Goal: Task Accomplishment & Management: Manage account settings

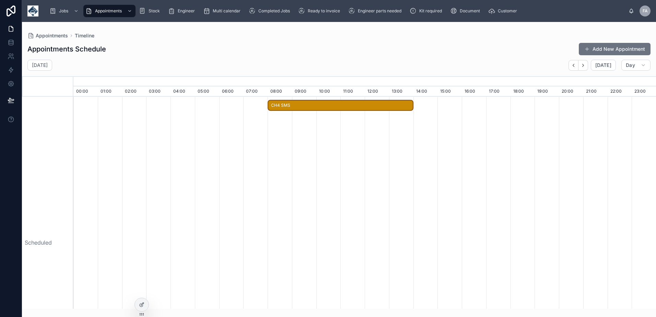
scroll to position [0, 4079]
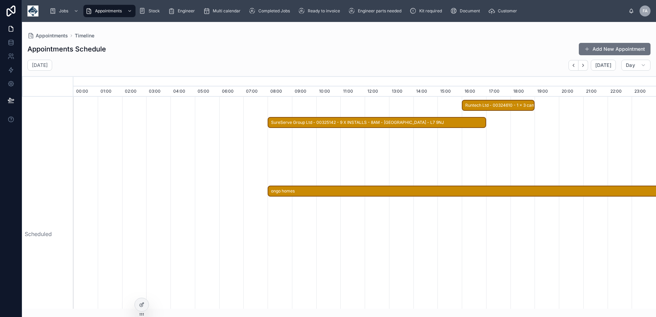
drag, startPoint x: 319, startPoint y: 123, endPoint x: 383, endPoint y: 126, distance: 63.9
click at [319, 123] on span "SureServe Group Ltd - 00325142 - 9 X INSTALLS - 8AM - LIVERPOOL - L7 9NJ" at bounding box center [376, 122] width 217 height 11
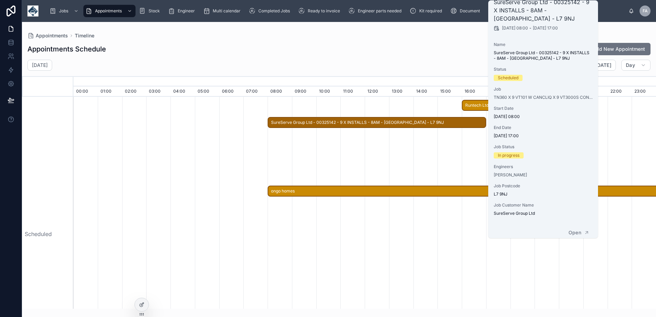
scroll to position [19, 0]
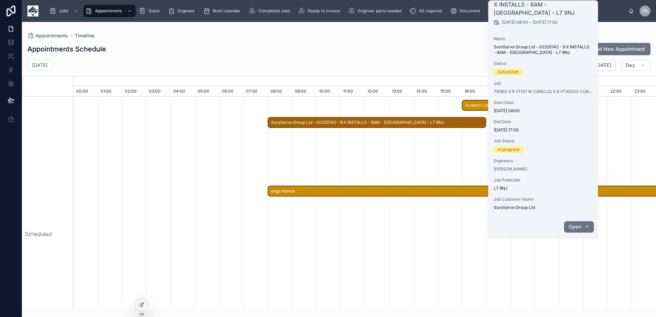
click at [573, 227] on span "Open" at bounding box center [575, 227] width 13 height 6
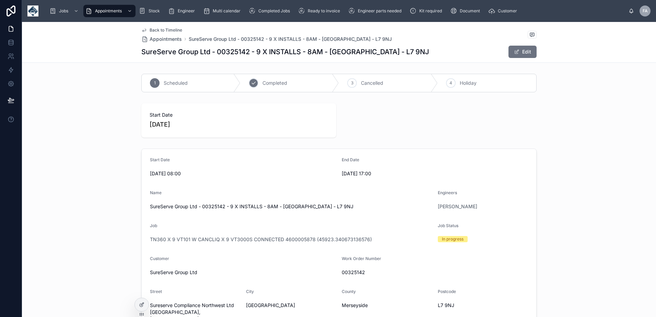
click at [268, 83] on span "Completed" at bounding box center [275, 83] width 25 height 7
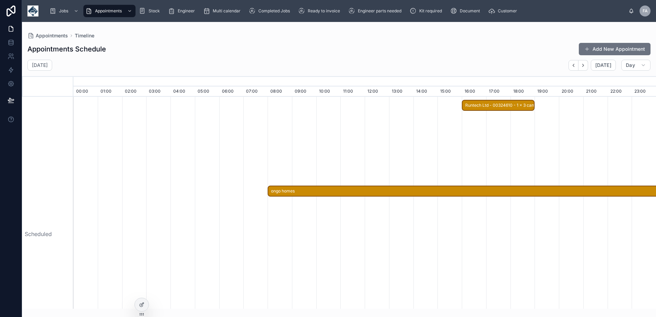
scroll to position [206, 0]
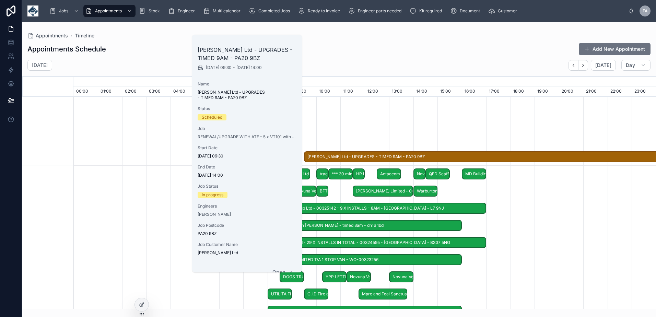
click at [268, 261] on div "John Mackirdy Ltd - UPGRADES - TIMED 9AM - PA20 9BZ 29/09/2025 09:30 - 03/10/20…" at bounding box center [247, 148] width 110 height 226
click at [275, 269] on span "Open" at bounding box center [278, 272] width 13 height 6
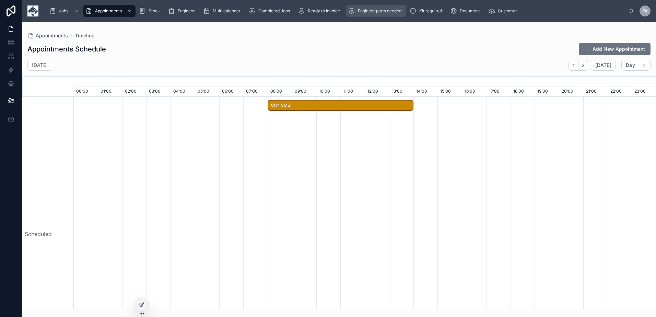
click at [583, 63] on icon "button" at bounding box center [583, 65] width 5 height 5
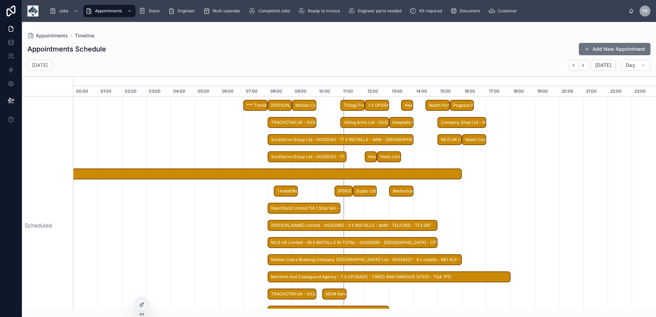
click at [289, 191] on span "1 Install/Reg SJ68HVO/Isle of Bute, PA209BZ/PO 769453" at bounding box center [286, 191] width 23 height 11
click at [179, 61] on div "Tuesday 30 Sept Today Day" at bounding box center [339, 65] width 634 height 11
click at [384, 105] on span "1 X UPGRADE" at bounding box center [376, 105] width 23 height 11
click at [338, 65] on div "Tuesday 30 Sept Today Day" at bounding box center [339, 65] width 634 height 11
click at [280, 191] on span "1 Install/Reg SJ68HVO/Isle of Bute, PA209BZ/PO 769453" at bounding box center [286, 191] width 23 height 11
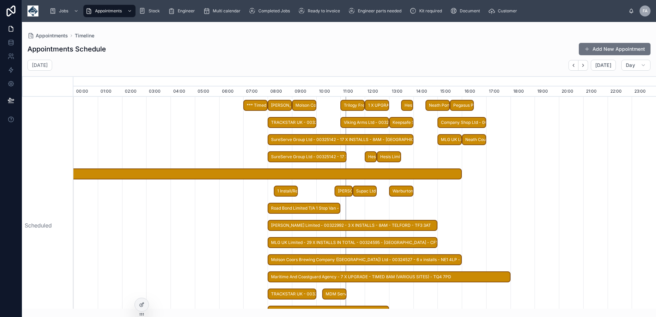
click at [160, 117] on div at bounding box center [364, 225] width 8741 height 257
click at [376, 104] on span "1 X UPGRADE" at bounding box center [376, 105] width 23 height 11
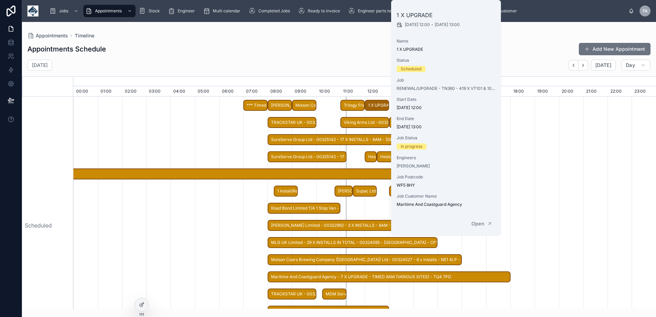
click at [258, 107] on span "*** Timed 7am appointment *** Sureserve Compliance Fire Ltd - 00325059 - 1 x se…" at bounding box center [255, 105] width 23 height 11
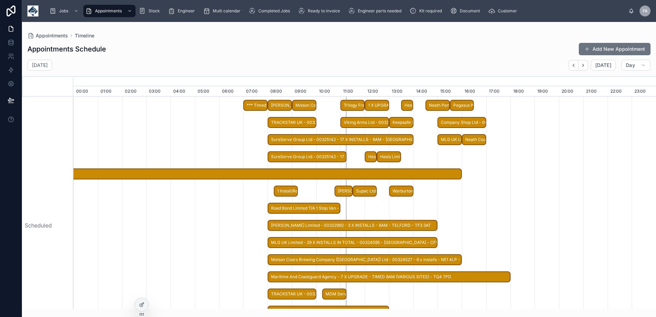
click at [245, 48] on div "Appointments Schedule Add New Appointment" at bounding box center [338, 49] width 623 height 13
click at [287, 191] on span "1 Install/Reg SJ68HVO/Isle of Bute, PA209BZ/PO 769453" at bounding box center [286, 191] width 23 height 11
click at [246, 47] on div "Appointments Schedule Add New Appointment" at bounding box center [338, 49] width 623 height 13
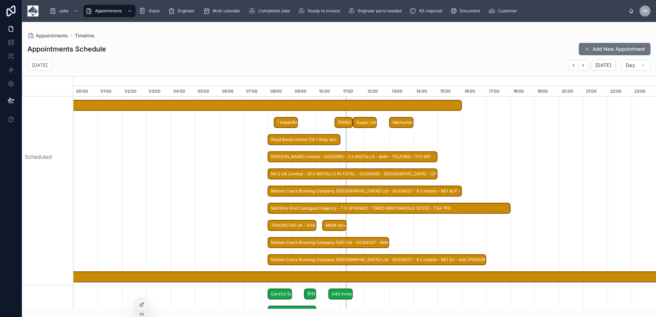
scroll to position [275, 0]
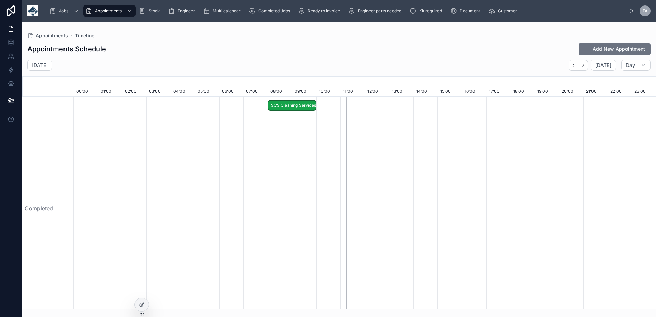
click at [261, 63] on div "Tuesday 30 Sept Today Day" at bounding box center [339, 65] width 634 height 11
click at [584, 66] on icon "button" at bounding box center [583, 65] width 5 height 5
click at [342, 36] on div "Appointments Timeline" at bounding box center [338, 35] width 623 height 5
click at [575, 65] on icon "button" at bounding box center [573, 65] width 5 height 5
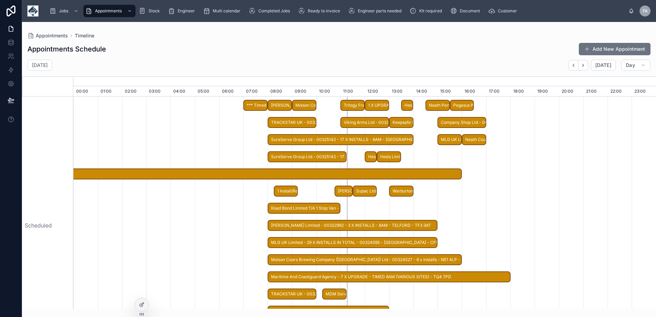
click at [254, 104] on span "*** Timed 7am appointment *** Sureserve Compliance Fire Ltd - 00325059 - 1 x se…" at bounding box center [255, 105] width 23 height 11
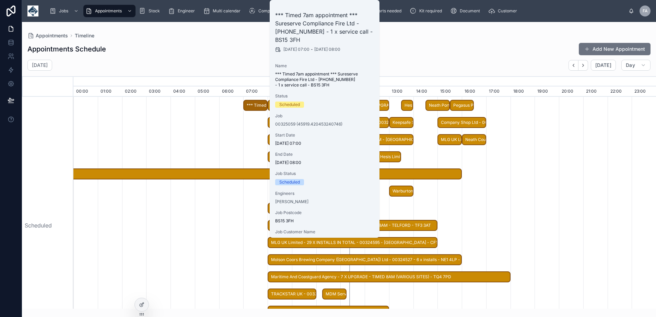
scroll to position [33, 0]
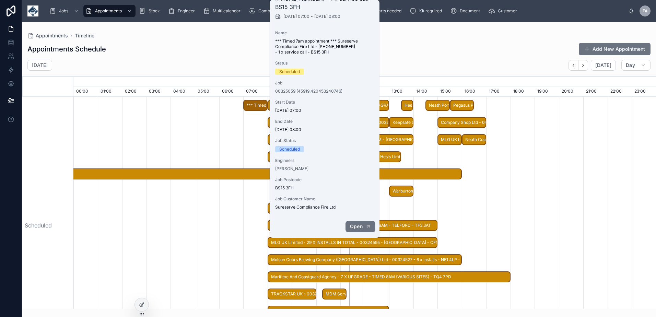
click at [356, 224] on span "Open" at bounding box center [356, 226] width 13 height 6
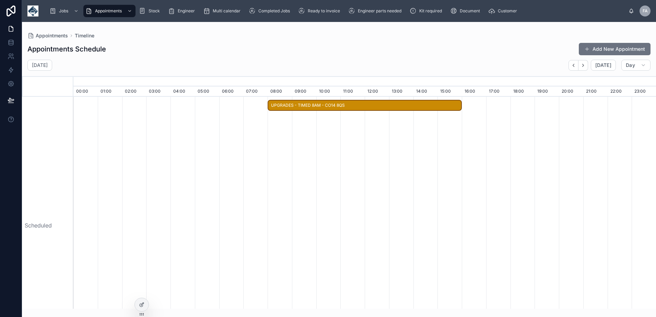
scroll to position [0, 4079]
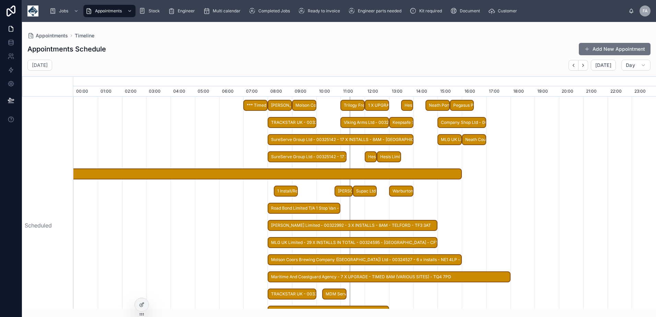
click at [223, 57] on div "Appointments Schedule Add New Appointment Tuesday 30 Sept Today Day September, …" at bounding box center [339, 173] width 634 height 270
click at [336, 55] on div "Appointments Schedule Add New Appointment" at bounding box center [338, 49] width 623 height 13
click at [451, 49] on div "Appointments Schedule Add New Appointment" at bounding box center [338, 49] width 623 height 13
click at [260, 103] on span "*** Timed 7am appointment *** Sureserve Compliance Fire Ltd - 00325059 - 1 x se…" at bounding box center [255, 105] width 23 height 11
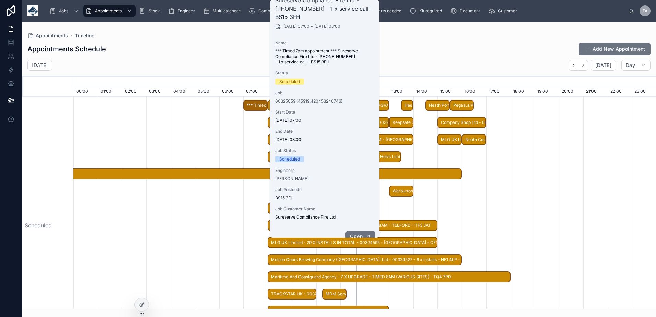
scroll to position [33, 0]
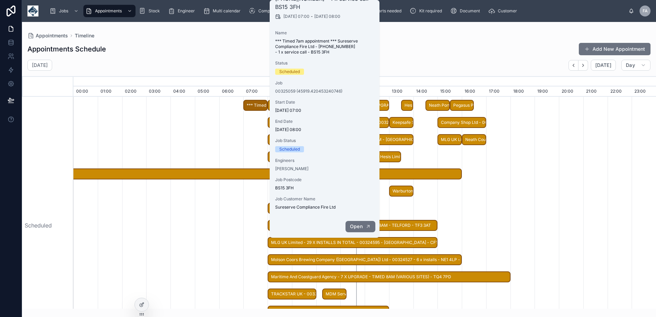
click at [360, 226] on span "Open" at bounding box center [356, 226] width 13 height 6
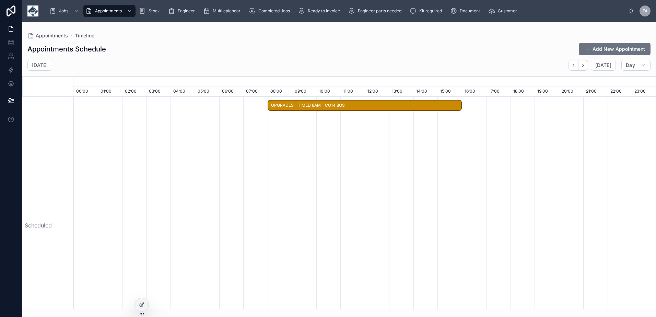
scroll to position [0, 4079]
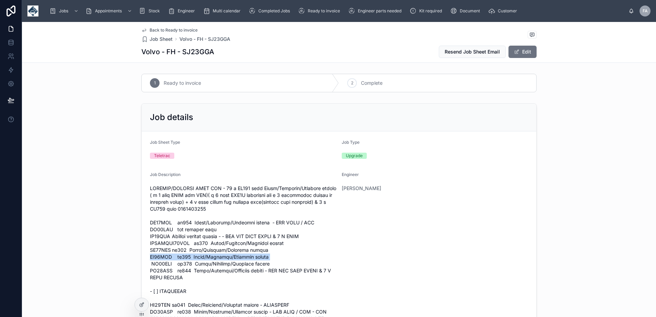
drag, startPoint x: 148, startPoint y: 256, endPoint x: 269, endPoint y: 254, distance: 121.2
click at [269, 254] on span at bounding box center [243, 308] width 186 height 247
copy span "SJ23GGA vt101 Tacho/Canclick/Download button"
drag, startPoint x: 208, startPoint y: 229, endPoint x: 148, endPoint y: 229, distance: 60.7
click at [150, 229] on span at bounding box center [243, 308] width 186 height 247
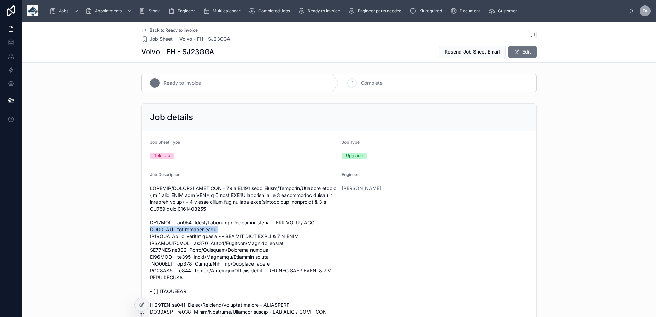
copy span "SA71GGZ fit tracker only"
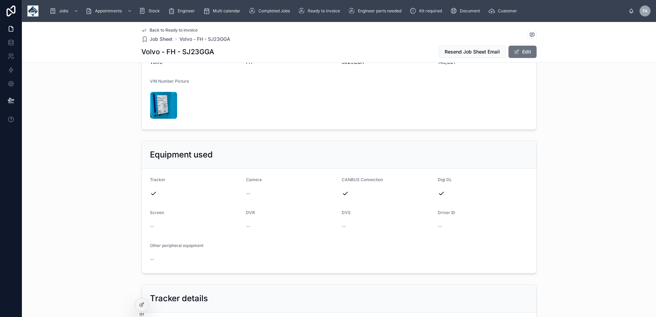
scroll to position [412, 0]
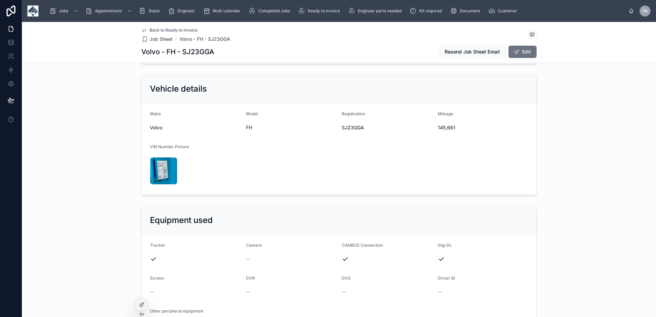
click at [345, 124] on span "SJ23GGA" at bounding box center [387, 127] width 91 height 7
copy span "SJ23GGA"
click at [440, 124] on span "145,661" at bounding box center [483, 127] width 91 height 7
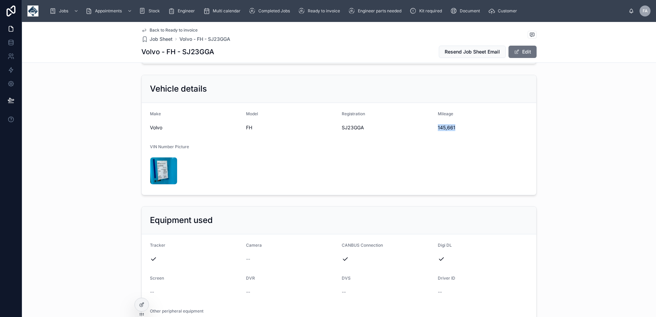
click at [440, 124] on span "145,661" at bounding box center [483, 127] width 91 height 7
copy span "145,661"
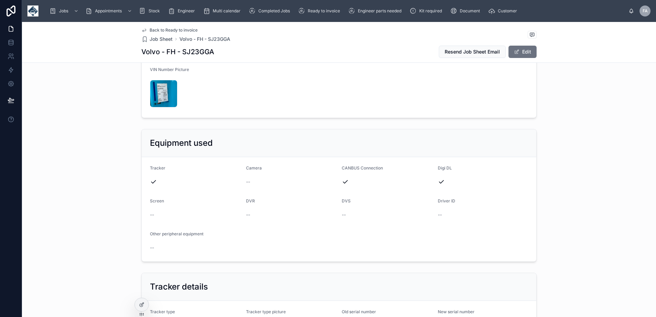
scroll to position [549, 0]
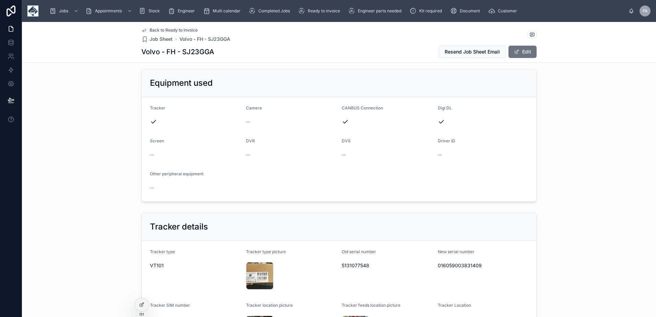
click at [460, 262] on span "016059003831409" at bounding box center [483, 265] width 91 height 7
copy span "016059003831409"
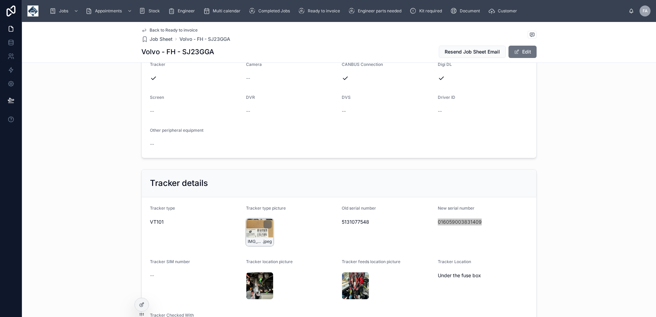
scroll to position [618, 0]
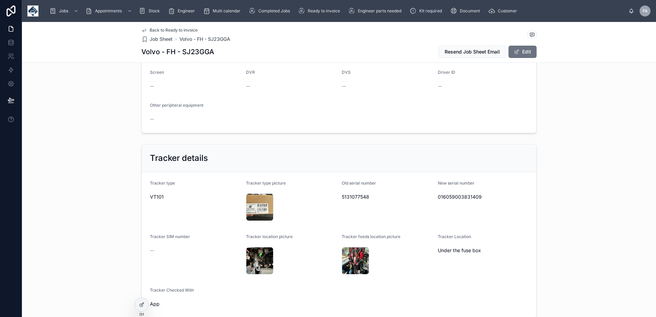
click at [152, 301] on span "App" at bounding box center [195, 304] width 91 height 7
copy span "App"
drag, startPoint x: 480, startPoint y: 244, endPoint x: 435, endPoint y: 244, distance: 45.6
click at [435, 244] on form "Tracker type VT101 Tracker type picture IMG_2158 .jpeg Old serial number 513107…" at bounding box center [339, 245] width 395 height 146
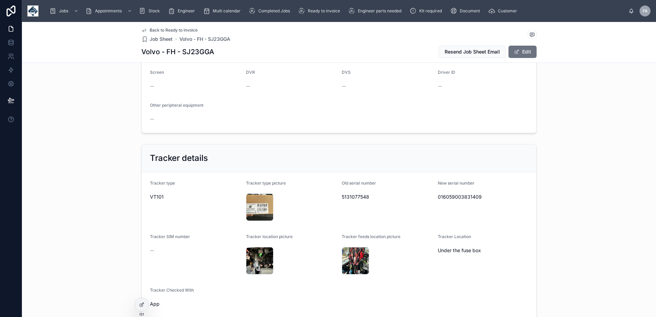
copy span "Under the fuse box"
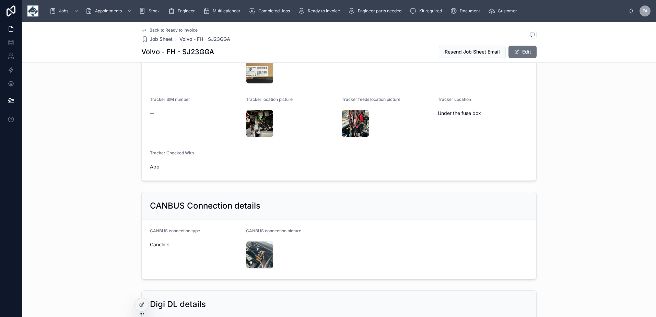
scroll to position [824, 0]
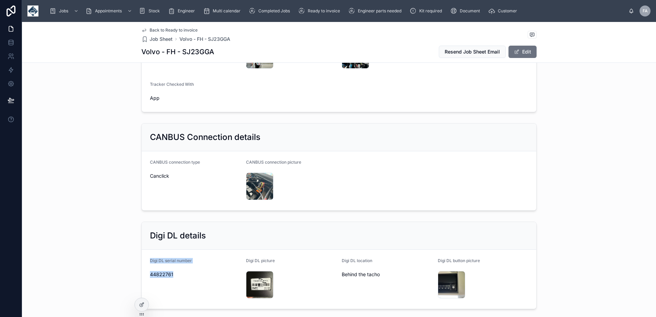
drag, startPoint x: 146, startPoint y: 254, endPoint x: 174, endPoint y: 266, distance: 30.1
click at [174, 266] on form "Digi DL serial number 44822761 Digi DL picture IMG_2159 .jpeg Digi DL location …" at bounding box center [339, 279] width 395 height 59
copy div "Digi DL serial number 44822761"
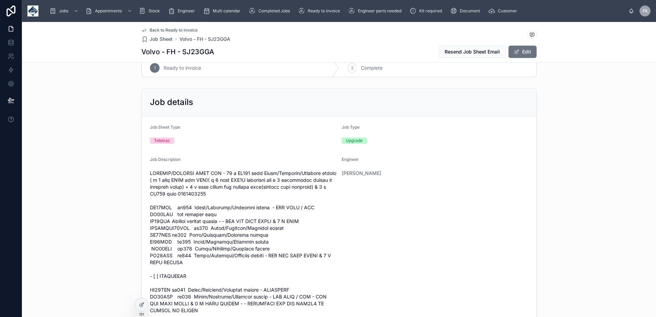
scroll to position [0, 0]
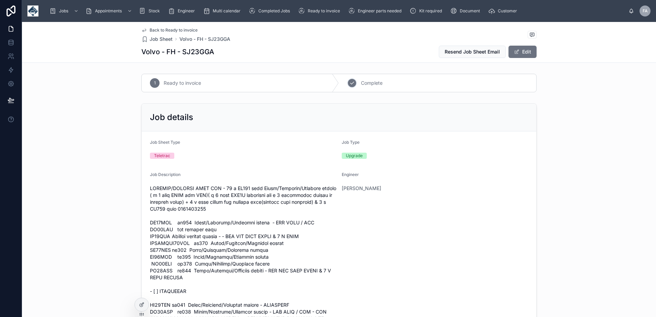
click at [393, 84] on div "2 Complete" at bounding box center [437, 83] width 197 height 18
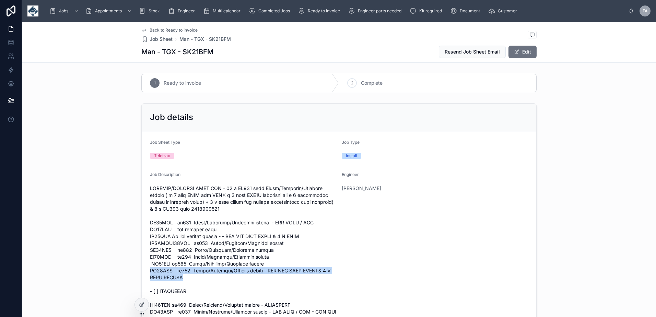
drag, startPoint x: 148, startPoint y: 270, endPoint x: 181, endPoint y: 277, distance: 33.7
click at [181, 277] on span at bounding box center [243, 308] width 186 height 247
drag, startPoint x: 181, startPoint y: 277, endPoint x: 177, endPoint y: 276, distance: 4.2
copy span "SK21BFM vt101 Tacho/Canclick/Download button - FIT DVR WITH FRONT & 2 X SIDE CA…"
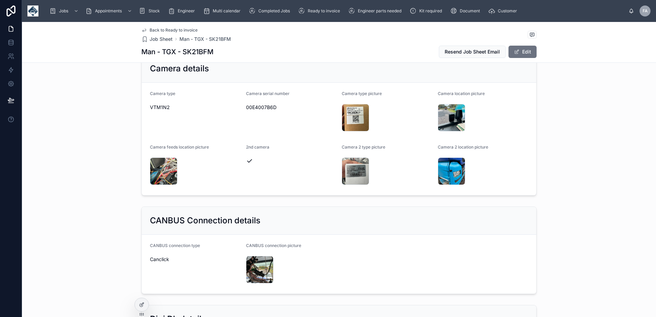
scroll to position [824, 0]
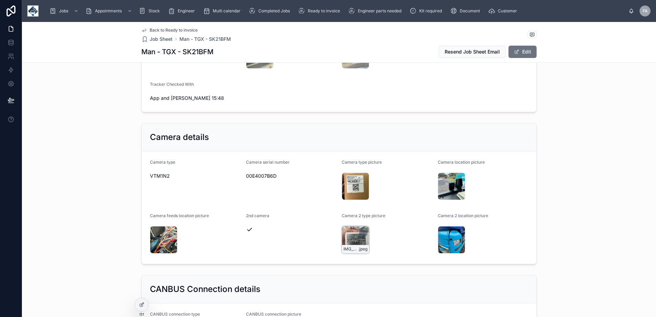
click at [353, 226] on div "IMG_2135 .jpeg" at bounding box center [355, 239] width 27 height 27
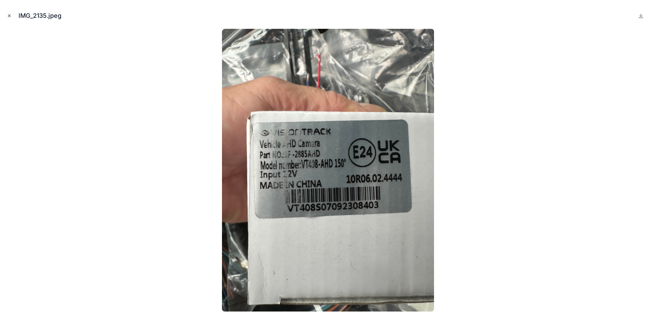
click at [8, 16] on icon "Close modal" at bounding box center [9, 15] width 5 height 5
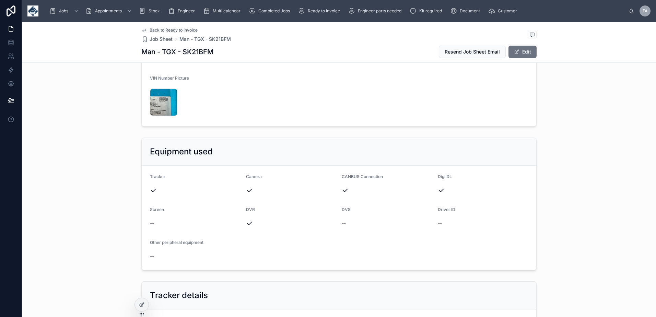
scroll to position [412, 0]
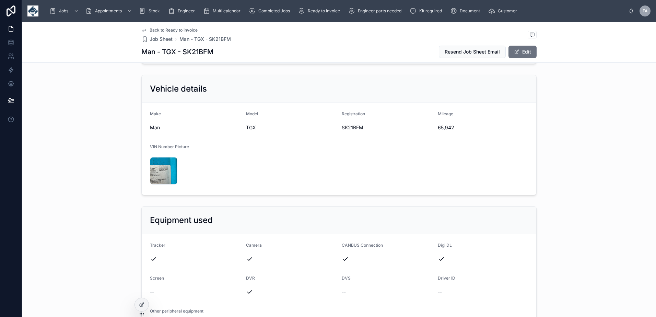
click at [345, 124] on span "SK21BFM" at bounding box center [387, 127] width 91 height 7
copy span "SK21BFM"
click at [441, 124] on span "65,942" at bounding box center [483, 127] width 91 height 7
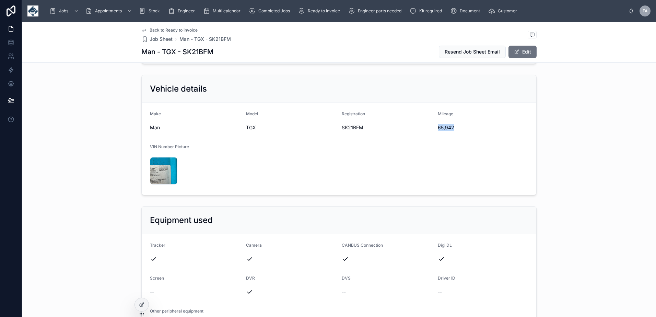
copy span "65,942"
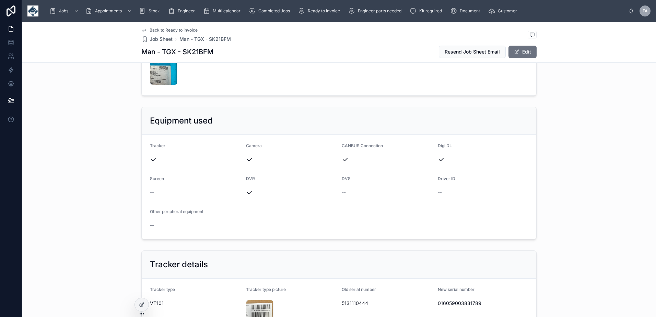
scroll to position [549, 0]
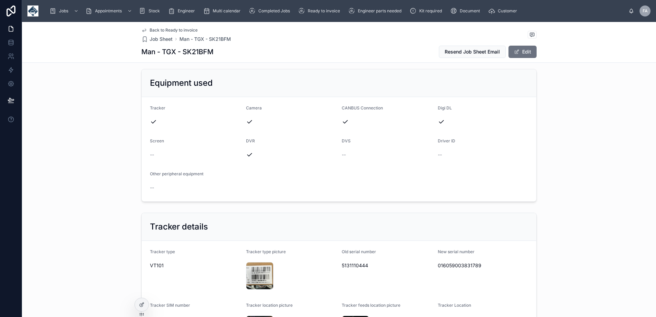
click at [461, 263] on div "016059003831789" at bounding box center [483, 265] width 91 height 11
copy span "016059003831789"
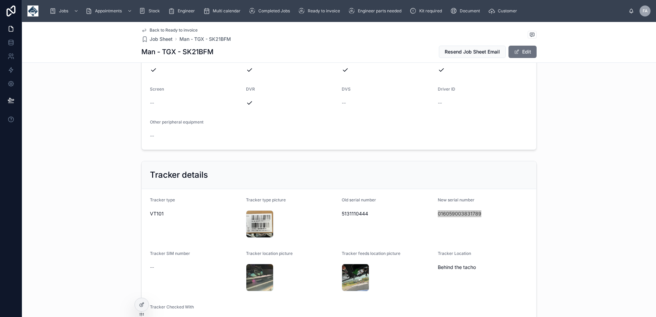
scroll to position [618, 0]
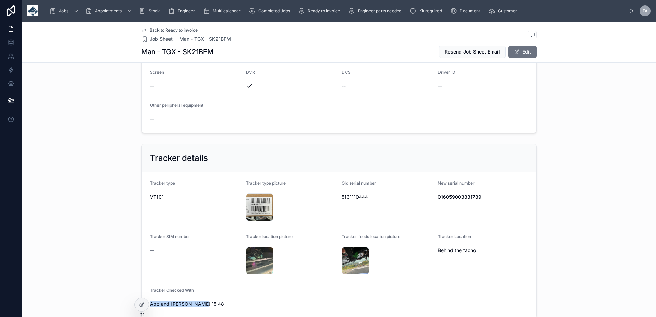
drag, startPoint x: 186, startPoint y: 297, endPoint x: 149, endPoint y: 297, distance: 37.1
click at [150, 301] on span "App and Joseph 15:48" at bounding box center [195, 304] width 91 height 7
copy span "App and Joseph 15:48"
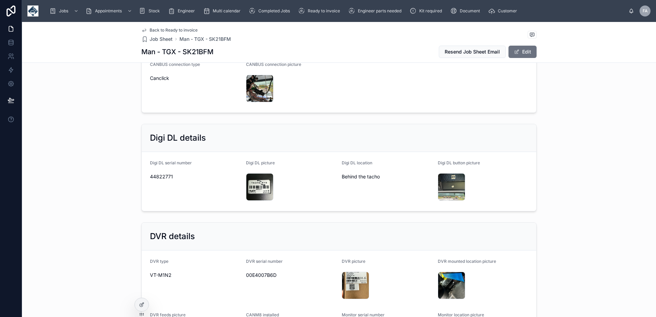
scroll to position [1098, 0]
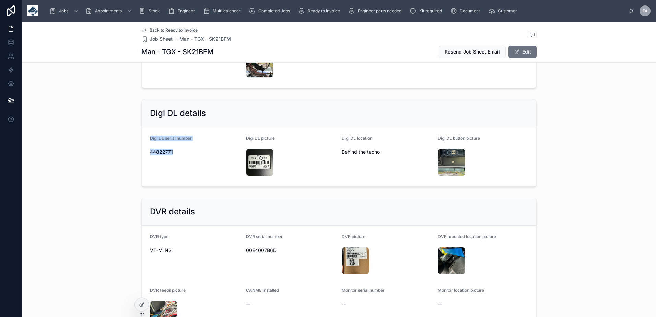
drag, startPoint x: 146, startPoint y: 129, endPoint x: 175, endPoint y: 144, distance: 32.2
click at [175, 144] on form "Digi DL serial number 44822771 Digi DL picture IMG_2140 .jpeg Digi DL location …" at bounding box center [339, 156] width 395 height 59
copy div "Digi DL serial number 44822771"
drag, startPoint x: 241, startPoint y: 228, endPoint x: 276, endPoint y: 246, distance: 39.3
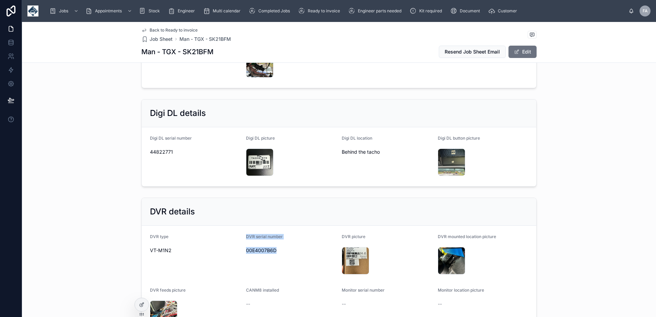
copy div "DVR serial number 00E4007B6D"
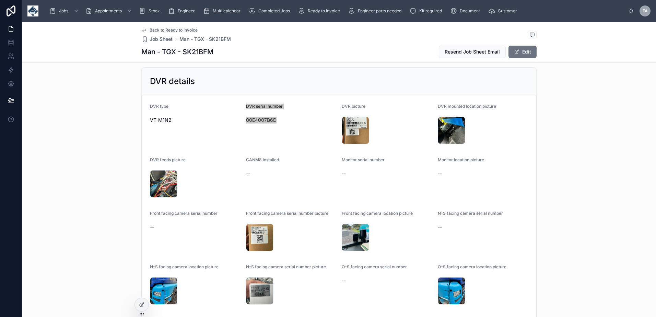
scroll to position [1235, 0]
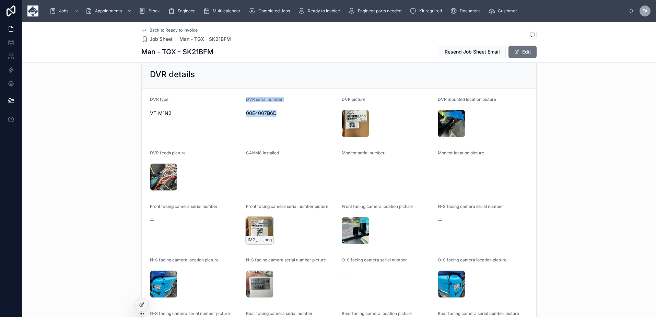
click at [251, 220] on div "IMG_2143 .jpeg" at bounding box center [259, 230] width 27 height 27
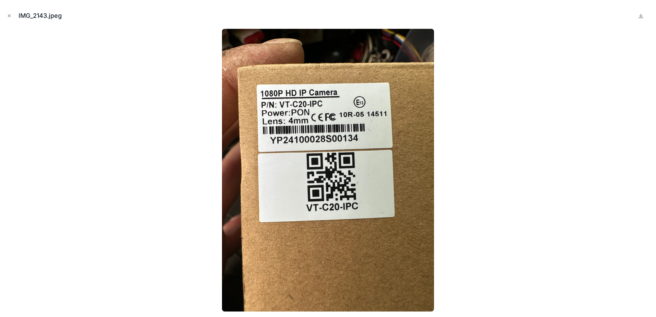
drag, startPoint x: 11, startPoint y: 12, endPoint x: 83, endPoint y: 41, distance: 77.5
click at [11, 12] on button "Close modal" at bounding box center [9, 16] width 8 height 8
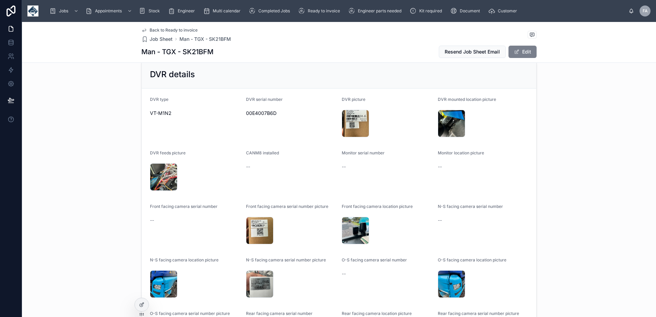
click at [522, 53] on button "Edit" at bounding box center [523, 52] width 28 height 12
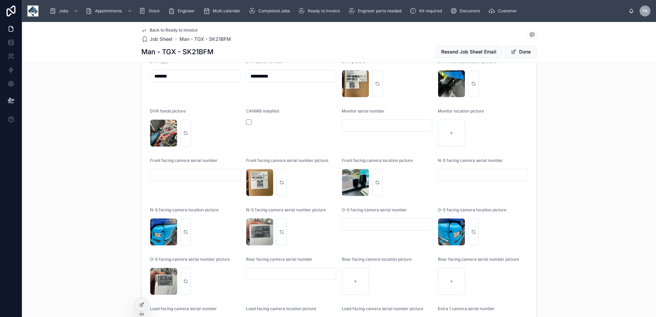
scroll to position [1202, 0]
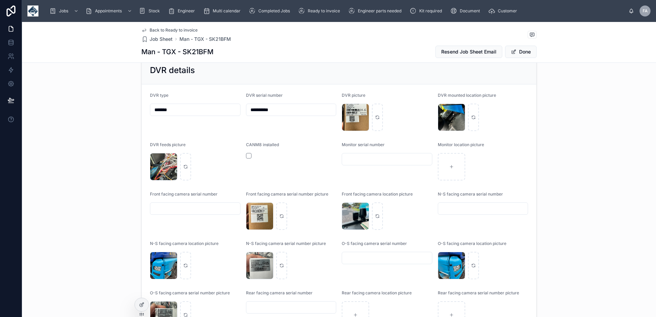
click at [183, 206] on input "text" at bounding box center [195, 209] width 90 height 10
paste input "**********"
type input "**********"
click at [518, 55] on button "Done" at bounding box center [521, 52] width 32 height 12
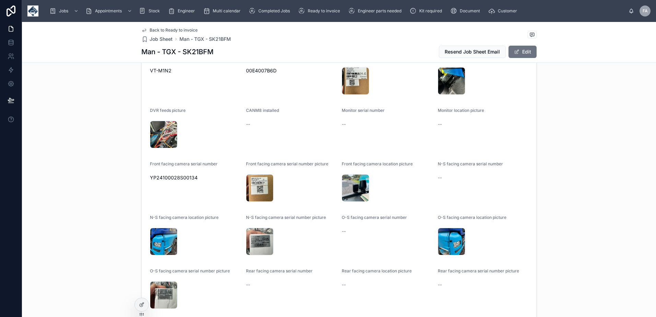
scroll to position [1304, 0]
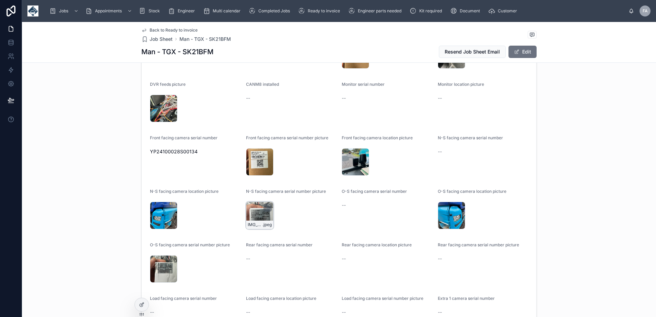
click at [257, 206] on div "IMG_2135 .jpeg" at bounding box center [259, 215] width 27 height 27
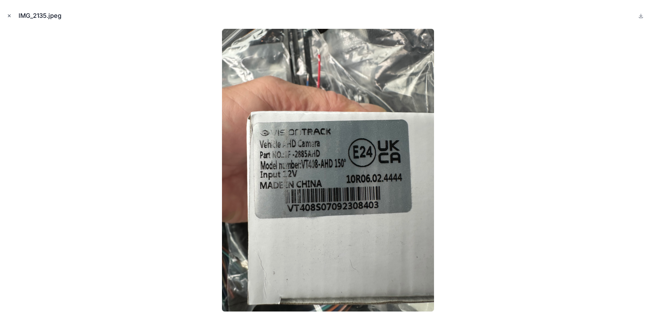
click at [8, 16] on icon "Close modal" at bounding box center [9, 15] width 5 height 5
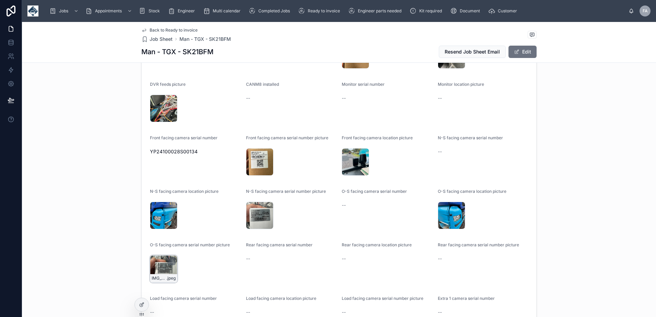
click at [156, 260] on div "IMG_2136 .jpeg" at bounding box center [163, 268] width 27 height 27
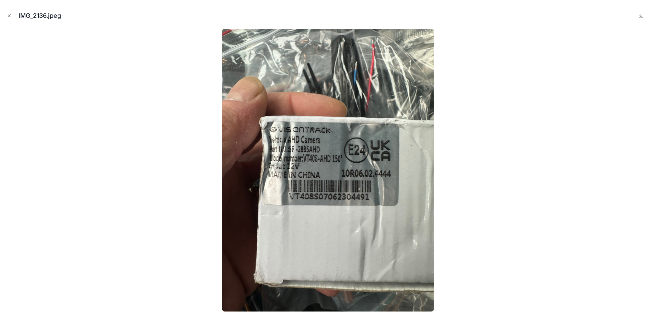
click at [11, 10] on div "IMG_2136.jpeg" at bounding box center [327, 15] width 645 height 21
click at [8, 16] on icon "Close modal" at bounding box center [9, 15] width 5 height 5
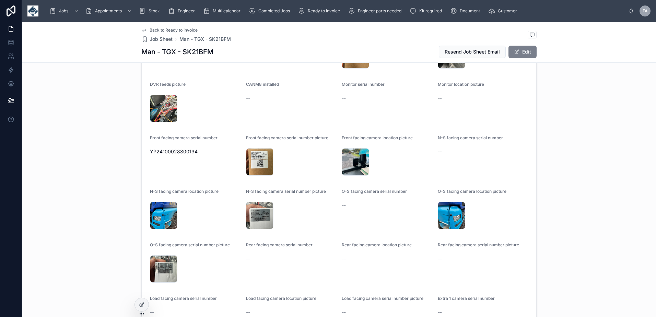
click at [530, 50] on button "Edit" at bounding box center [523, 52] width 28 height 12
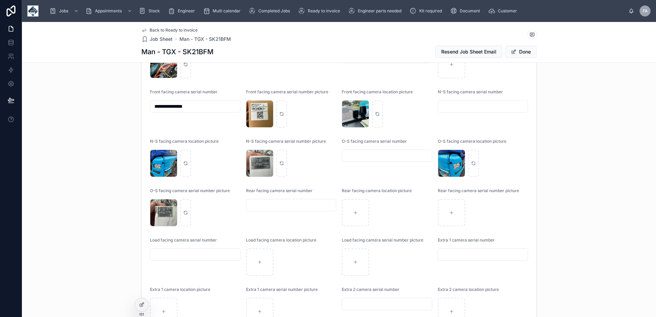
scroll to position [1266, 0]
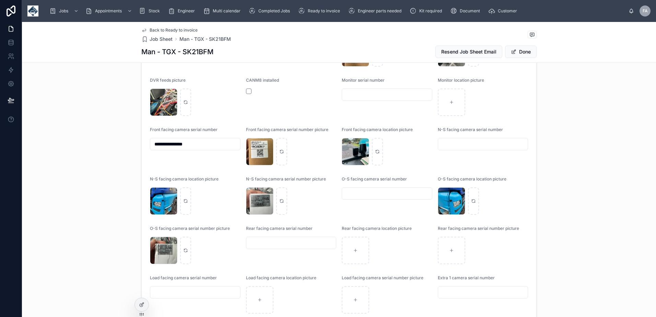
click at [361, 189] on input "text" at bounding box center [387, 194] width 90 height 10
paste input "**********"
type input "**********"
click at [462, 139] on input "text" at bounding box center [483, 144] width 90 height 10
paste input "**********"
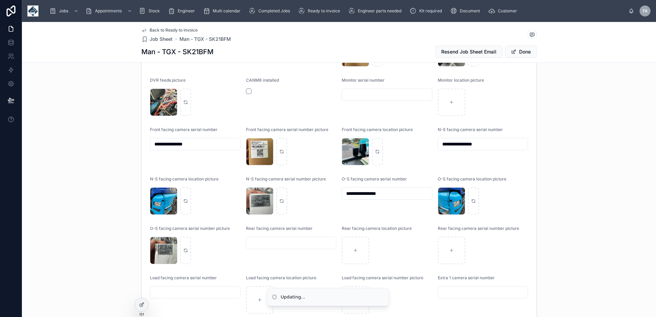
type input "**********"
click at [369, 189] on input "**********" at bounding box center [387, 194] width 90 height 10
paste input "text"
type input "**********"
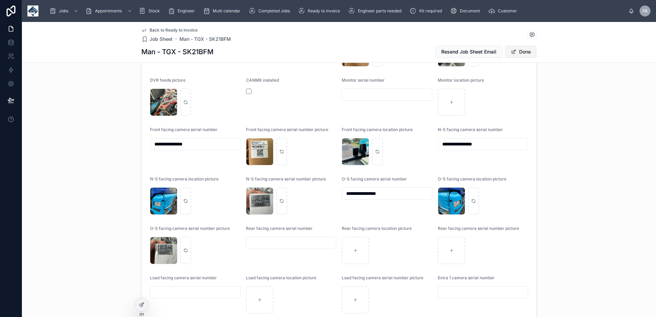
click at [528, 48] on button "Done" at bounding box center [521, 52] width 32 height 12
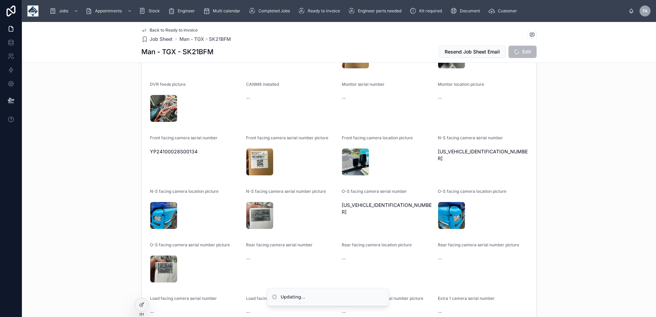
click at [527, 51] on button "Edit" at bounding box center [523, 52] width 28 height 12
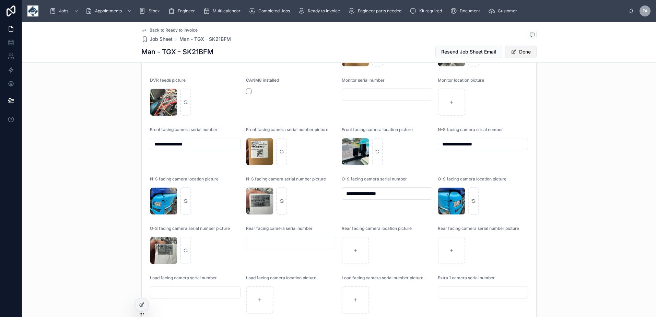
click at [526, 53] on button "Done" at bounding box center [521, 52] width 32 height 12
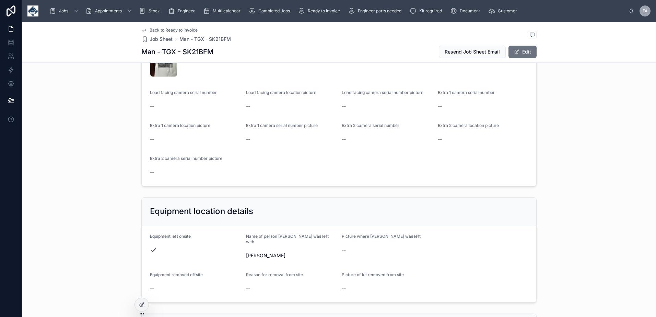
scroll to position [1579, 0]
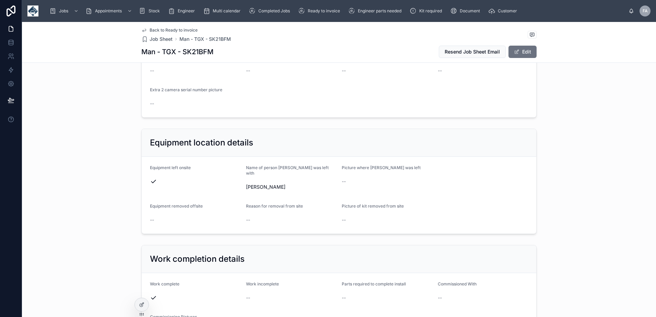
click at [246, 158] on form "Equipment left onsite Name of person kit was left with Jack Mackirdy Picture wh…" at bounding box center [339, 195] width 395 height 77
drag, startPoint x: 243, startPoint y: 159, endPoint x: 280, endPoint y: 173, distance: 40.3
click at [280, 173] on form "Equipment left onsite Name of person kit was left with Jack Mackirdy Picture wh…" at bounding box center [339, 195] width 395 height 77
copy div "Name of person kit was left with Jack Mackirdy"
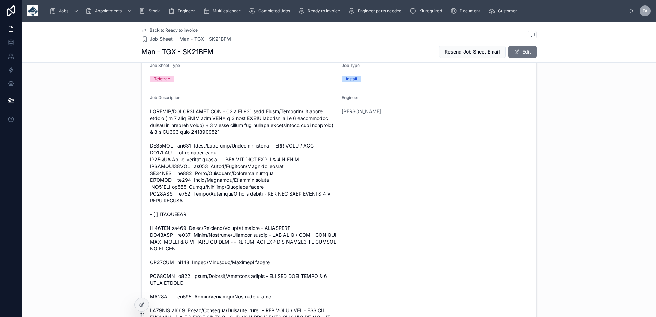
scroll to position [0, 0]
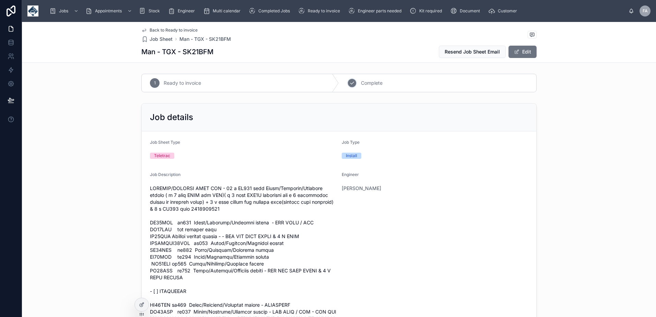
click at [364, 87] on div "2 Complete" at bounding box center [437, 83] width 197 height 18
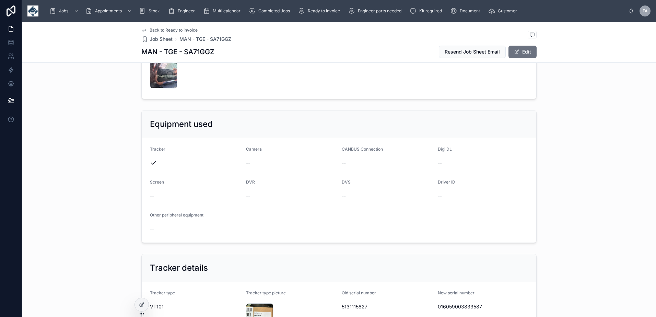
scroll to position [412, 0]
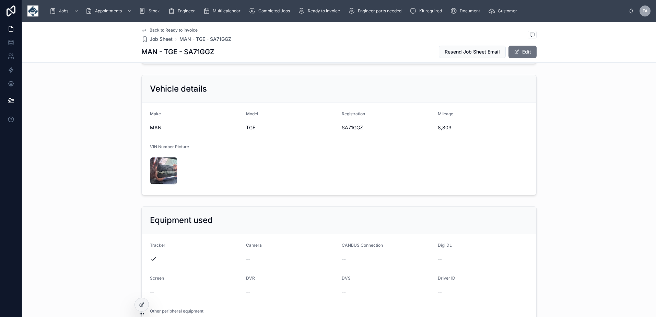
click at [347, 124] on span "SA71GGZ" at bounding box center [387, 127] width 91 height 7
copy span "SA71GGZ"
click at [441, 124] on span "8,803" at bounding box center [483, 127] width 91 height 7
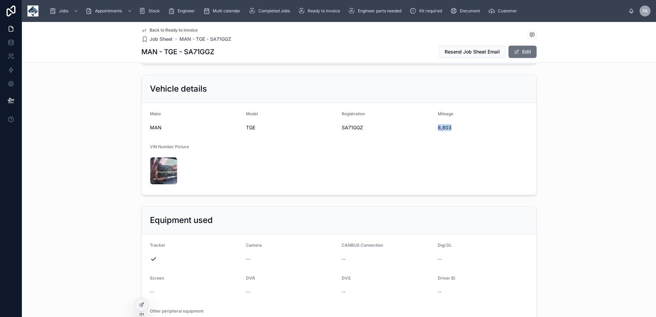
copy span "8,803"
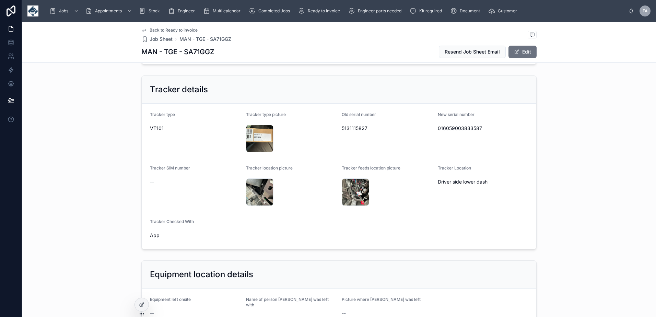
click at [453, 125] on span "016059003833587" at bounding box center [483, 128] width 91 height 7
copy span "016059003833587"
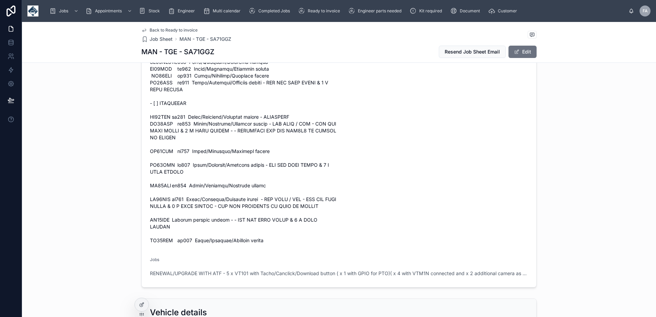
scroll to position [0, 0]
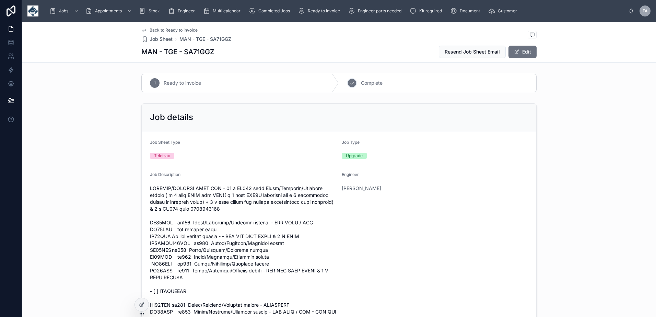
click at [361, 77] on div "2 Complete" at bounding box center [437, 83] width 197 height 18
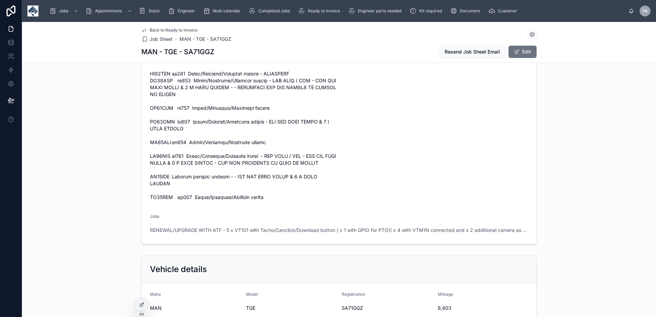
scroll to position [275, 0]
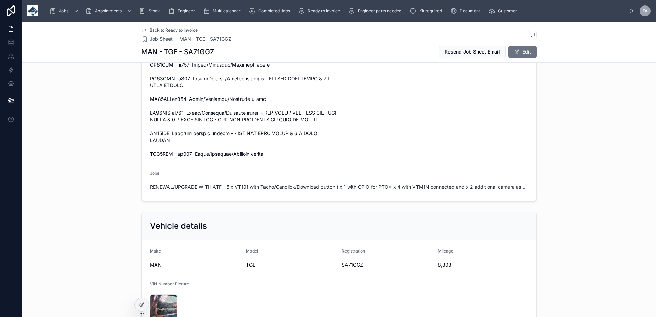
click at [219, 184] on span "RENEWAL/UPGRADE WITH ATF - 5 x VT101 with Tacho/Canclick/Download button ( x 1 …" at bounding box center [339, 187] width 378 height 7
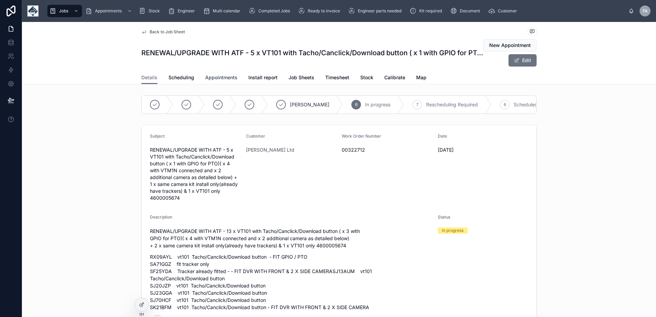
click at [221, 84] on link "Appointments" at bounding box center [221, 78] width 32 height 14
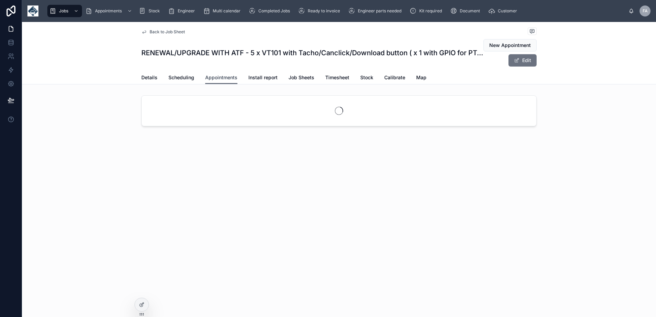
click at [220, 79] on span "Appointments" at bounding box center [221, 77] width 32 height 7
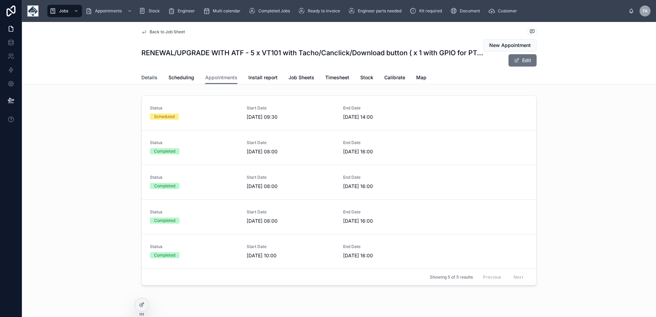
click at [141, 78] on span "Details" at bounding box center [149, 77] width 16 height 7
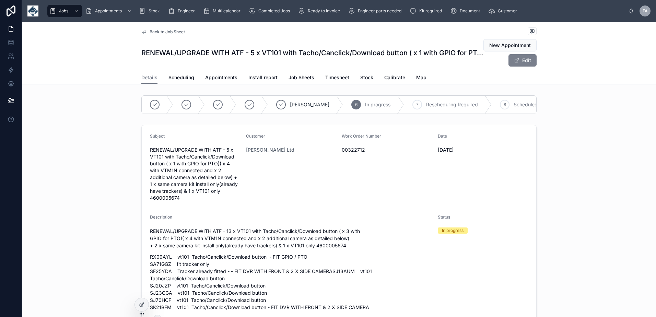
click at [526, 58] on button "Edit" at bounding box center [523, 60] width 28 height 12
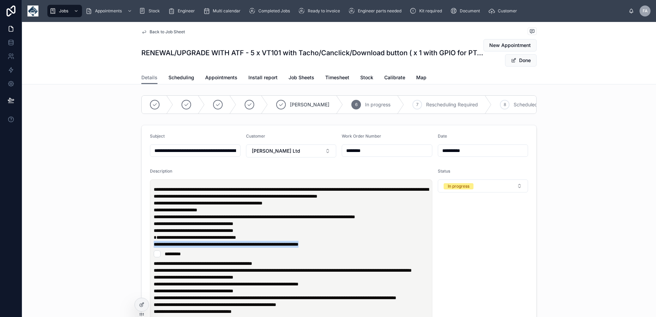
drag, startPoint x: 352, startPoint y: 260, endPoint x: 150, endPoint y: 260, distance: 202.1
click at [152, 260] on div "**********" at bounding box center [291, 256] width 278 height 148
click at [318, 274] on p "**********" at bounding box center [293, 267] width 278 height 14
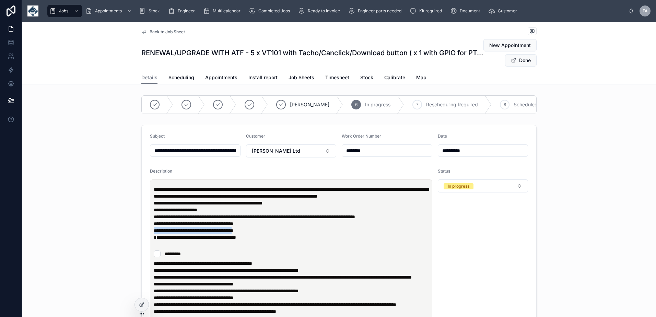
drag, startPoint x: 268, startPoint y: 250, endPoint x: 151, endPoint y: 249, distance: 117.4
click at [154, 233] on span "**********" at bounding box center [194, 230] width 80 height 5
click at [315, 267] on p "**********" at bounding box center [293, 263] width 278 height 7
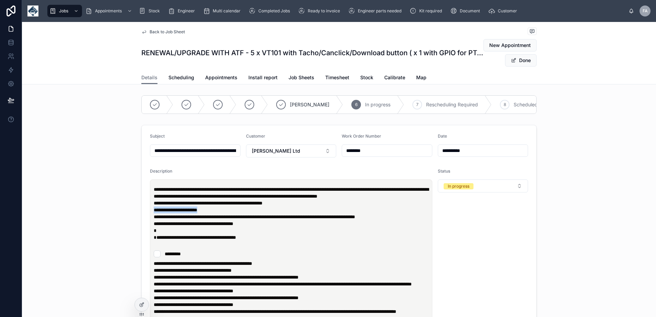
drag, startPoint x: 212, startPoint y: 221, endPoint x: 151, endPoint y: 222, distance: 61.1
click at [154, 222] on p "**********" at bounding box center [293, 224] width 278 height 48
click at [276, 274] on p "**********" at bounding box center [293, 270] width 278 height 7
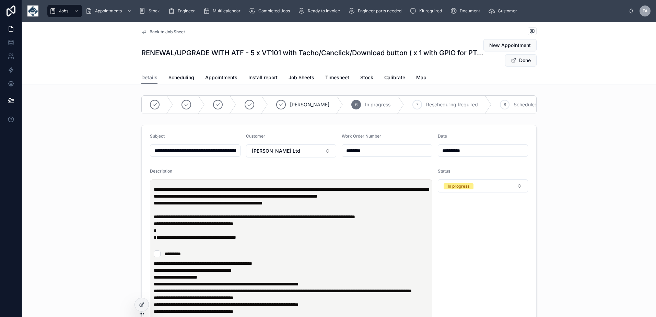
click at [161, 248] on p "**********" at bounding box center [293, 224] width 278 height 48
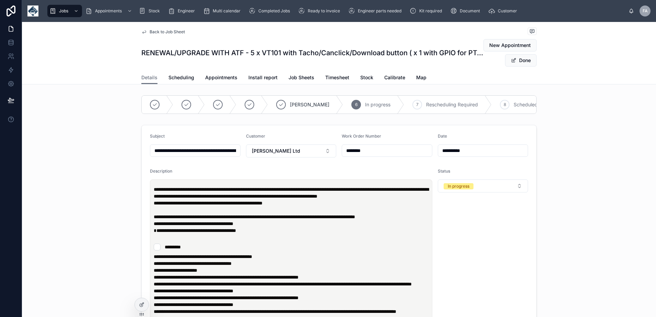
click at [154, 223] on p "**********" at bounding box center [293, 220] width 278 height 41
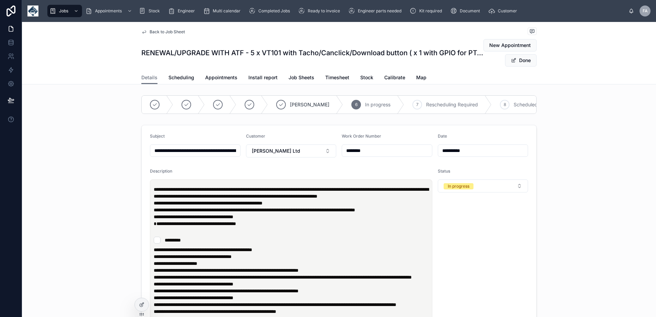
type input "**********"
click at [520, 61] on button "Done" at bounding box center [521, 60] width 32 height 12
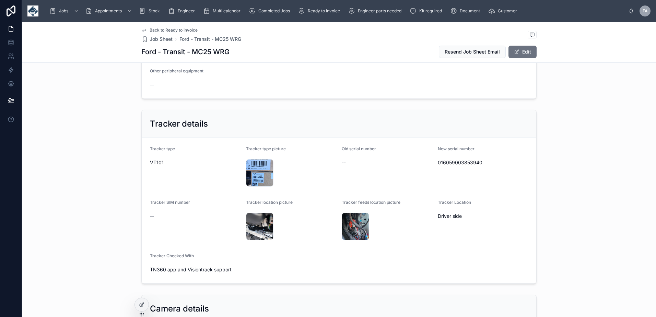
scroll to position [206, 0]
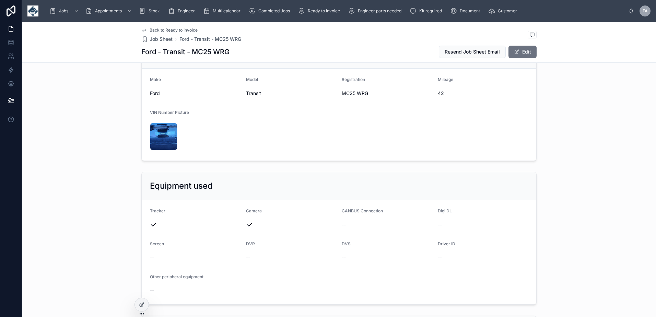
click at [344, 90] on div "MC25 WRG" at bounding box center [387, 93] width 91 height 11
copy span "MC25 WRG"
click at [441, 95] on span "42" at bounding box center [483, 93] width 91 height 7
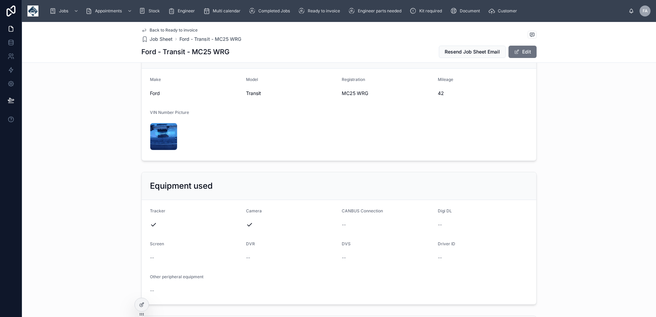
click at [441, 95] on span "42" at bounding box center [483, 93] width 91 height 7
click at [438, 93] on span "42" at bounding box center [483, 93] width 91 height 7
copy span "42"
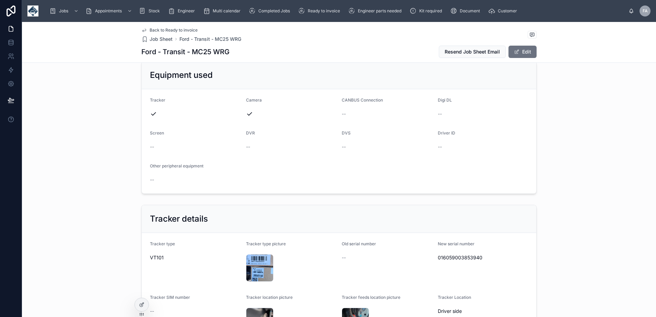
scroll to position [412, 0]
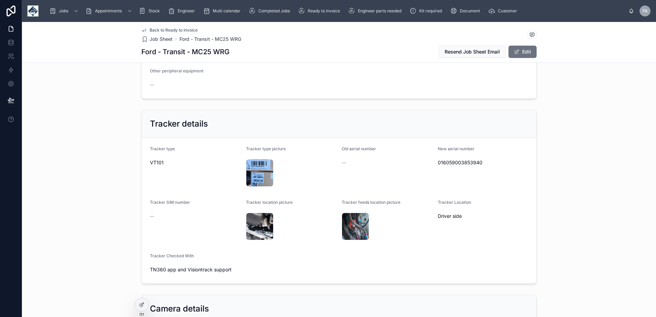
click at [450, 159] on span "016059003853940" at bounding box center [483, 162] width 91 height 7
copy span "016059003853940"
drag, startPoint x: 146, startPoint y: 253, endPoint x: 233, endPoint y: 271, distance: 88.7
click at [233, 271] on form "Tracker type VT101 Tracker type picture 20250929_083549 .jpg Old serial number …" at bounding box center [339, 211] width 395 height 146
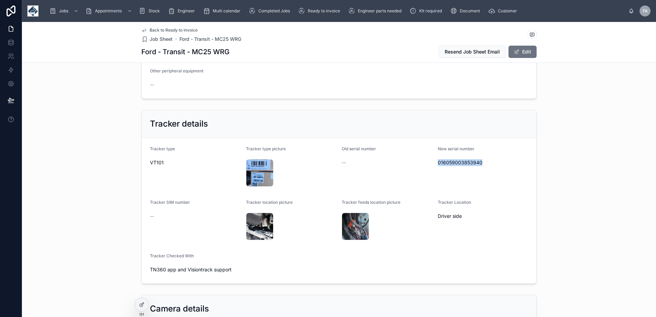
copy div "Tracker Checked With TN360 app and Visiontrack support"
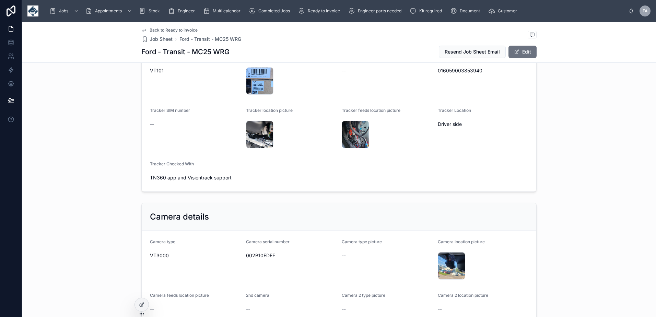
scroll to position [618, 0]
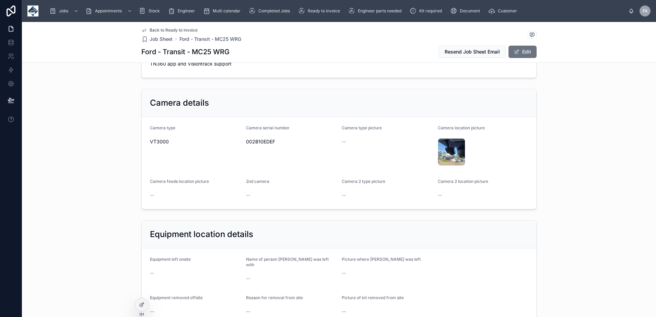
click at [257, 136] on div "Camera serial number 002B10EDEF" at bounding box center [291, 146] width 91 height 43
copy span "002B10EDEF"
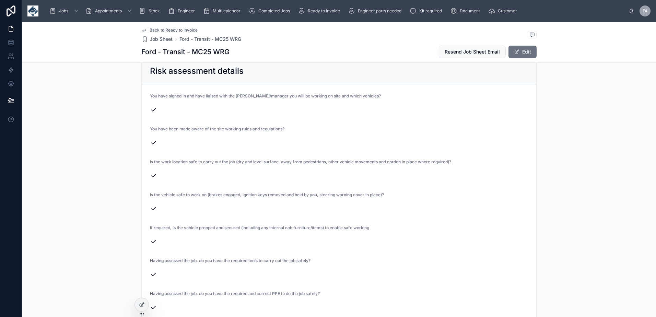
scroll to position [1441, 0]
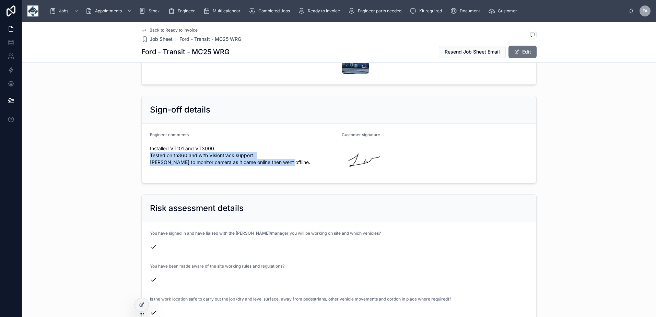
drag, startPoint x: 147, startPoint y: 148, endPoint x: 289, endPoint y: 156, distance: 142.7
click at [289, 156] on form "Engineer comments Installed VT101 and VT3000. Tested on tn360 and with Visiontr…" at bounding box center [339, 153] width 395 height 59
copy span "Tested on tn360 and with Visiontrack support. [PERSON_NAME] to monitor camera a…"
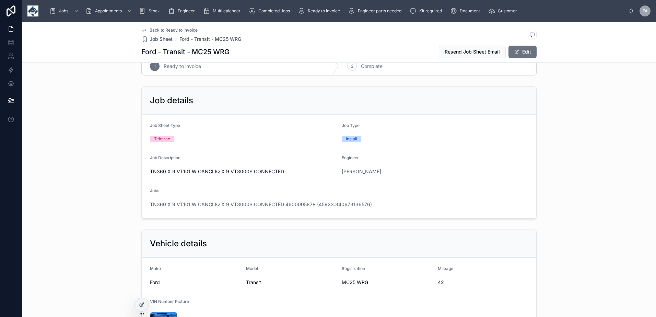
scroll to position [0, 0]
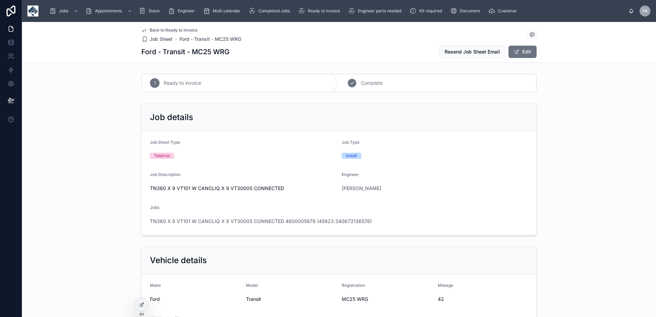
click at [369, 82] on span "Complete" at bounding box center [372, 83] width 22 height 7
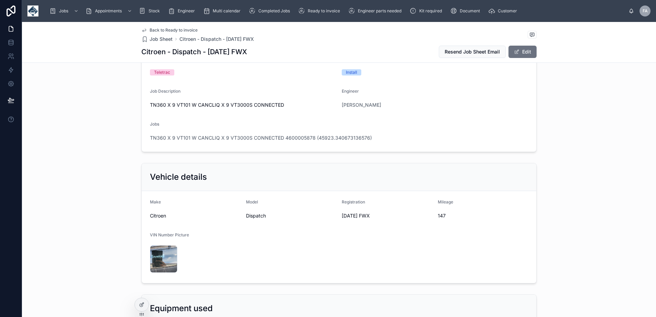
scroll to position [137, 0]
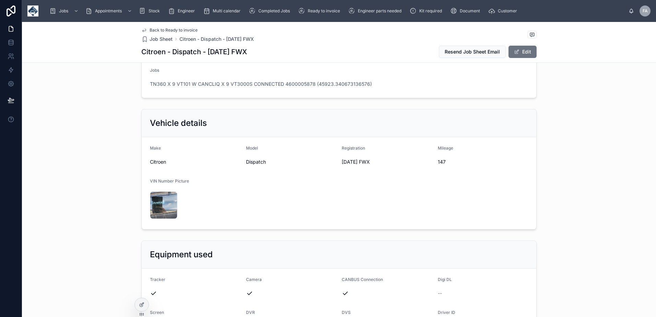
click at [346, 162] on span "[DATE] FWX" at bounding box center [387, 162] width 91 height 7
copy span "[DATE] FWX"
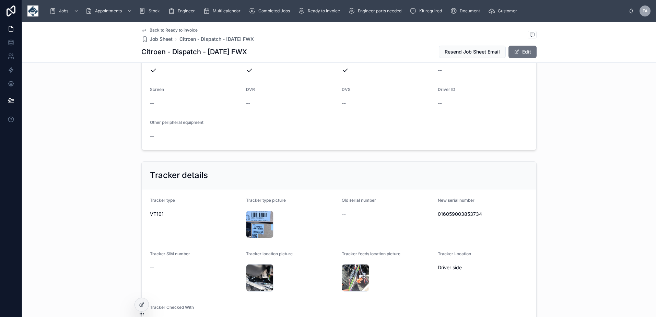
scroll to position [412, 0]
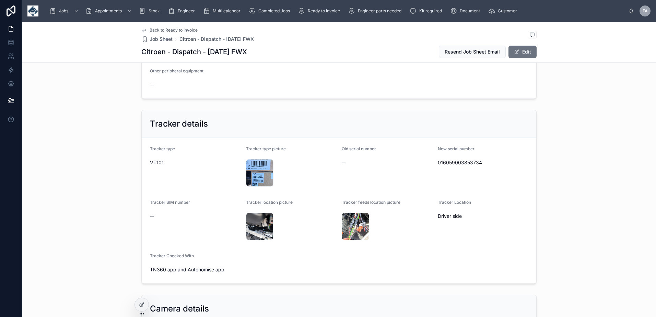
click at [453, 164] on span "016059003853734" at bounding box center [483, 162] width 91 height 7
copy span "016059003853734"
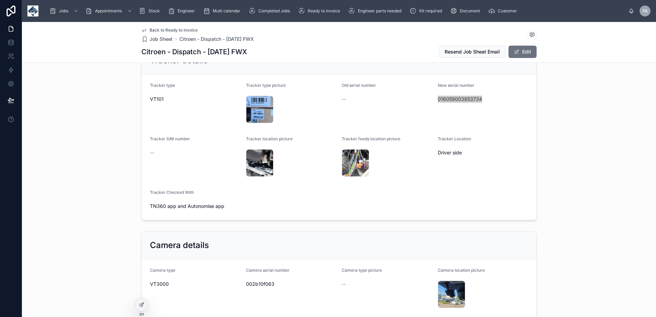
scroll to position [549, 0]
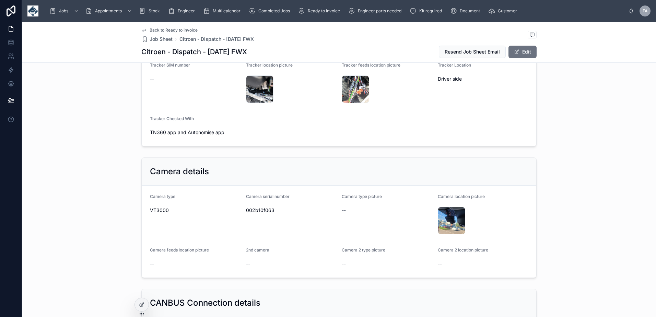
drag, startPoint x: 157, startPoint y: 117, endPoint x: 223, endPoint y: 133, distance: 68.3
click at [223, 133] on form "Tracker type VT101 Tracker type picture 20250929_083549 .jpg Old serial number …" at bounding box center [339, 74] width 395 height 146
copy div "Tracker Checked With TN360 app and Autonomise app"
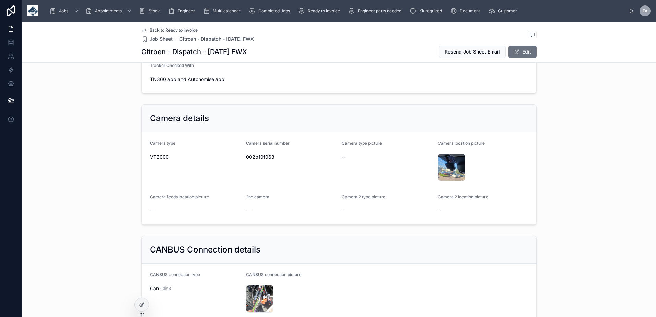
scroll to position [618, 0]
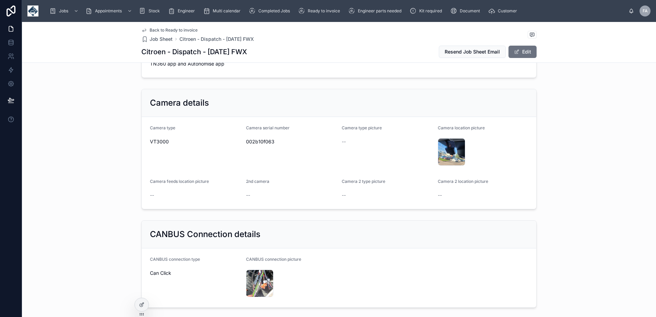
click at [257, 141] on span "002b10f063" at bounding box center [291, 141] width 91 height 7
copy span "002b10f063"
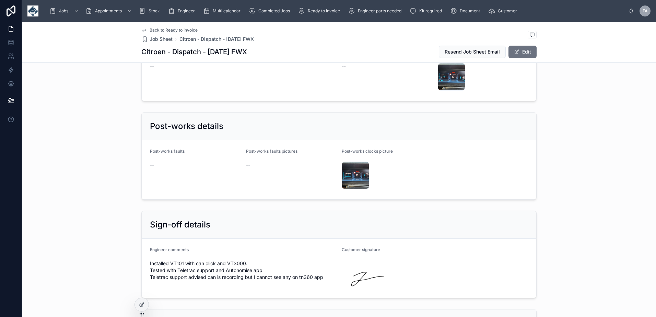
scroll to position [1441, 0]
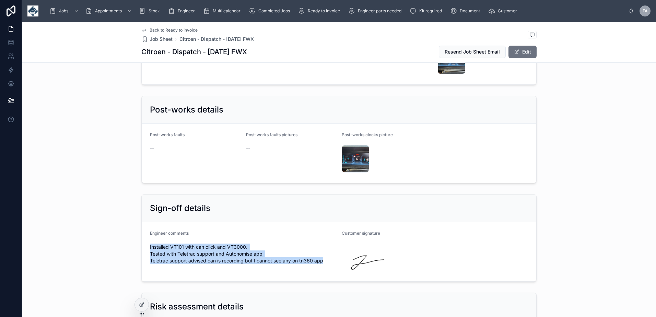
drag, startPoint x: 147, startPoint y: 241, endPoint x: 328, endPoint y: 257, distance: 181.9
click at [328, 257] on form "Engineer comments Installed VT101 with can click and VT3000. Tested with Teletr…" at bounding box center [339, 251] width 395 height 59
copy span "Installed VT101 with can click and VT3000. Tested with Teletrac support and Aut…"
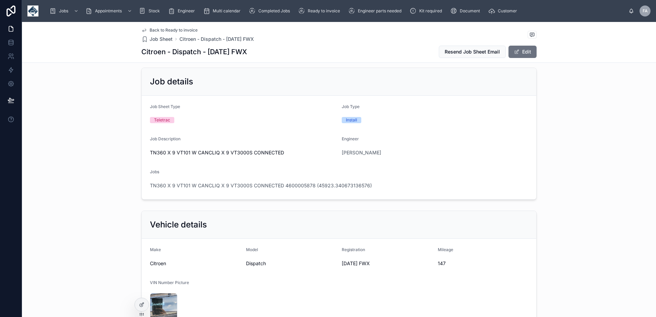
scroll to position [0, 0]
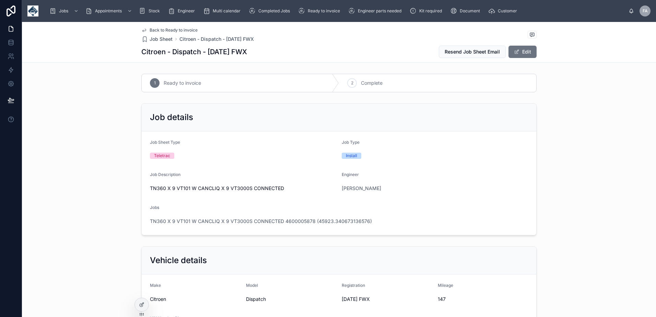
click at [380, 81] on span "Complete" at bounding box center [372, 83] width 22 height 7
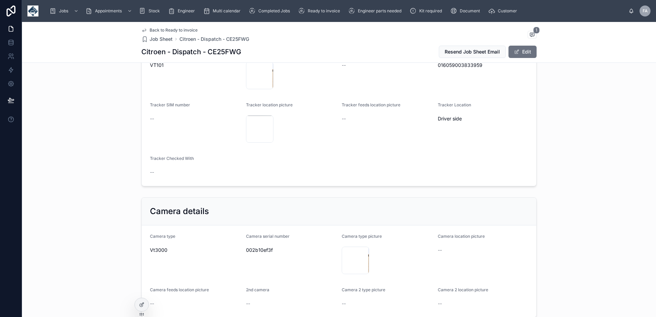
scroll to position [549, 0]
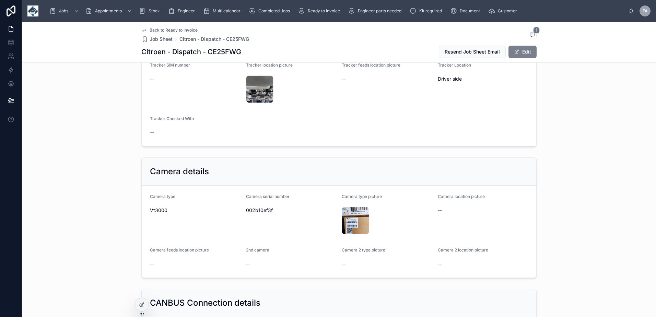
click at [530, 55] on button "Edit" at bounding box center [523, 52] width 28 height 12
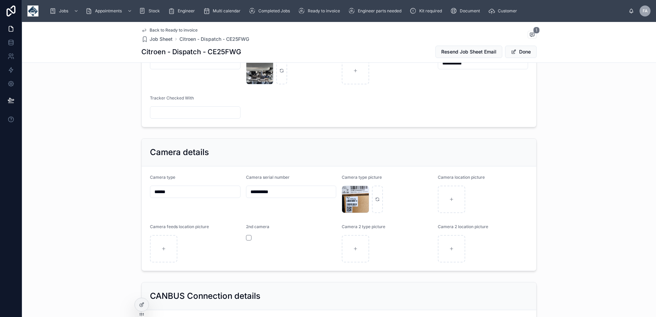
scroll to position [537, 0]
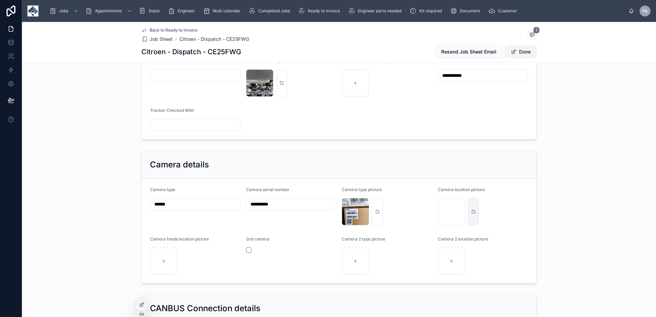
click at [522, 53] on button "Done" at bounding box center [521, 52] width 32 height 12
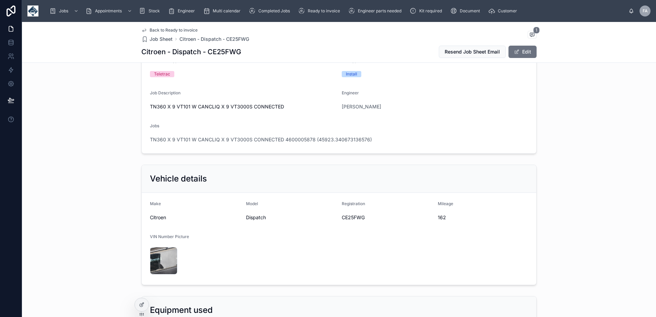
scroll to position [69, 0]
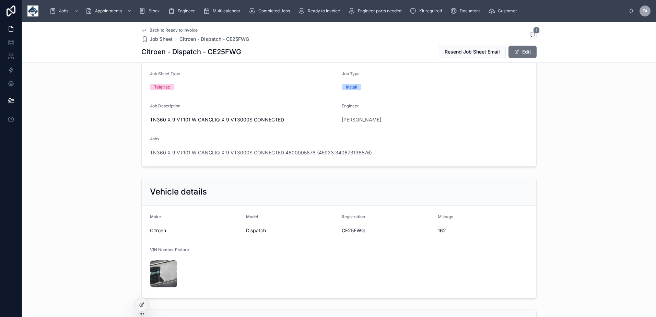
click at [353, 230] on span "CE25FWG" at bounding box center [387, 230] width 91 height 7
copy span "CE25FWG"
click at [439, 230] on span "162" at bounding box center [483, 230] width 91 height 7
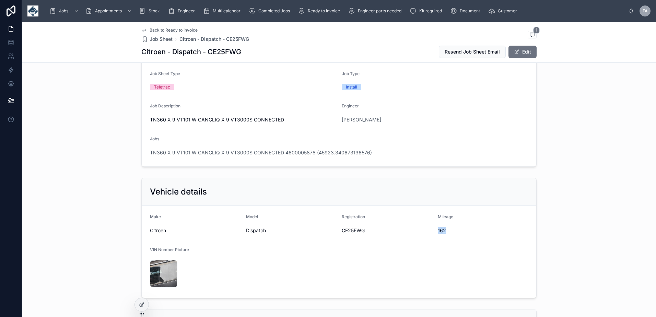
copy span "162"
click at [155, 230] on span "Citroen" at bounding box center [195, 230] width 91 height 7
drag, startPoint x: 155, startPoint y: 230, endPoint x: 177, endPoint y: 239, distance: 23.4
click at [155, 230] on span "Citroen" at bounding box center [195, 230] width 91 height 7
copy span "Citroen"
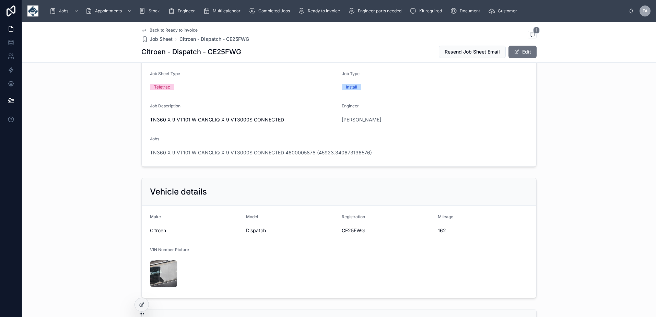
click at [252, 232] on span "Dispatch" at bounding box center [291, 230] width 91 height 7
copy span "Dispatch"
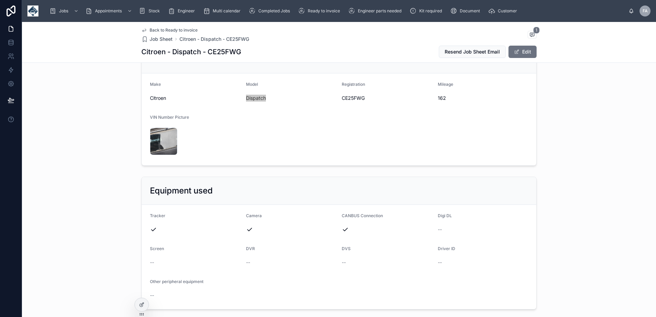
scroll to position [275, 0]
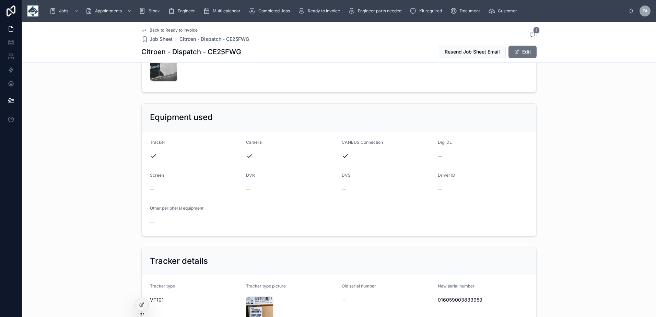
click at [458, 297] on span "016059003833959" at bounding box center [483, 300] width 91 height 7
copy span "016059003833959"
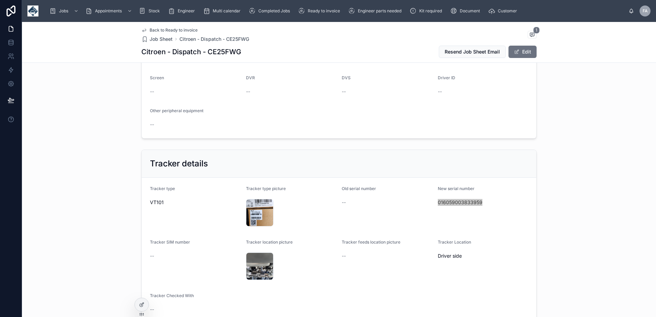
scroll to position [480, 0]
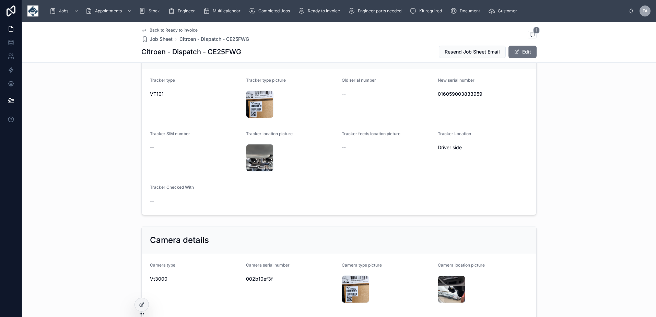
click at [260, 278] on span "002b10ef3f" at bounding box center [291, 279] width 91 height 7
copy span "002b10ef3f"
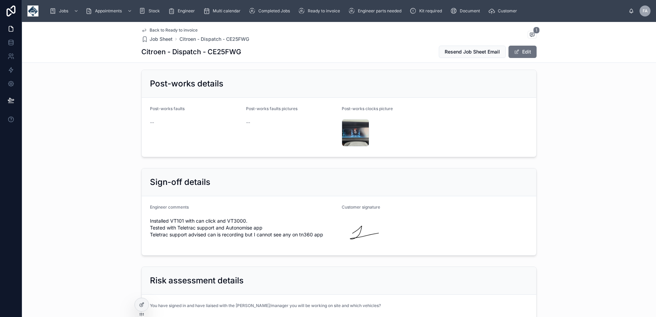
scroll to position [1510, 0]
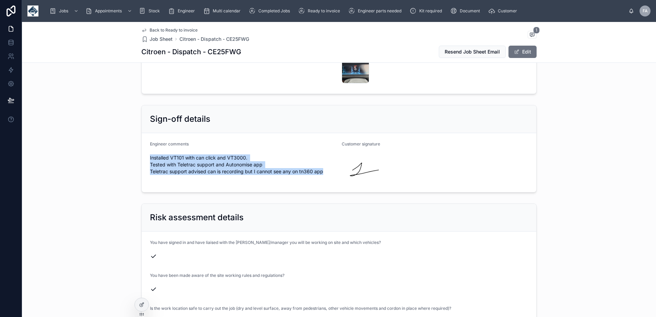
drag, startPoint x: 147, startPoint y: 151, endPoint x: 326, endPoint y: 170, distance: 179.4
click at [326, 170] on div "Installed VT101 with can click and VT3000. Tested with Teletrac support and Aut…" at bounding box center [243, 164] width 186 height 25
copy span "Installed VT101 with can click and VT3000. Tested with Teletrac support and Aut…"
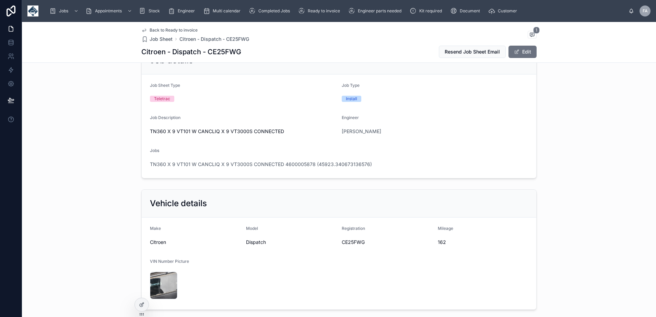
scroll to position [0, 0]
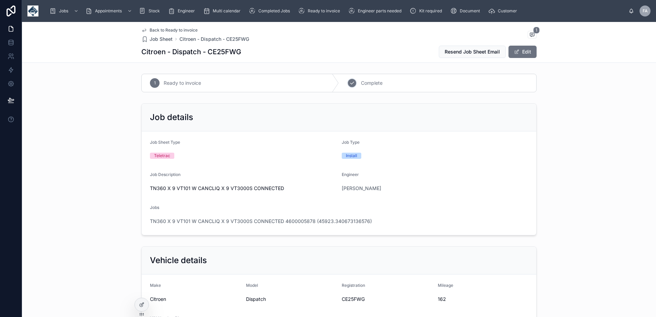
click at [376, 85] on span "Complete" at bounding box center [372, 83] width 22 height 7
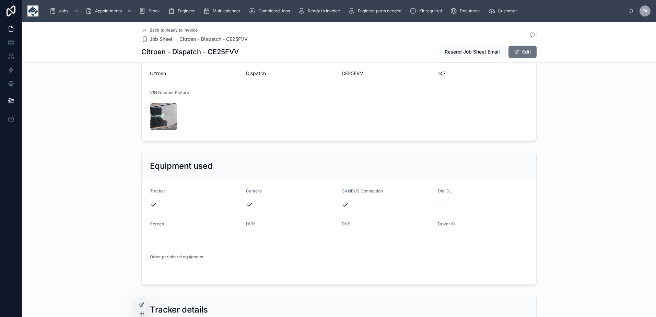
scroll to position [137, 0]
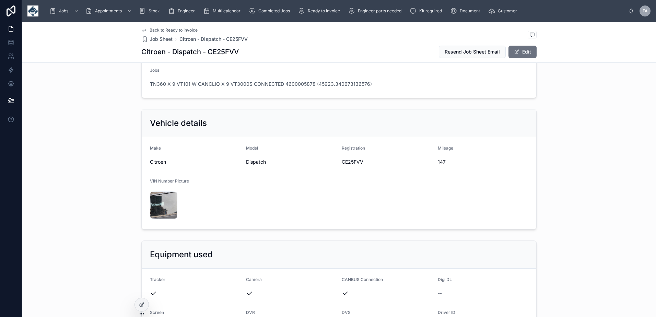
click at [353, 162] on span "CE25FVV" at bounding box center [387, 162] width 91 height 7
copy span "CE25FVV"
click at [442, 160] on span "147" at bounding box center [483, 162] width 91 height 7
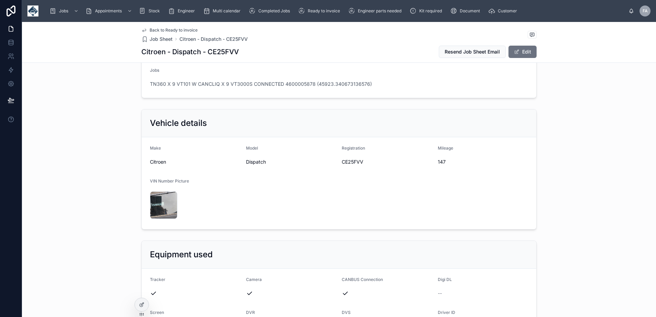
click at [442, 160] on span "147" at bounding box center [483, 162] width 91 height 7
click at [441, 160] on span "147" at bounding box center [483, 162] width 91 height 7
click at [157, 161] on span "Citroen" at bounding box center [195, 162] width 91 height 7
copy span "Citroen"
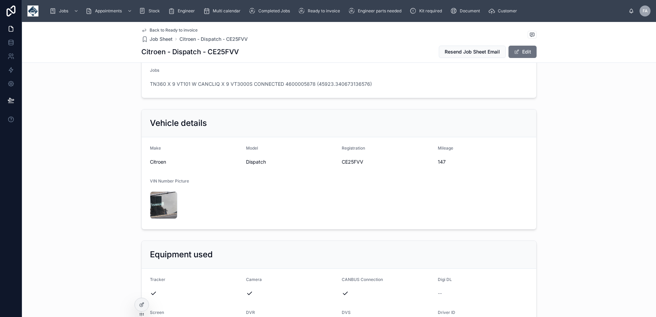
click at [249, 160] on span "Dispatch" at bounding box center [291, 162] width 91 height 7
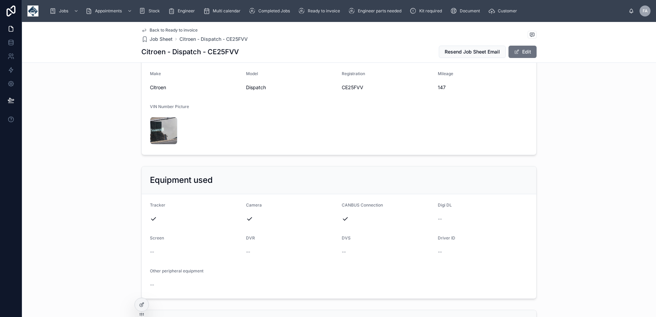
scroll to position [275, 0]
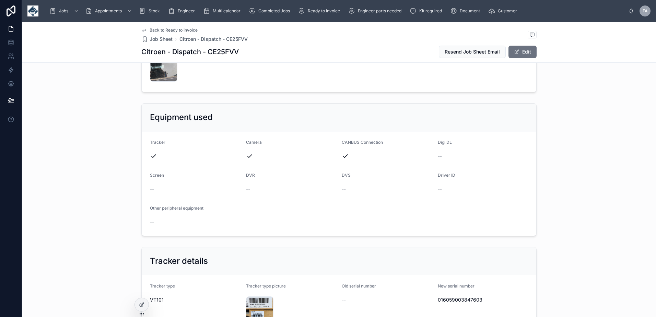
click at [464, 296] on div "016059003847603" at bounding box center [483, 299] width 91 height 11
copy span "016059003847603"
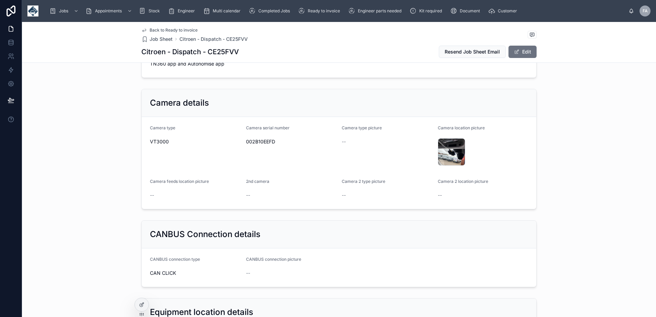
scroll to position [549, 0]
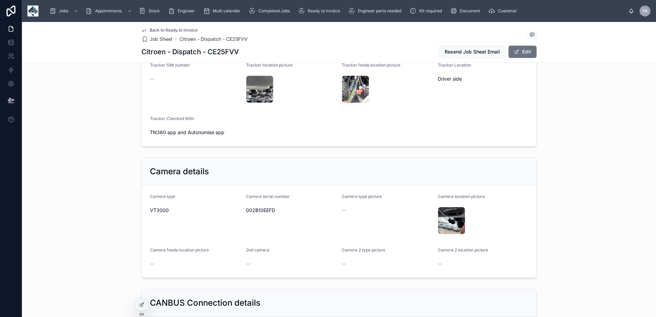
click at [261, 209] on span "002B10EEFD" at bounding box center [291, 210] width 91 height 7
copy span "002B10EEFD"
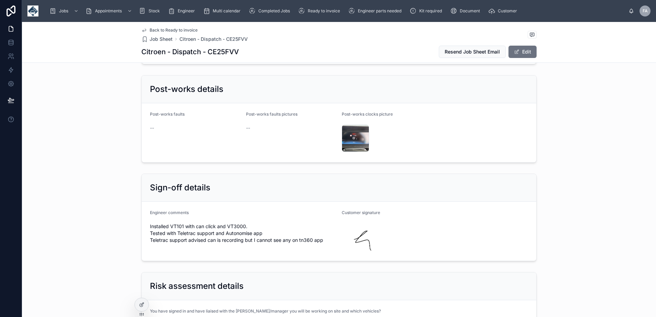
scroll to position [1510, 0]
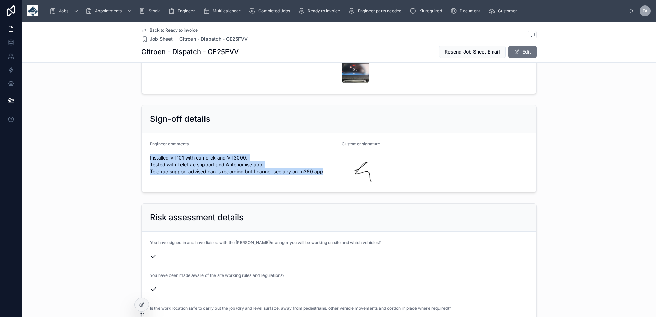
drag, startPoint x: 148, startPoint y: 152, endPoint x: 329, endPoint y: 168, distance: 182.2
click at [329, 168] on span "Installed VT101 with can click and VT3000. Tested with Teletrac support and Aut…" at bounding box center [243, 164] width 186 height 21
copy span "Installed VT101 with can click and VT3000. Tested with Teletrac support and Aut…"
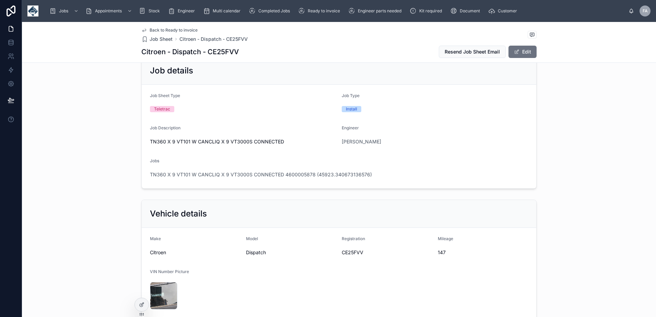
scroll to position [0, 0]
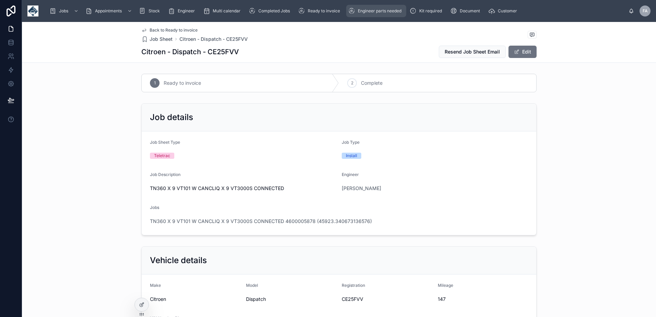
drag, startPoint x: 371, startPoint y: 83, endPoint x: 398, endPoint y: 16, distance: 72.3
click at [371, 83] on span "Complete" at bounding box center [372, 83] width 22 height 7
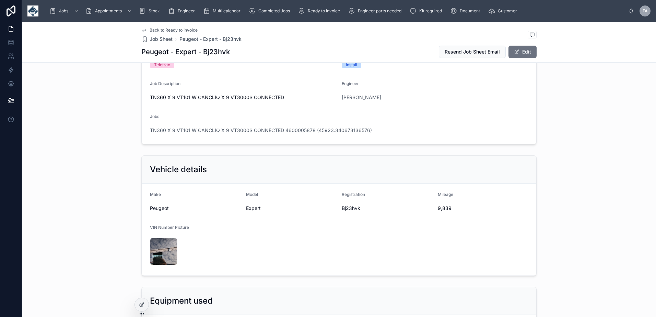
scroll to position [137, 0]
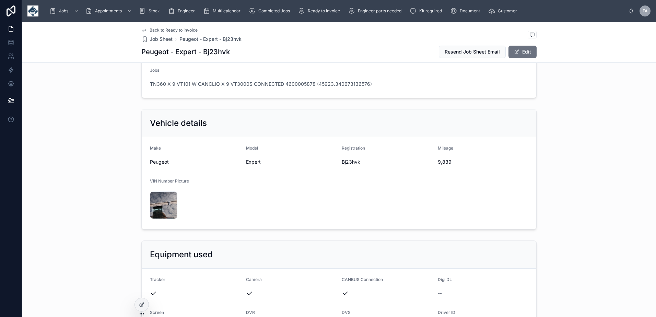
drag, startPoint x: 527, startPoint y: 48, endPoint x: 497, endPoint y: 103, distance: 62.7
click at [527, 48] on button "Edit" at bounding box center [523, 52] width 28 height 12
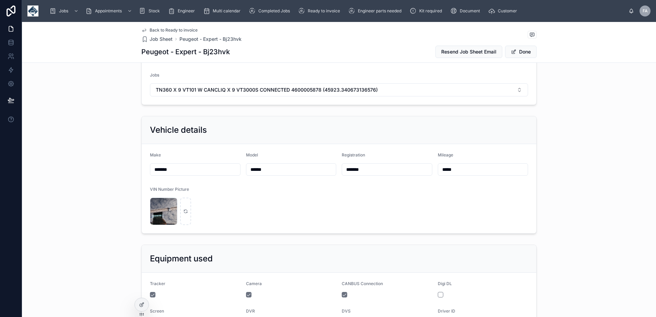
drag, startPoint x: 336, startPoint y: 166, endPoint x: 243, endPoint y: 155, distance: 93.9
click at [227, 163] on form "Make ******* Model ****** Registration ******* Mileage ***** VIN Number Picture…" at bounding box center [339, 188] width 395 height 89
paste input "*"
type input "********"
click at [520, 47] on button "Done" at bounding box center [521, 52] width 32 height 12
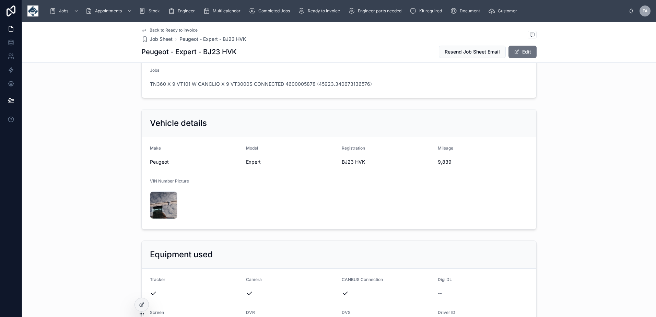
click at [442, 161] on span "9,839" at bounding box center [483, 162] width 91 height 7
copy span "9,839"
click at [155, 159] on span "Peugeot" at bounding box center [195, 162] width 91 height 7
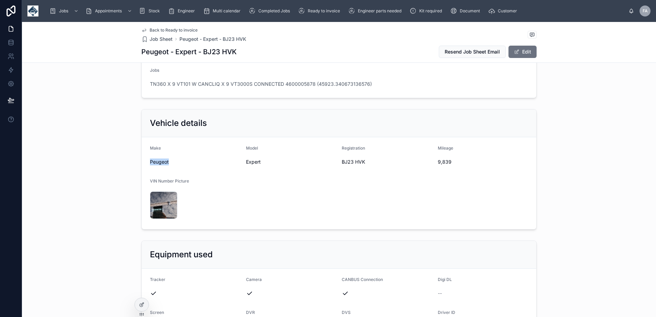
copy span "Peugeot"
click at [251, 162] on span "Expert" at bounding box center [291, 162] width 91 height 7
copy span "Expert"
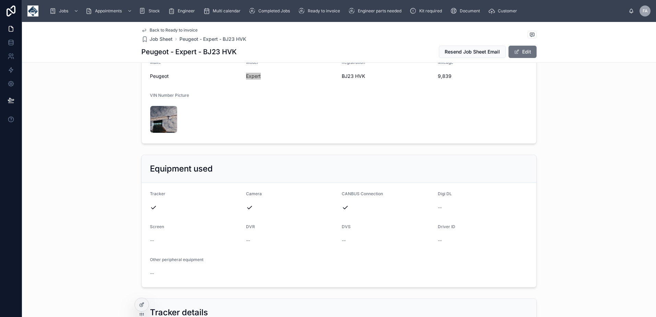
scroll to position [275, 0]
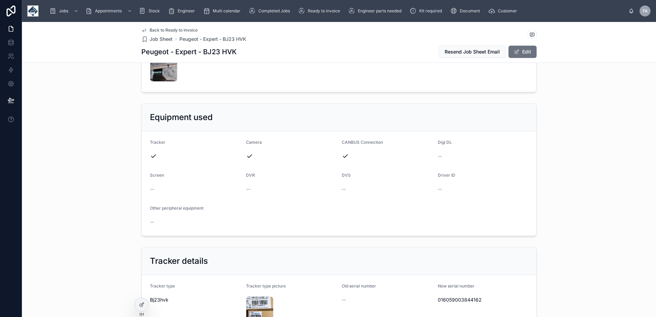
click at [456, 302] on span "016059003844162" at bounding box center [483, 300] width 91 height 7
copy span "016059003844162"
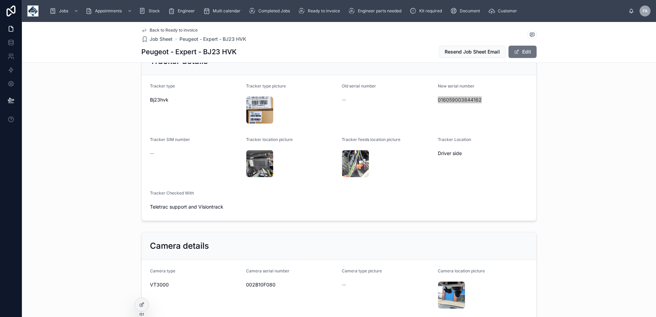
scroll to position [480, 0]
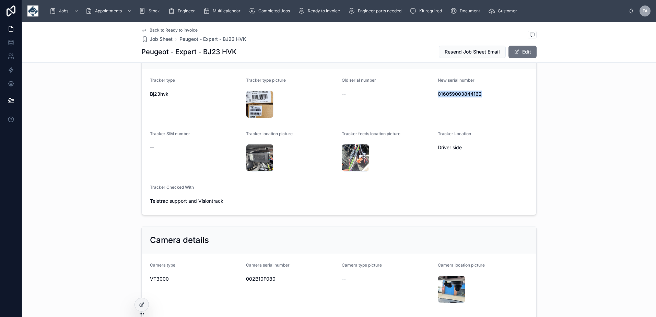
drag, startPoint x: 175, startPoint y: 189, endPoint x: 223, endPoint y: 203, distance: 50.0
click at [223, 203] on form "Tracker type Bj23hvk Tracker type picture 20250929_112855 .jpg Old serial numbe…" at bounding box center [339, 142] width 395 height 146
copy div "Tracker Checked With Teletrac support and Visiontrack"
click at [263, 277] on span "002B10F080" at bounding box center [291, 279] width 91 height 7
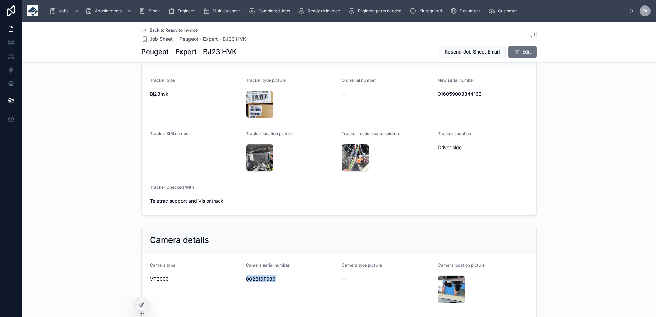
copy span "002B10F080"
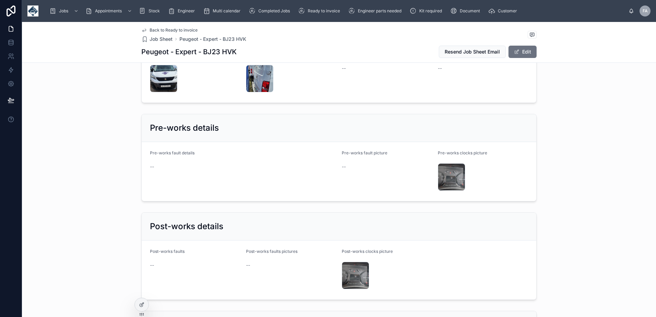
scroll to position [1510, 0]
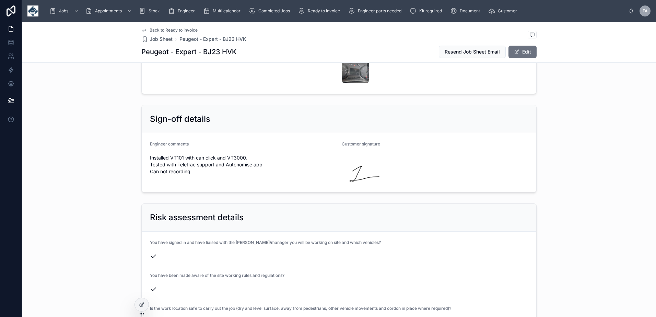
drag, startPoint x: 148, startPoint y: 152, endPoint x: 197, endPoint y: 165, distance: 50.2
click at [197, 165] on span "Installed VT101 with can click and VT3000. Tested with Teletrac support and Aut…" at bounding box center [243, 164] width 186 height 21
drag, startPoint x: 197, startPoint y: 165, endPoint x: 185, endPoint y: 170, distance: 12.8
click at [186, 170] on div "Installed VT101 with can click and VT3000. Tested with Teletrac support and Aut…" at bounding box center [243, 164] width 186 height 25
drag, startPoint x: 192, startPoint y: 169, endPoint x: 148, endPoint y: 152, distance: 47.4
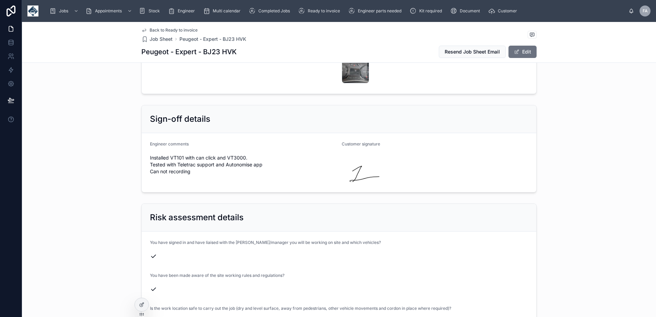
click at [150, 154] on span "Installed VT101 with can click and VT3000. Tested with Teletrac support and Aut…" at bounding box center [243, 164] width 186 height 21
copy span "Installed VT101 with can click and VT3000. Tested with Teletrac support and Aut…"
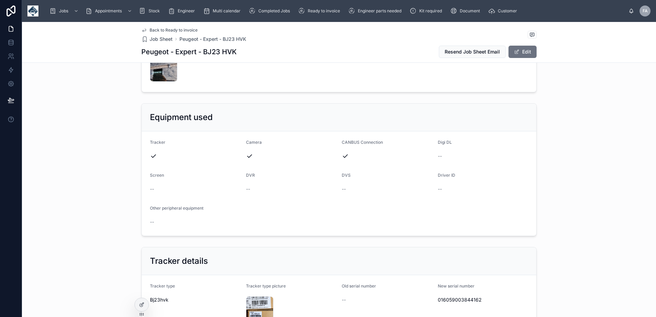
scroll to position [0, 0]
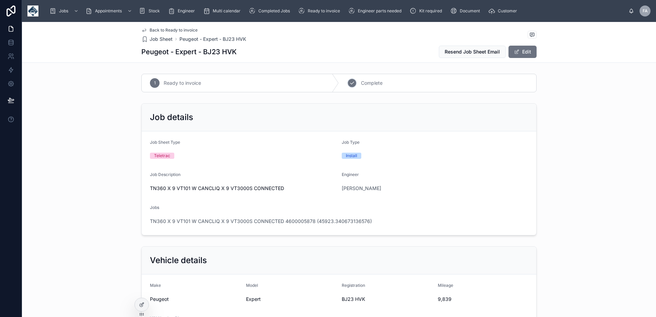
click at [369, 84] on span "Complete" at bounding box center [372, 83] width 22 height 7
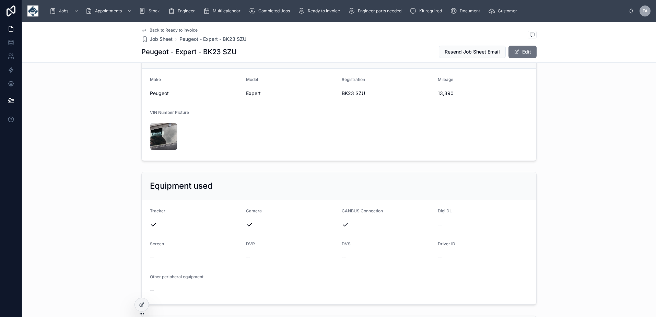
scroll to position [69, 0]
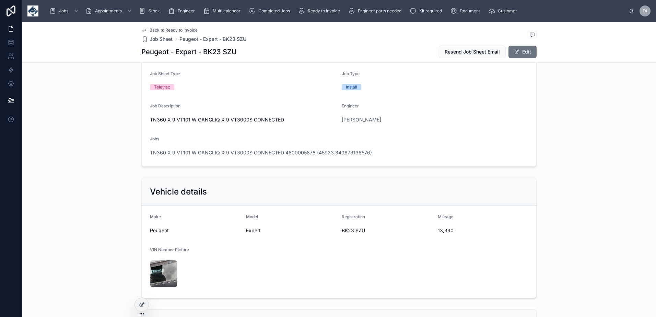
click at [351, 230] on span "BK23 SZU" at bounding box center [387, 230] width 91 height 7
copy span "BK23 SZU"
click at [442, 232] on span "13,390" at bounding box center [483, 230] width 91 height 7
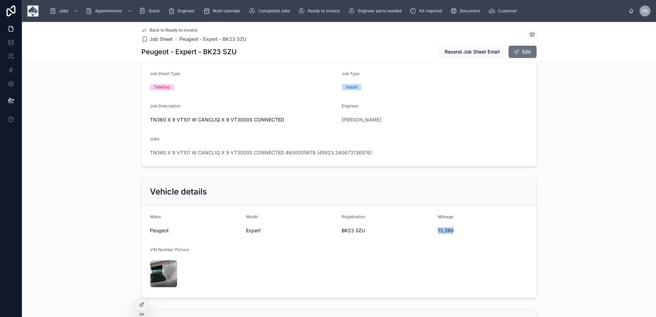
click at [442, 232] on span "13,390" at bounding box center [483, 230] width 91 height 7
copy span "13,390"
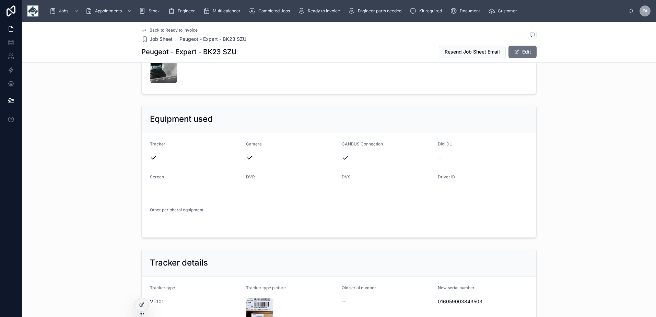
scroll to position [275, 0]
click at [461, 299] on span "016059003843503" at bounding box center [483, 300] width 91 height 7
copy span "016059003843503"
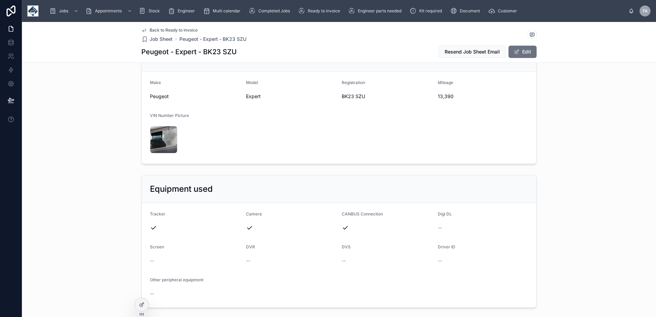
scroll to position [137, 0]
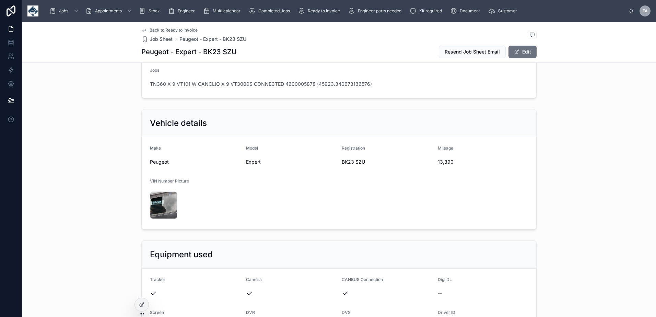
click at [159, 160] on span "Peugeot" at bounding box center [195, 162] width 91 height 7
copy span "Peugeot"
click at [249, 162] on span "Expert" at bounding box center [291, 162] width 91 height 7
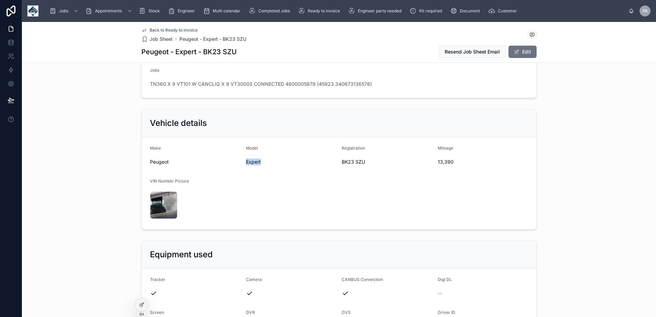
click at [246, 174] on form "Make Peugeot Model Expert Registration BK23 SZU Mileage 13,390 VIN Number Pictu…" at bounding box center [339, 183] width 395 height 92
click at [249, 162] on span "Expert" at bounding box center [291, 162] width 91 height 7
copy span "Expert"
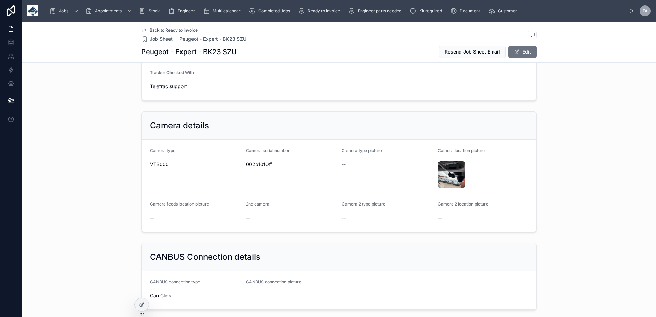
scroll to position [618, 0]
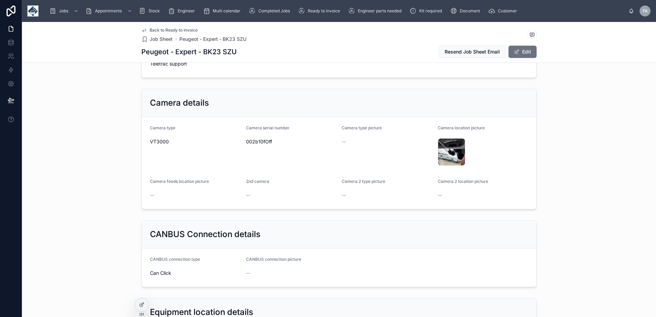
click at [261, 142] on span "002b10fOff" at bounding box center [291, 141] width 91 height 7
copy span "002b10fOff"
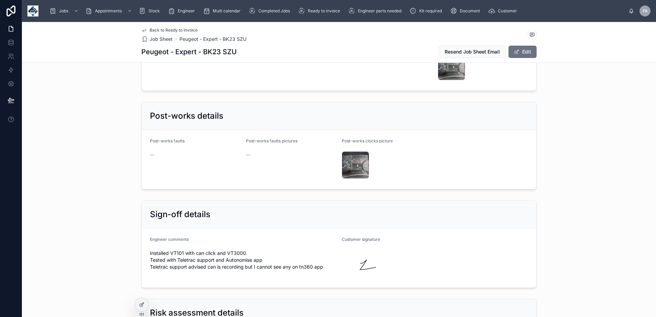
scroll to position [1441, 0]
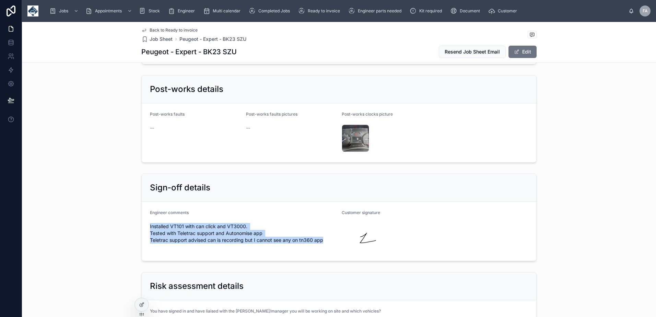
drag, startPoint x: 147, startPoint y: 221, endPoint x: 325, endPoint y: 240, distance: 178.5
click at [325, 240] on div "Engineer comments Installed VT101 with can click and VT3000. Tested with Teletr…" at bounding box center [243, 231] width 186 height 43
copy span "Installed VT101 with can click and VT3000. Tested with Teletrac support and Aut…"
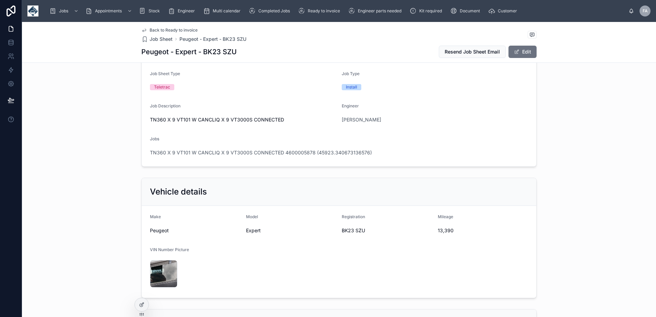
scroll to position [0, 0]
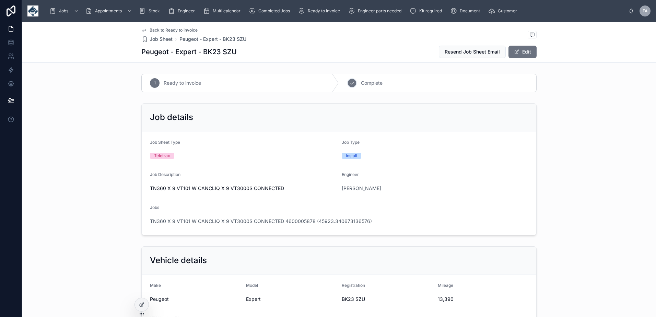
click at [374, 77] on div "2 Complete" at bounding box center [437, 83] width 197 height 18
click at [523, 50] on button "Edit" at bounding box center [523, 52] width 28 height 12
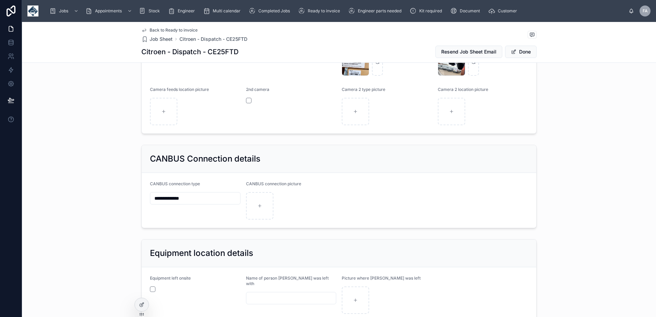
scroll to position [755, 0]
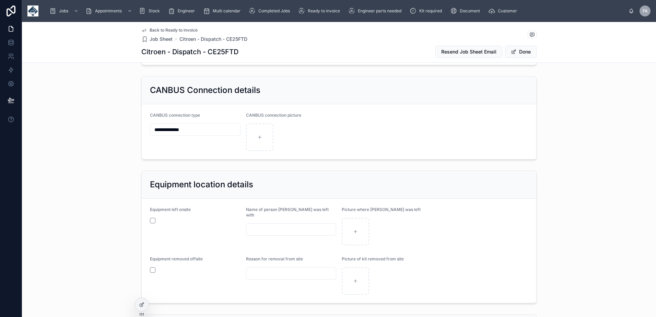
drag, startPoint x: 201, startPoint y: 127, endPoint x: 0, endPoint y: 137, distance: 201.7
click at [0, 137] on html "**********" at bounding box center [328, 158] width 656 height 317
type input "*********"
click at [527, 48] on button "Done" at bounding box center [521, 52] width 32 height 12
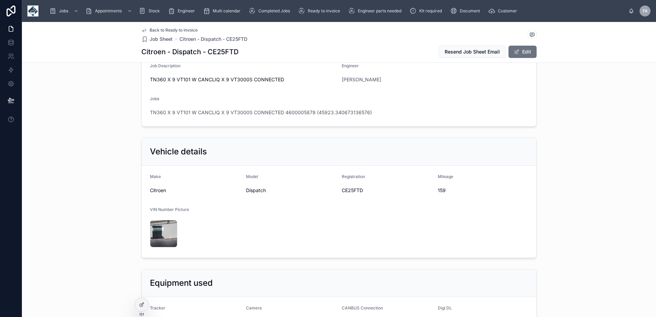
scroll to position [92, 0]
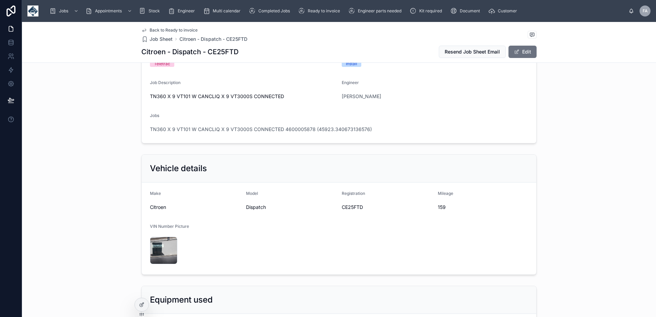
click at [344, 205] on span "CE25FTD" at bounding box center [387, 207] width 91 height 7
copy span "CE25FTD"
click at [147, 206] on form "Make Citroen Model Dispatch Registration CE25FTD Mileage 159 VIN Number Picture…" at bounding box center [339, 229] width 395 height 92
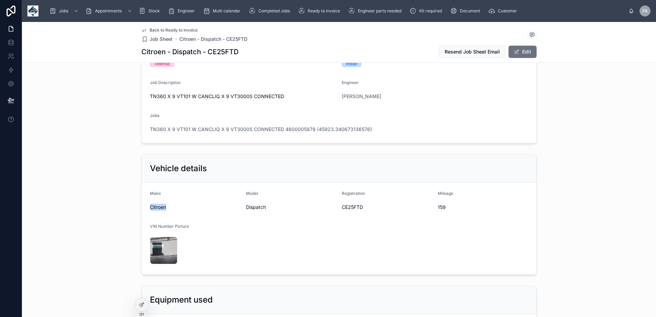
copy span "Citroen"
click at [439, 206] on span "159" at bounding box center [483, 207] width 91 height 7
copy span "159"
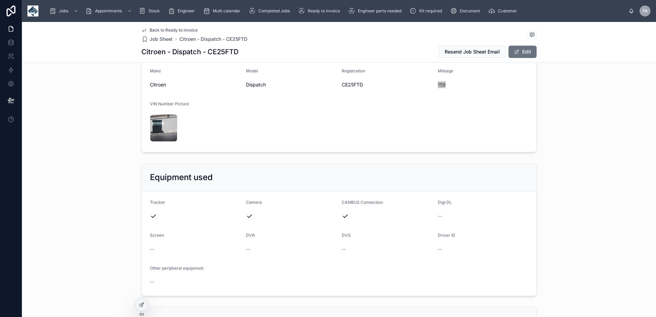
scroll to position [298, 0]
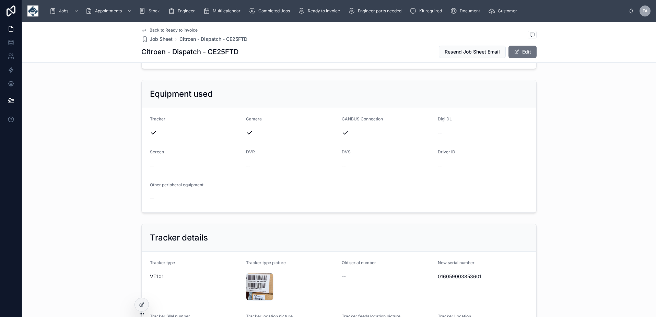
click at [452, 276] on span "016059003853601" at bounding box center [483, 276] width 91 height 7
copy span "016059003853601"
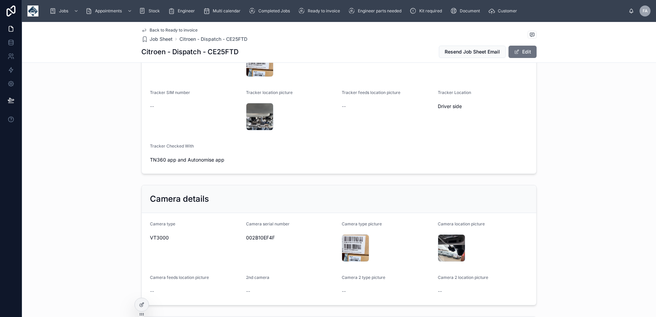
scroll to position [641, 0]
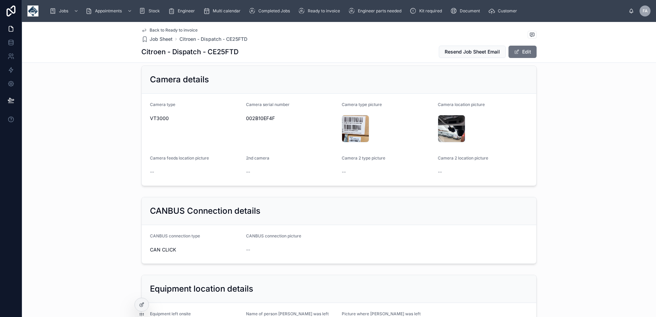
click at [254, 119] on span "002B10EF4F" at bounding box center [291, 118] width 91 height 7
copy span "002B10EF4F"
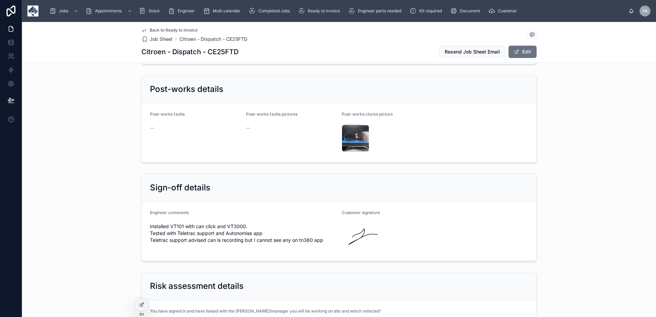
scroll to position [1533, 0]
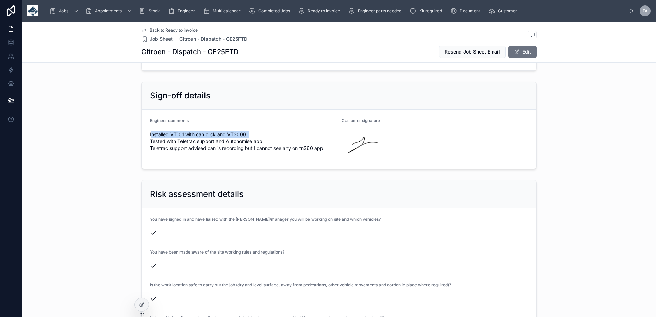
drag, startPoint x: 149, startPoint y: 127, endPoint x: 268, endPoint y: 129, distance: 119.1
click at [268, 131] on span "Installed VT101 with can click and VT3000. Tested with Teletrac support and Aut…" at bounding box center [243, 141] width 186 height 21
drag, startPoint x: 268, startPoint y: 129, endPoint x: 194, endPoint y: 133, distance: 73.9
click at [195, 133] on span "Installed VT101 with can click and VT3000. Tested with Teletrac support and Aut…" at bounding box center [243, 141] width 186 height 21
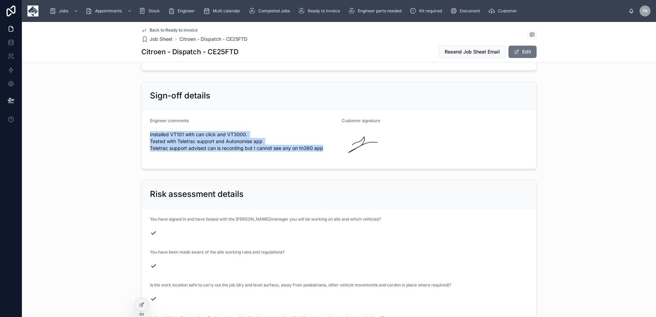
drag, startPoint x: 144, startPoint y: 126, endPoint x: 326, endPoint y: 142, distance: 181.9
click at [326, 142] on form "Engineer comments Installed VT101 with can click and VT3000. Tested with Teletr…" at bounding box center [339, 139] width 395 height 59
copy span "Installed VT101 with can click and VT3000. Tested with Teletrac support and Aut…"
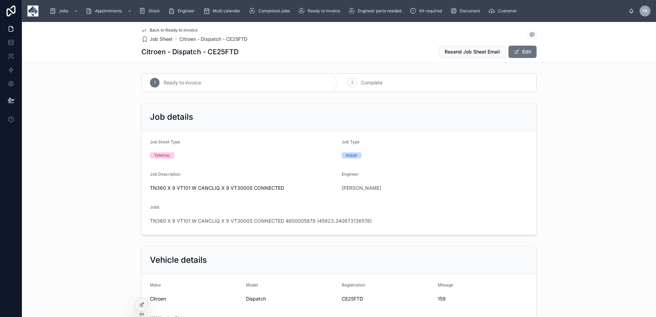
scroll to position [0, 0]
click at [370, 86] on span "Complete" at bounding box center [372, 83] width 22 height 7
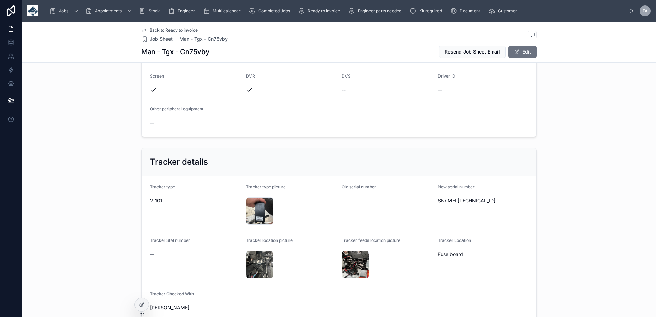
scroll to position [480, 0]
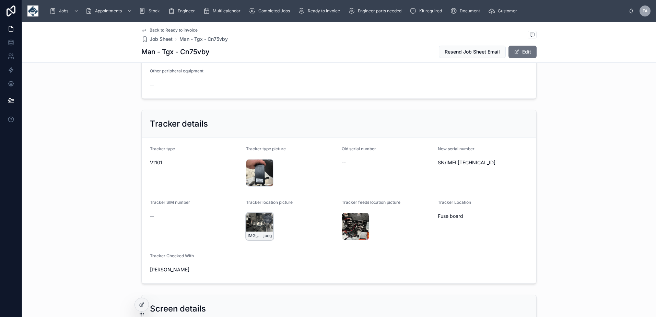
click at [252, 240] on div "IMG_8524 .jpeg" at bounding box center [259, 226] width 27 height 27
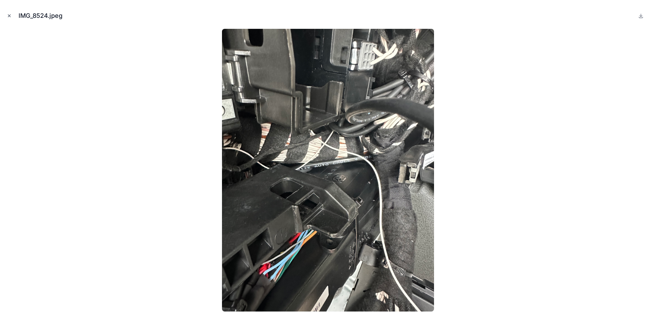
click at [7, 15] on button "Close modal" at bounding box center [9, 16] width 8 height 8
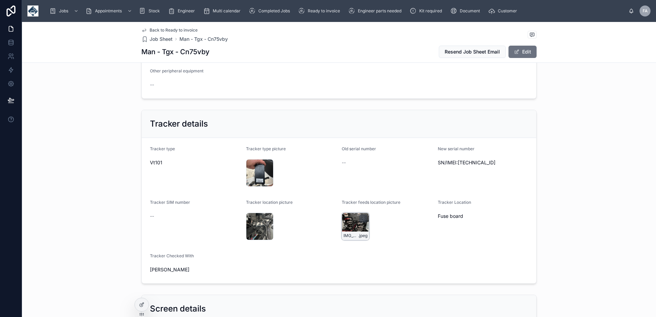
click at [354, 240] on div "IMG_8523 .jpeg" at bounding box center [355, 226] width 27 height 27
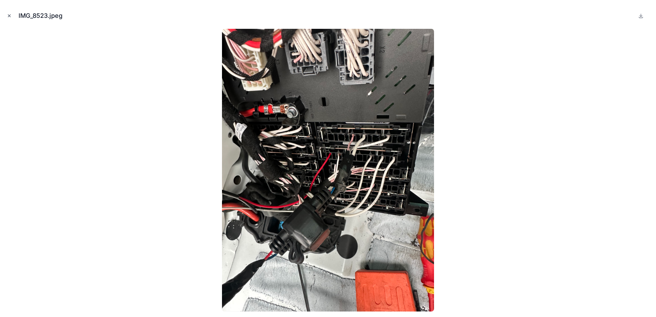
click at [9, 15] on icon "Close modal" at bounding box center [9, 15] width 5 height 5
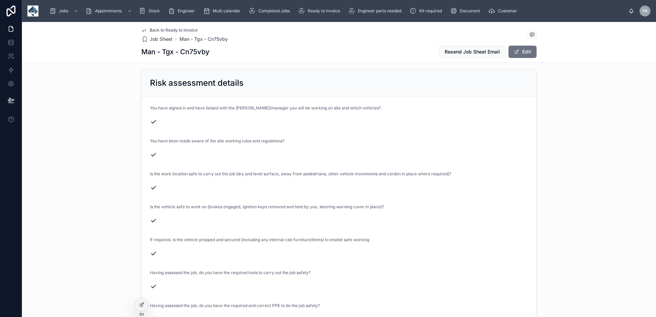
scroll to position [2334, 0]
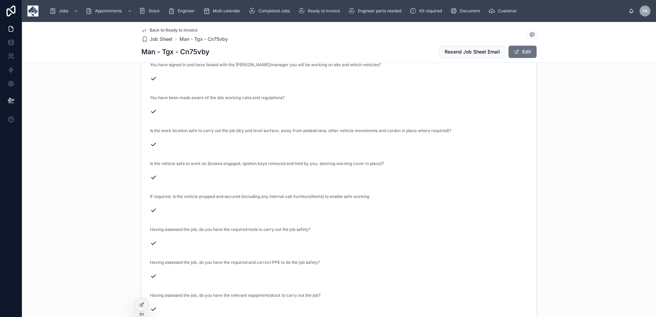
click at [543, 229] on div "Risk assessment details You have signed in and have liaised with the [PERSON_NA…" at bounding box center [339, 276] width 634 height 506
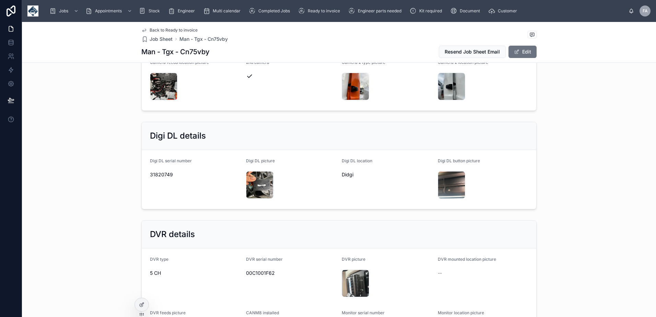
scroll to position [892, 0]
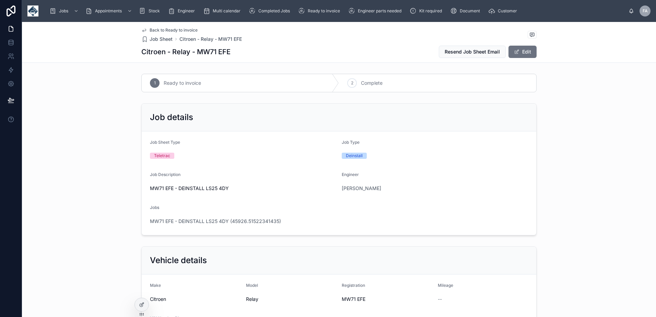
click at [347, 297] on span "MW71 EFE" at bounding box center [387, 299] width 91 height 7
copy span "MW71 EFE"
click at [159, 298] on span "Citroen" at bounding box center [195, 299] width 91 height 7
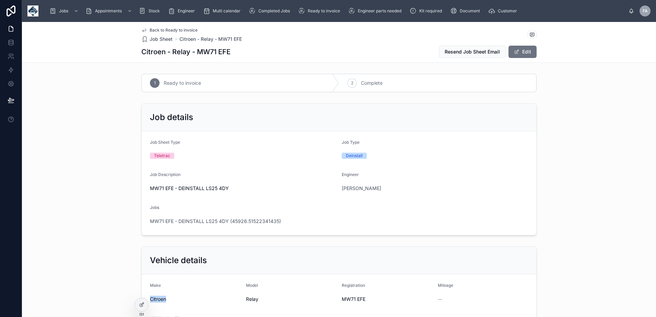
click at [159, 298] on span "Citroen" at bounding box center [195, 299] width 91 height 7
copy span "Citroen"
click at [250, 298] on span "Relay" at bounding box center [291, 299] width 91 height 7
copy span "Relay"
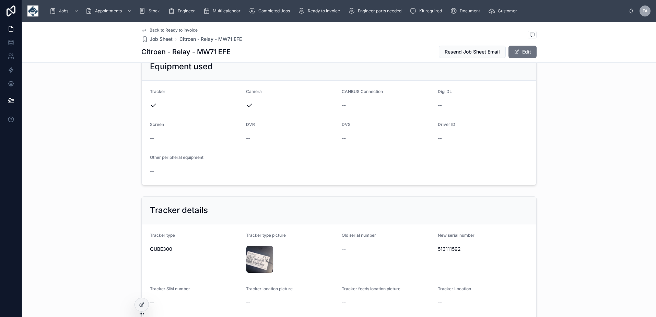
scroll to position [343, 0]
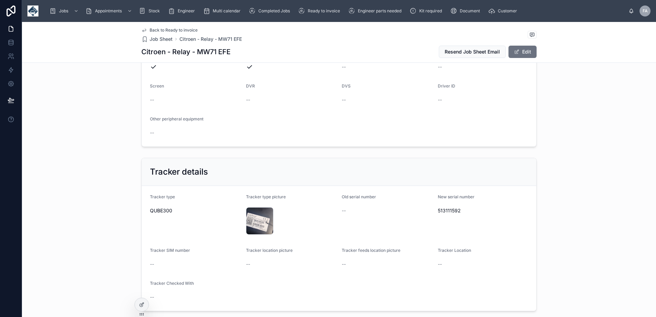
click at [446, 207] on span "513111592" at bounding box center [483, 210] width 91 height 7
click at [250, 216] on div "20250930_075651 .jpg" at bounding box center [259, 220] width 27 height 27
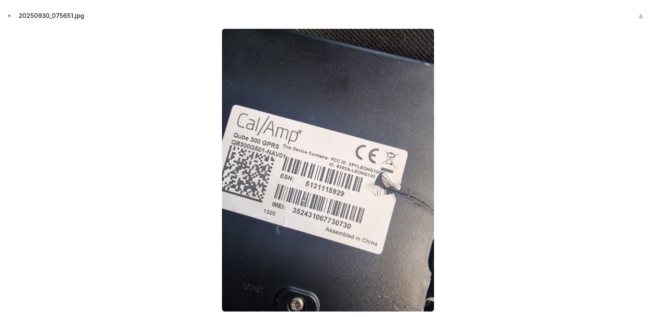
click at [8, 15] on icon "Close modal" at bounding box center [9, 15] width 5 height 5
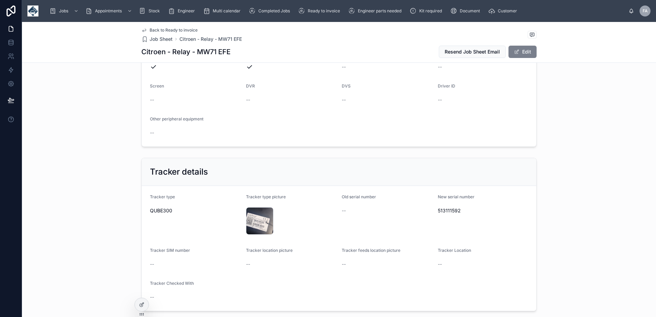
click at [523, 46] on button "Edit" at bounding box center [523, 52] width 28 height 12
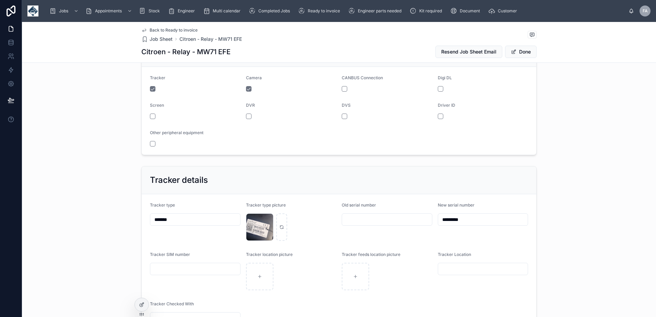
scroll to position [368, 0]
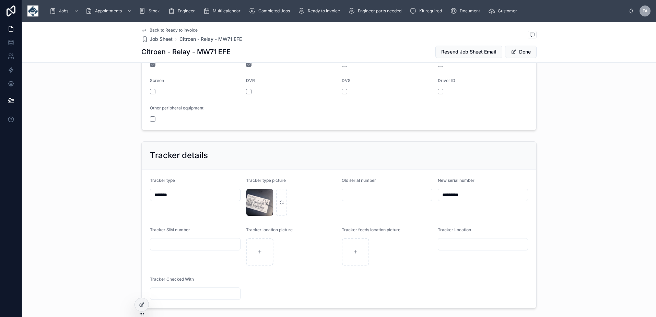
click at [451, 195] on input "*********" at bounding box center [483, 195] width 90 height 10
paste input "*"
type input "**********"
click at [525, 58] on button "Done" at bounding box center [521, 52] width 32 height 12
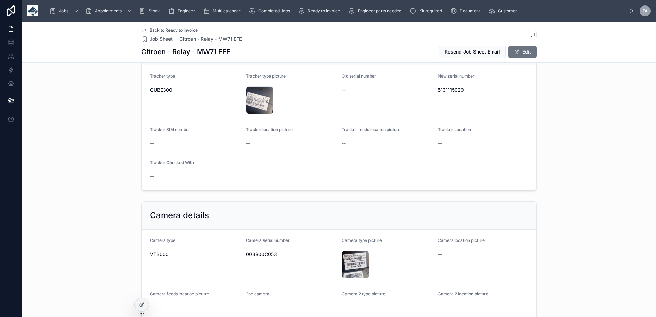
scroll to position [480, 0]
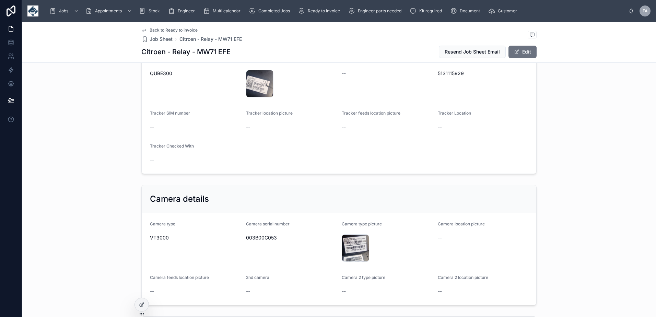
click at [258, 237] on span "003B00C053" at bounding box center [291, 237] width 91 height 7
click at [258, 235] on span "003B00C053" at bounding box center [291, 237] width 91 height 7
copy span "003B00C053"
click at [344, 242] on div "20250930_075325 .jpg" at bounding box center [355, 247] width 27 height 27
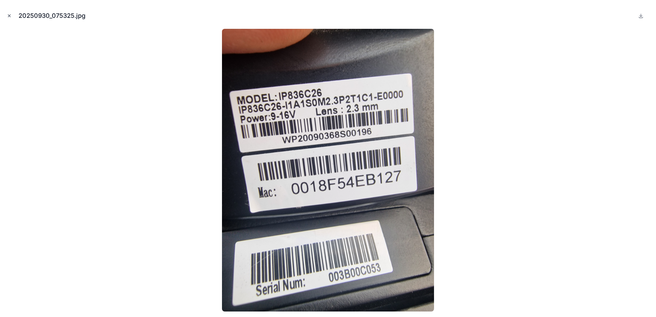
click at [11, 15] on icon "Close modal" at bounding box center [9, 15] width 5 height 5
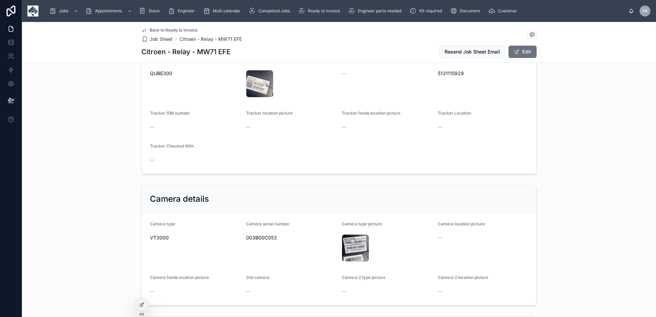
click at [255, 238] on span "003B00C053" at bounding box center [291, 237] width 91 height 7
copy span "003B00C053"
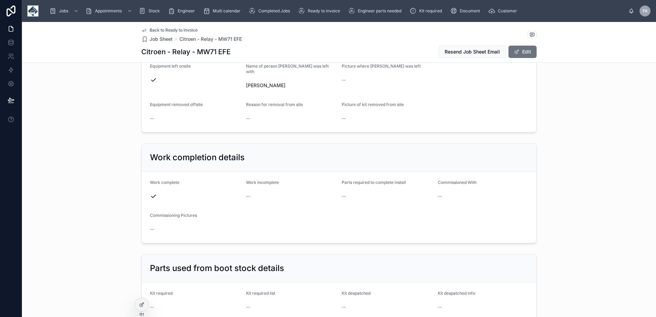
scroll to position [755, 0]
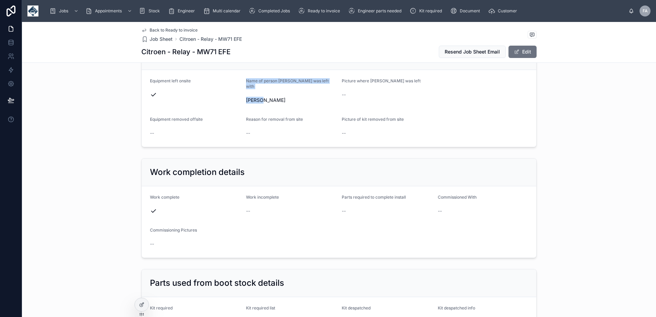
drag, startPoint x: 248, startPoint y: 82, endPoint x: 259, endPoint y: 94, distance: 17.0
click at [259, 94] on div "Name of person kit was left with Martin" at bounding box center [291, 91] width 91 height 27
copy div "Name of person kit was left with Martin"
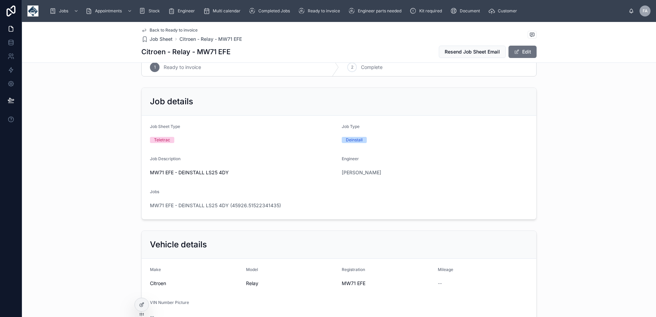
scroll to position [0, 0]
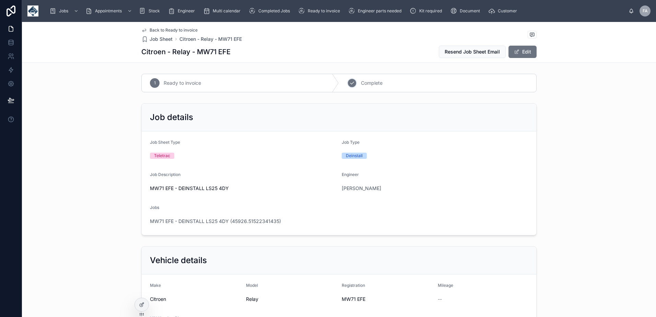
click at [381, 79] on div "2 Complete" at bounding box center [437, 83] width 197 height 18
click at [205, 219] on span "MW71 EFE - DEINSTALL LS25 4DY (45926.51522341435)" at bounding box center [215, 221] width 131 height 7
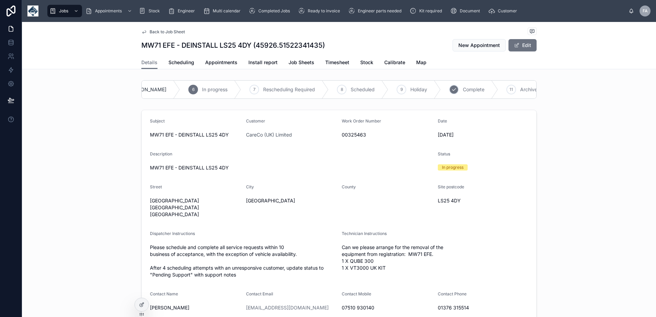
click at [463, 95] on div "10 Complete" at bounding box center [469, 90] width 57 height 18
click at [219, 62] on span "Appointments" at bounding box center [221, 62] width 32 height 7
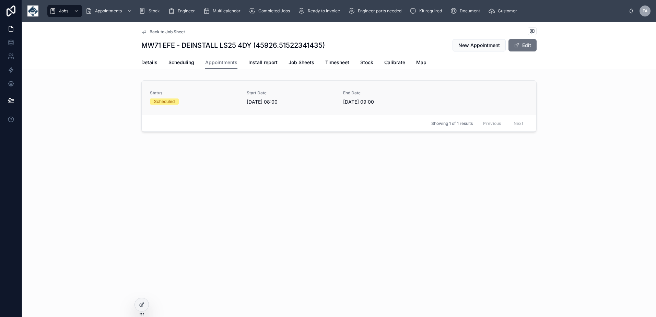
click at [283, 102] on span "[DATE] 08:00" at bounding box center [291, 101] width 89 height 7
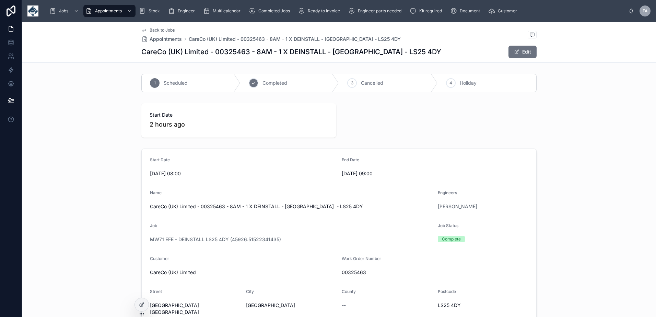
click at [290, 89] on div "2 Completed" at bounding box center [290, 83] width 99 height 18
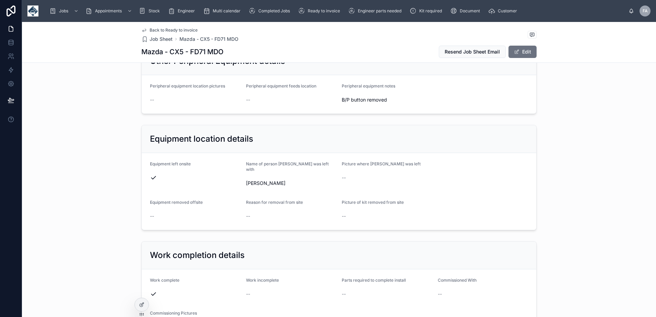
scroll to position [618, 0]
drag, startPoint x: 244, startPoint y: 164, endPoint x: 282, endPoint y: 180, distance: 41.7
click at [282, 180] on div "Name of person [PERSON_NAME] was left with [PERSON_NAME]" at bounding box center [291, 175] width 91 height 27
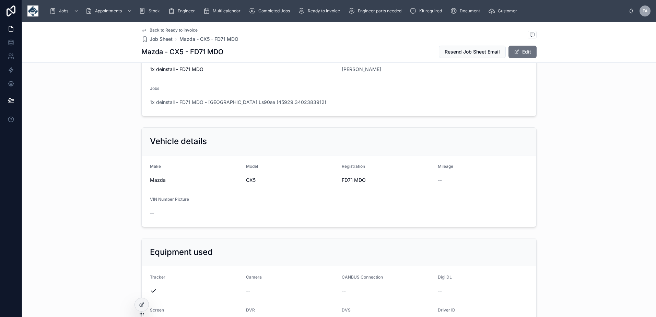
scroll to position [206, 0]
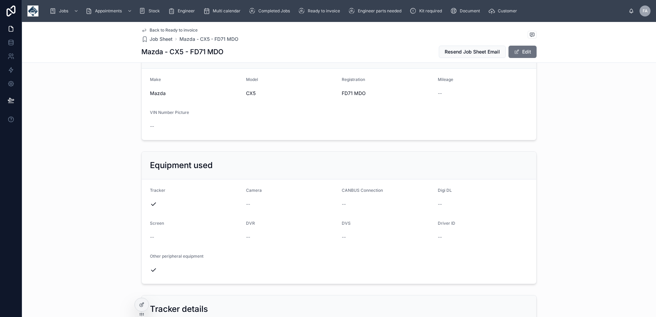
click at [345, 92] on span "FD71 MDO" at bounding box center [387, 93] width 91 height 7
copy span "FD71 MDO"
click at [156, 93] on span "Mazda" at bounding box center [195, 93] width 91 height 7
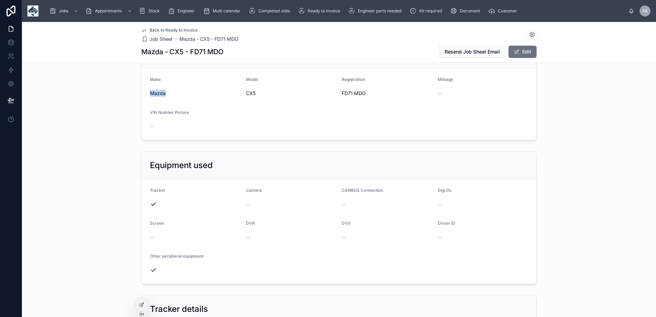
click at [156, 93] on span "Mazda" at bounding box center [195, 93] width 91 height 7
copy span "Mazda"
click at [248, 92] on span "CX5" at bounding box center [291, 93] width 91 height 7
copy span "CX5"
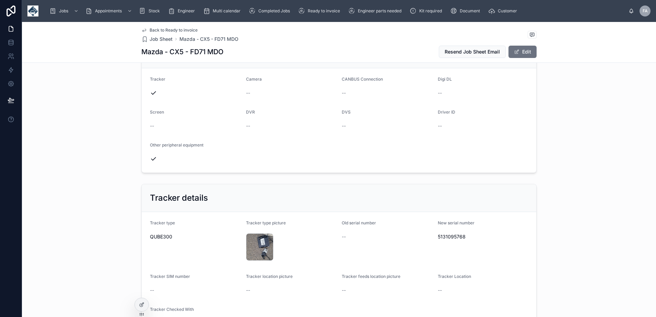
scroll to position [343, 0]
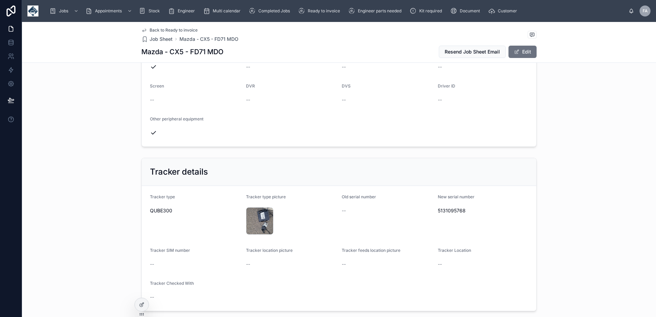
click at [449, 208] on span "5131095768" at bounding box center [483, 210] width 91 height 7
copy span "5131095768"
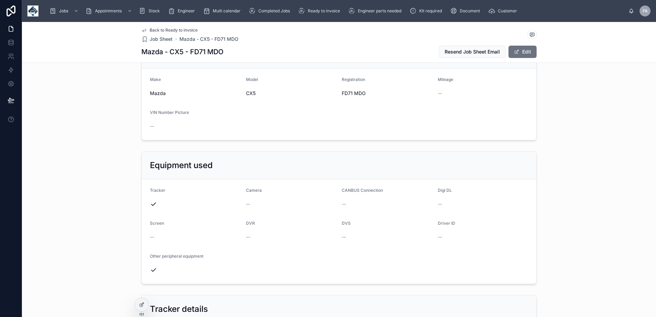
scroll to position [0, 0]
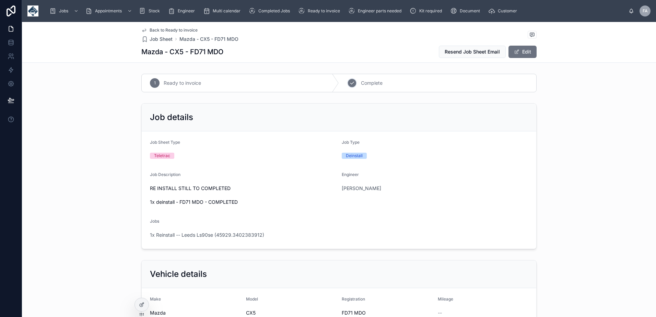
click at [371, 82] on span "Complete" at bounding box center [372, 83] width 22 height 7
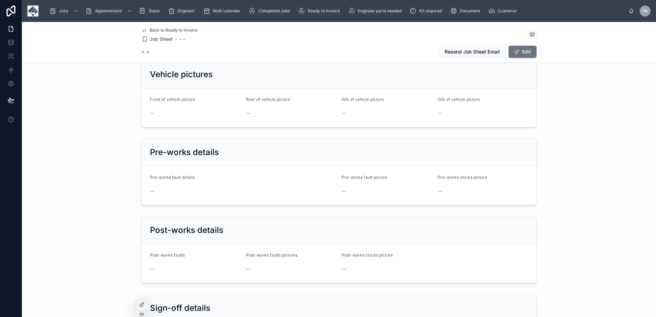
scroll to position [961, 0]
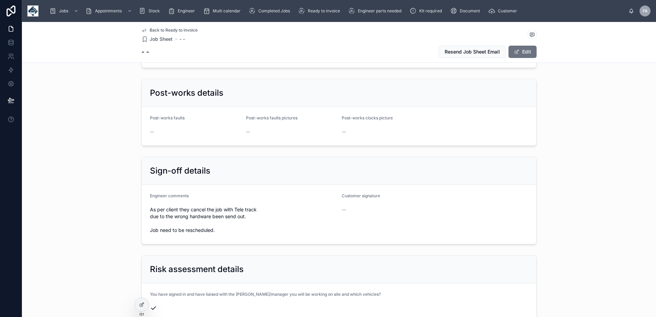
drag, startPoint x: 146, startPoint y: 201, endPoint x: 246, endPoint y: 215, distance: 101.4
click at [246, 215] on form "Engineer comments As per client they cancel the job with Tele track due to the …" at bounding box center [339, 214] width 395 height 59
copy span "As per client they cancel the job with Tele track due to the wrong hardware bee…"
click at [516, 48] on button "Edit" at bounding box center [523, 52] width 28 height 12
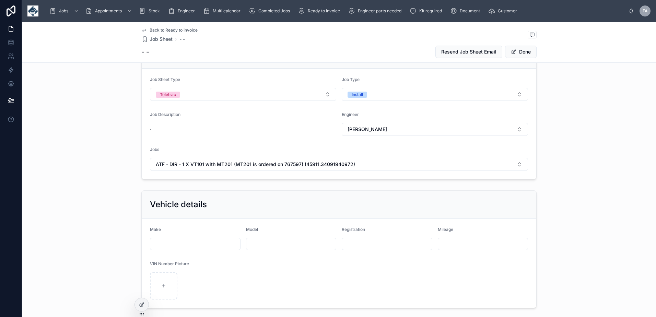
scroll to position [0, 0]
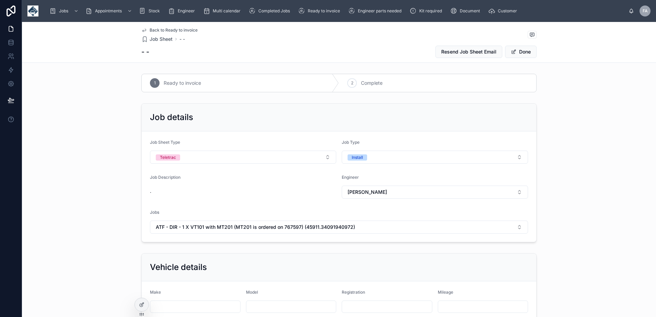
click at [372, 303] on input "text" at bounding box center [387, 307] width 90 height 10
paste input "********"
type input "**********"
click at [519, 58] on button "Done" at bounding box center [521, 52] width 32 height 12
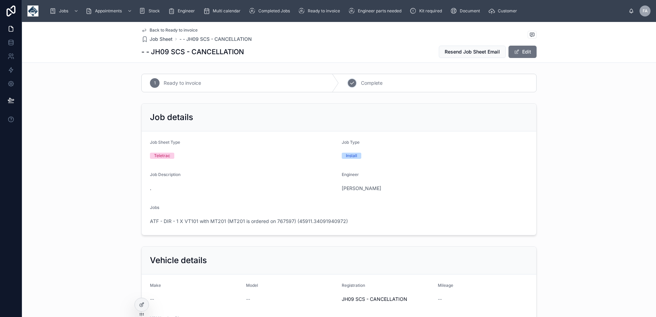
click at [362, 80] on span "Complete" at bounding box center [372, 83] width 22 height 7
click at [220, 220] on span "ATF - DIR - 1 X VT101 with MT201 (MT201 is ordered on 767597) (45911.3409194097…" at bounding box center [249, 221] width 198 height 7
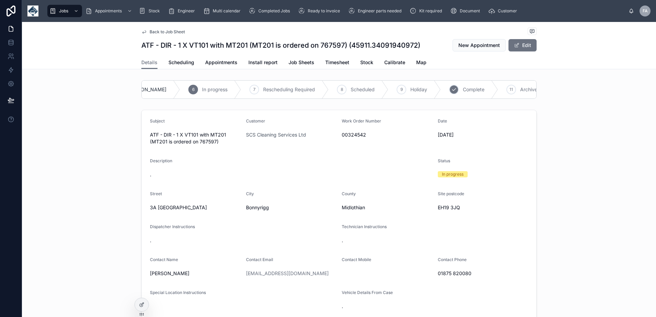
click at [463, 92] on span "Complete" at bounding box center [474, 89] width 22 height 7
click at [211, 66] on link "Appointments" at bounding box center [221, 63] width 32 height 14
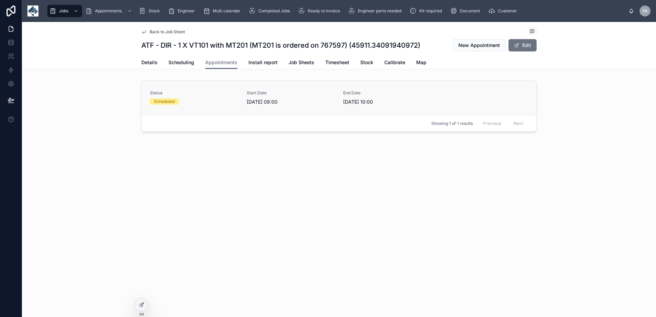
click at [258, 108] on link "Status Scheduled Start Date 30/09/2025 08:00 End Date 30/09/2025 10:00" at bounding box center [339, 98] width 395 height 34
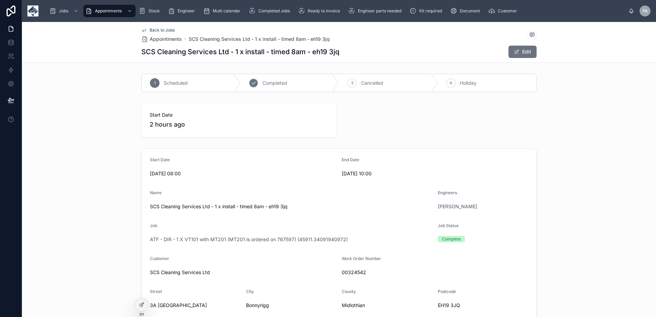
click at [293, 83] on div "2 Completed" at bounding box center [290, 83] width 99 height 18
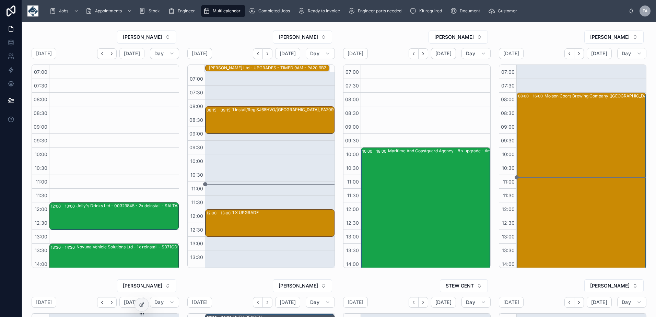
scroll to position [127, 0]
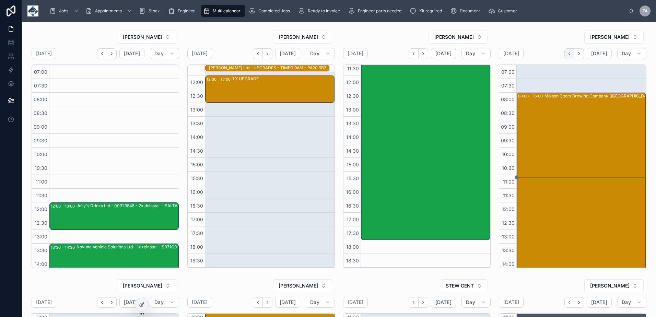
click at [567, 57] on button "Back" at bounding box center [570, 53] width 10 height 11
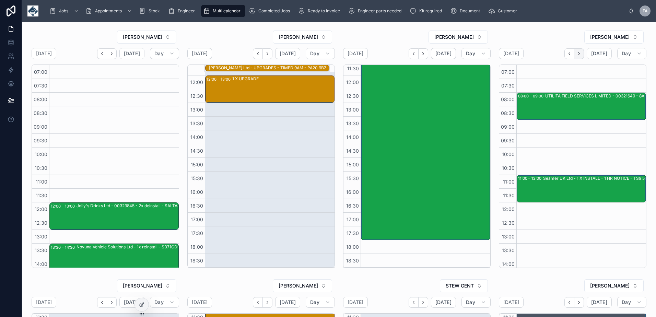
click at [576, 57] on button "Next" at bounding box center [579, 53] width 10 height 11
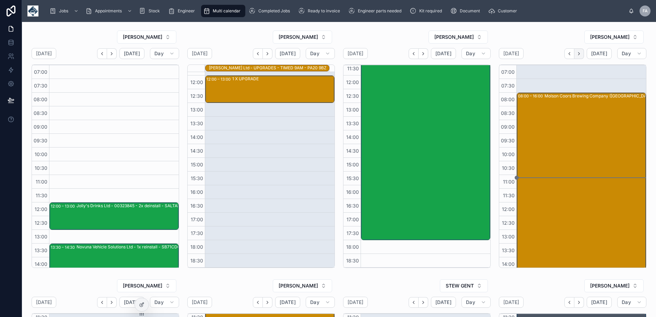
click at [578, 54] on icon "Next" at bounding box center [578, 53] width 1 height 3
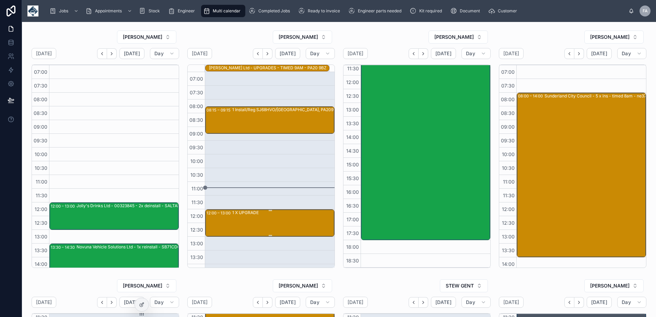
click at [258, 222] on div "1 X UPGRADE" at bounding box center [283, 223] width 102 height 26
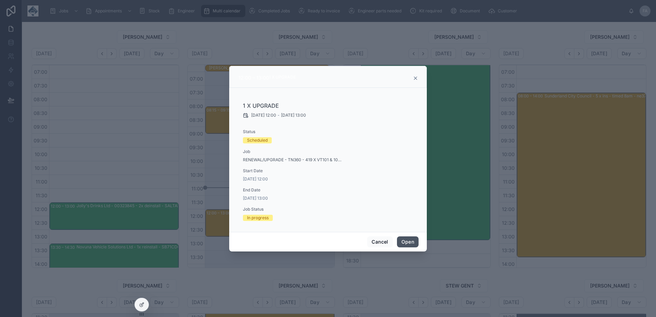
click at [404, 240] on button "Open" at bounding box center [408, 241] width 22 height 11
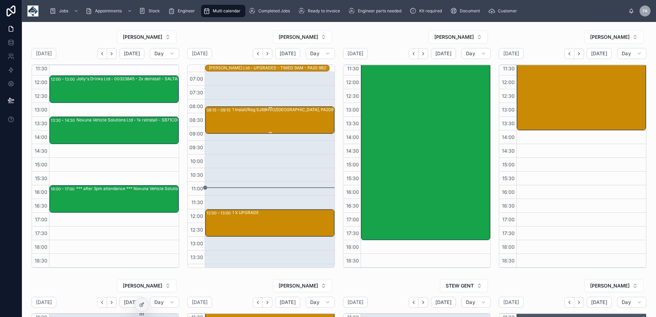
click at [246, 122] on div "1 Install/Reg SJ68HVO/Isle of Bute, PA209BZ/PO 769453" at bounding box center [295, 120] width 127 height 26
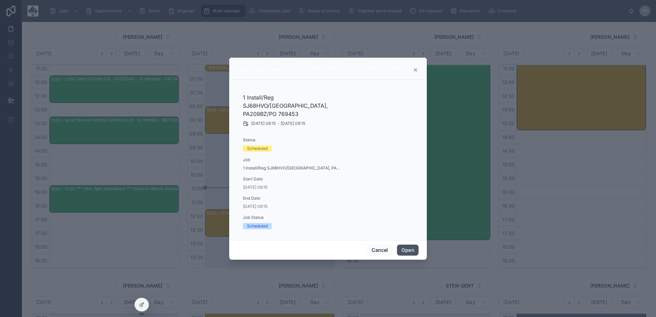
click at [406, 245] on button "Open" at bounding box center [408, 250] width 22 height 11
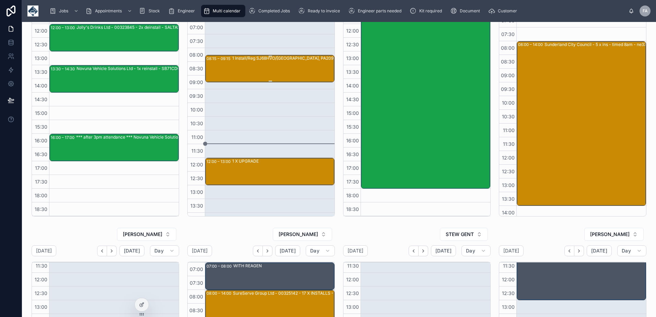
click at [264, 73] on div "1 Install/Reg SJ68HVO/Isle of Bute, PA209BZ/PO 769453" at bounding box center [295, 68] width 127 height 26
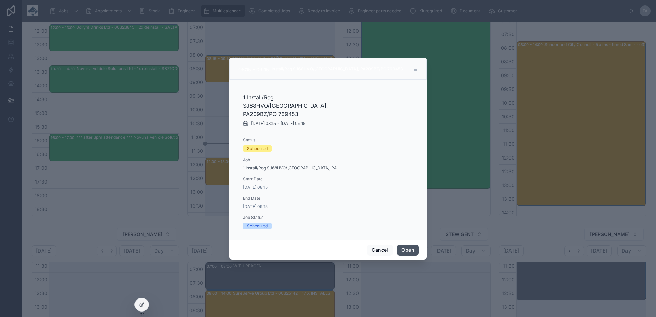
click at [408, 245] on button "Open" at bounding box center [408, 250] width 22 height 11
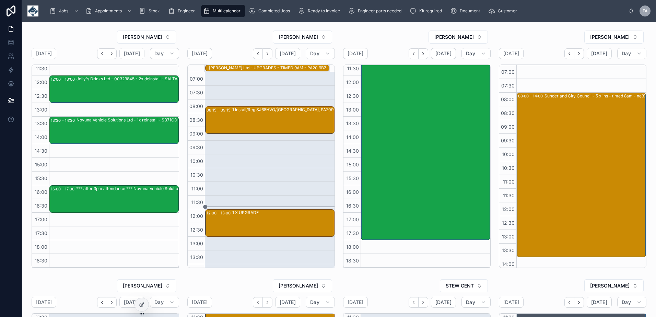
click at [271, 69] on div "John Mackirdy Ltd - UPGRADES - TIMED 9AM - PA20 9BZ" at bounding box center [268, 67] width 118 height 5
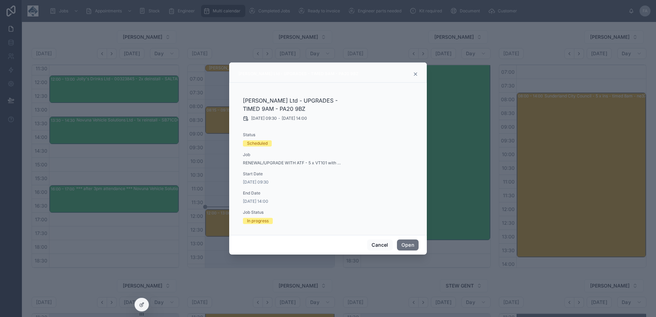
click at [413, 73] on icon at bounding box center [415, 73] width 5 height 5
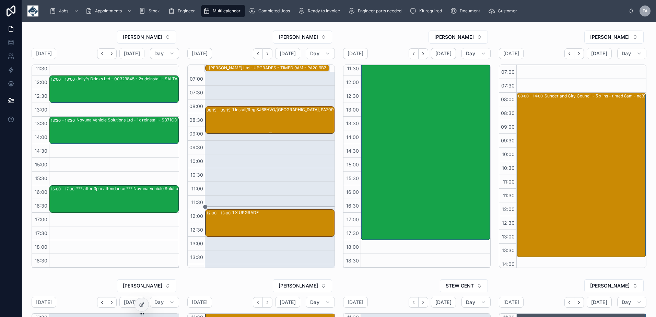
click at [270, 120] on div "1 Install/Reg SJ68HVO/Isle of Bute, PA209BZ/PO 769453" at bounding box center [295, 120] width 127 height 26
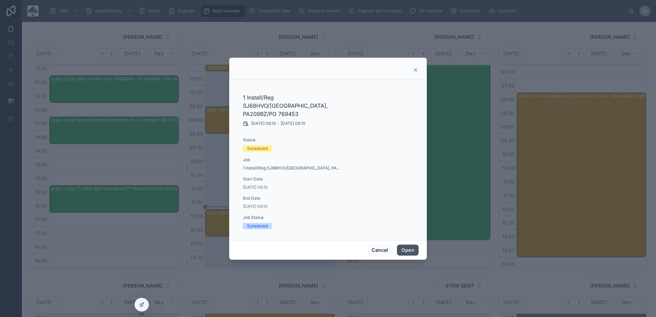
click at [408, 250] on button "Open" at bounding box center [408, 250] width 22 height 11
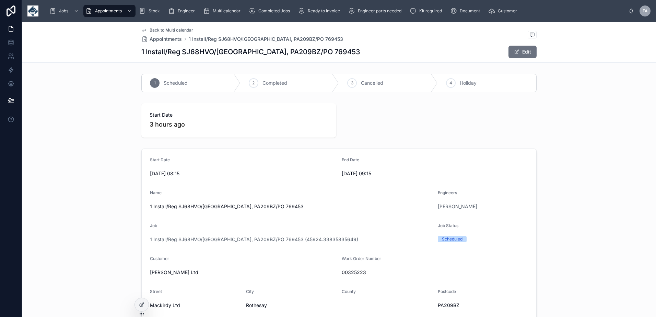
click at [165, 32] on span "Back to Multi calendar" at bounding box center [172, 29] width 44 height 5
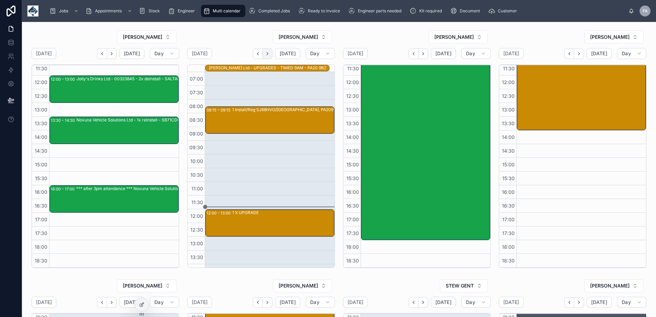
click at [267, 54] on icon "Next" at bounding box center [267, 53] width 5 height 5
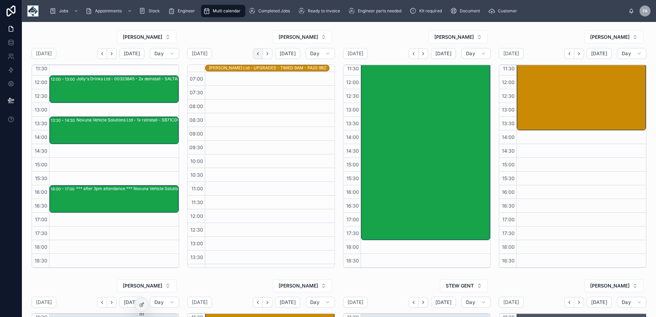
click at [255, 55] on icon "Back" at bounding box center [257, 53] width 5 height 5
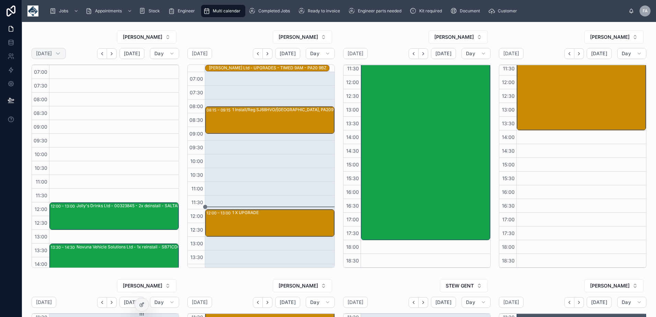
click at [66, 57] on div "Monday Sep 01" at bounding box center [49, 53] width 34 height 11
select select "****"
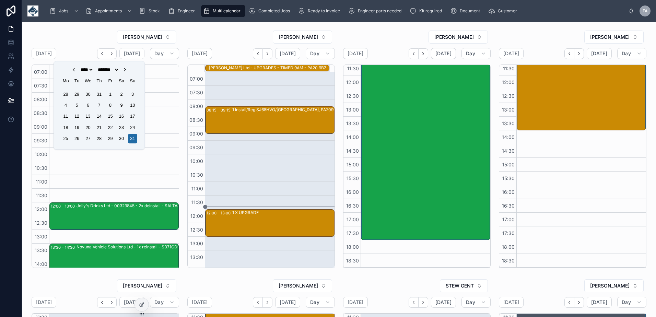
click at [128, 71] on icon "Choose Date" at bounding box center [124, 69] width 5 height 5
select select "*"
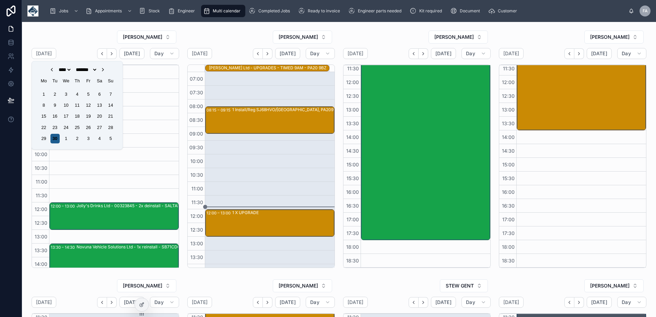
click at [54, 140] on div "30" at bounding box center [54, 138] width 9 height 9
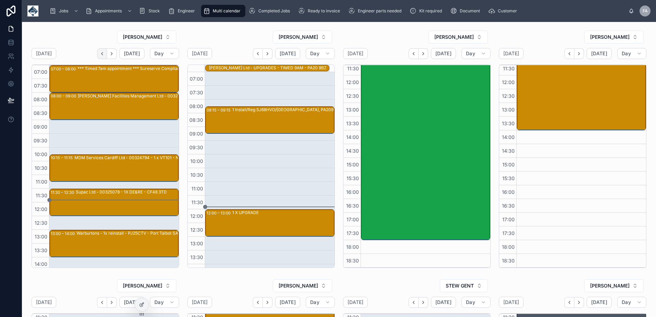
click at [102, 54] on icon "Back" at bounding box center [101, 53] width 1 height 3
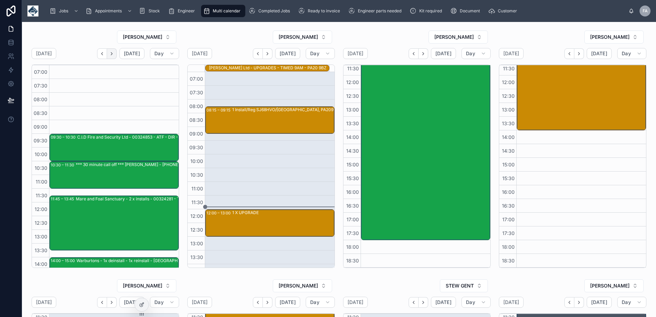
click at [114, 56] on button "Next" at bounding box center [112, 53] width 10 height 11
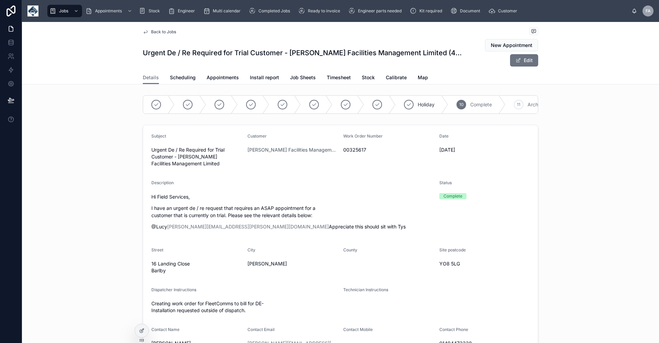
scroll to position [0, 24]
click at [32, 14] on img at bounding box center [32, 10] width 11 height 11
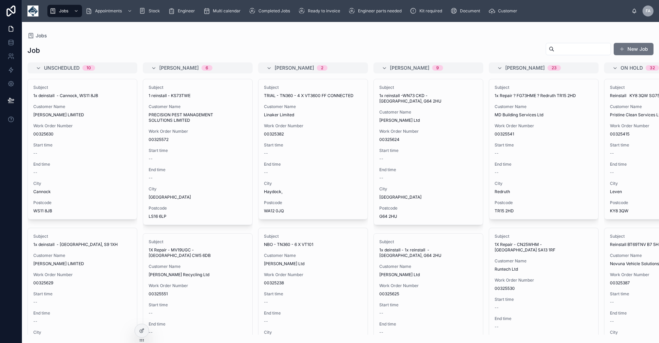
click at [555, 48] on input "text" at bounding box center [582, 49] width 56 height 10
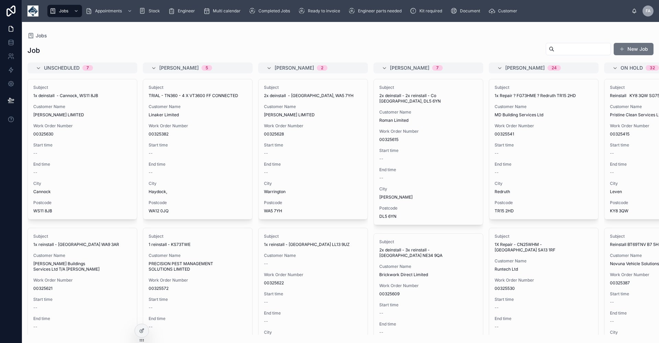
type input "*"
type input "******"
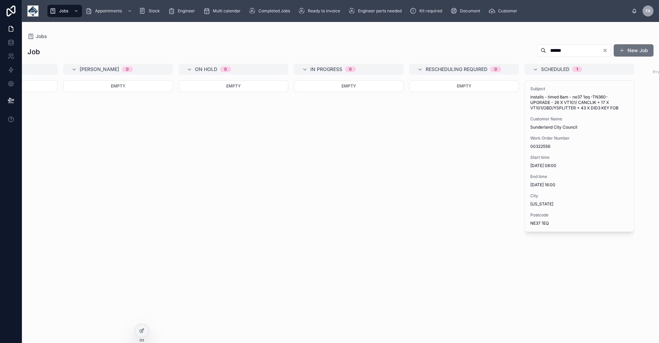
scroll to position [0, 478]
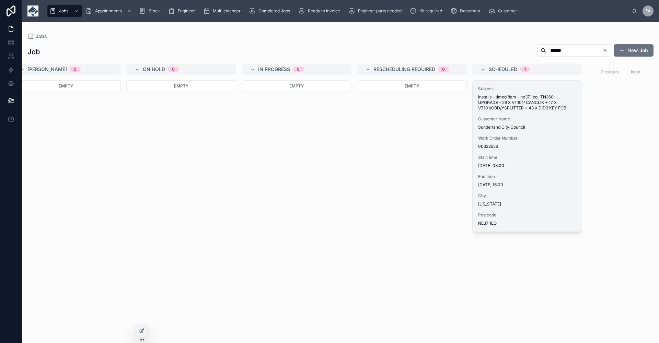
click at [523, 142] on div "Work Order Number 00322556" at bounding box center [527, 143] width 98 height 14
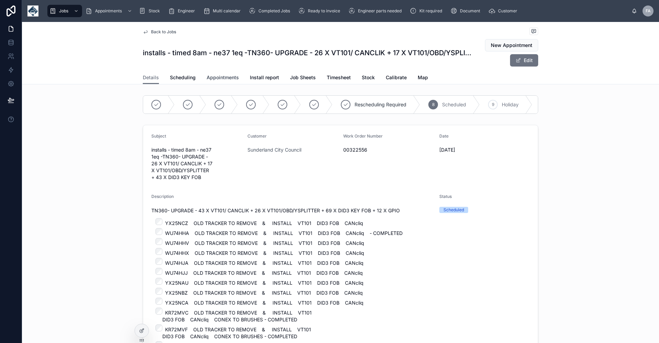
click at [222, 76] on span "Appointments" at bounding box center [223, 77] width 32 height 7
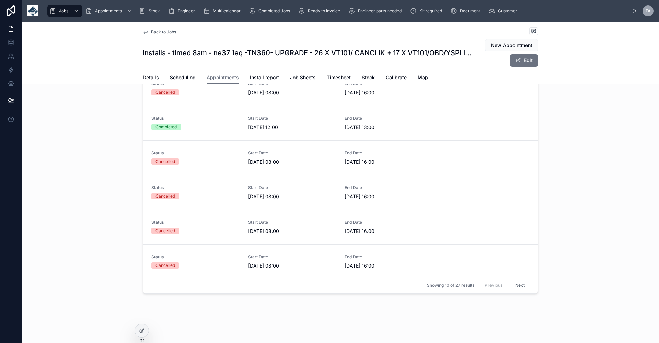
click at [515, 283] on button "Next" at bounding box center [519, 285] width 19 height 11
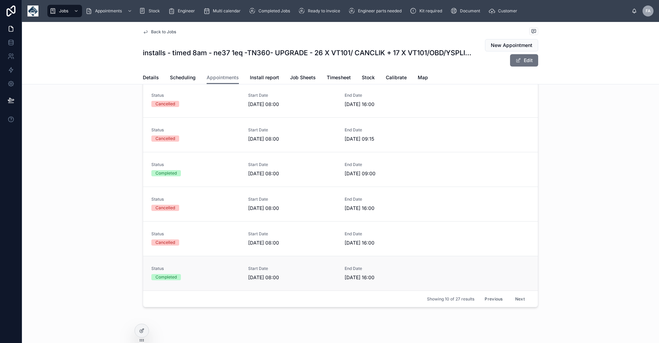
scroll to position [59, 0]
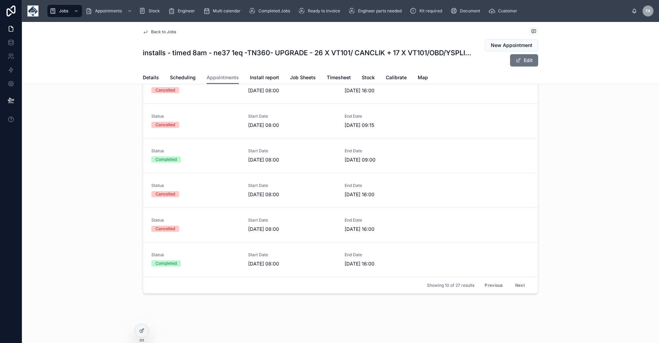
click at [513, 286] on button "Next" at bounding box center [519, 285] width 19 height 11
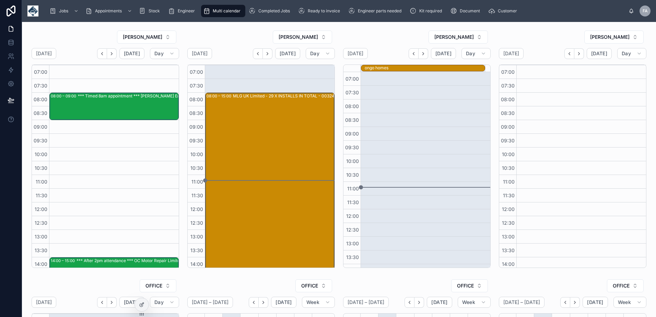
scroll to position [141, 0]
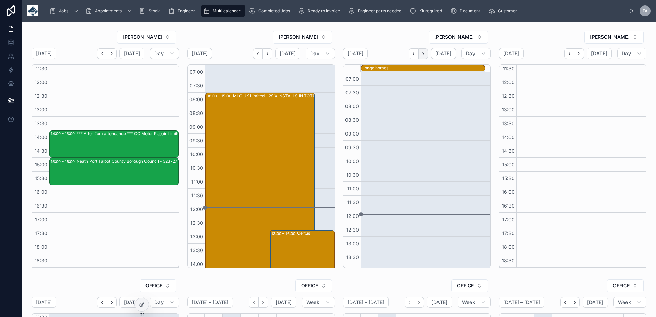
click at [422, 55] on icon "Next" at bounding box center [423, 53] width 5 height 5
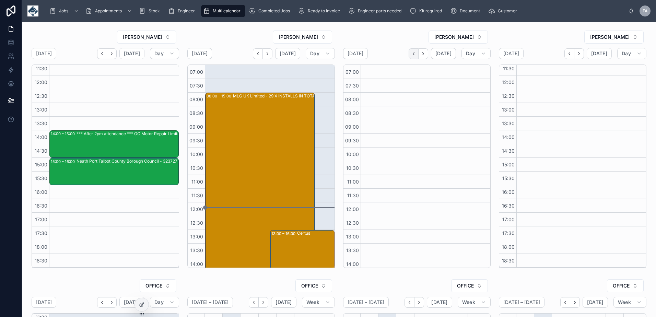
click at [411, 54] on icon "Back" at bounding box center [413, 53] width 5 height 5
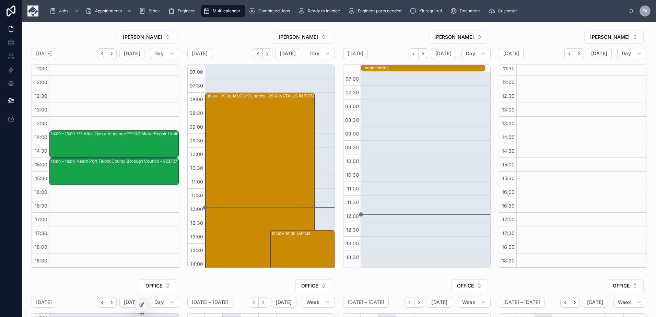
click at [411, 54] on icon "Back" at bounding box center [413, 53] width 5 height 5
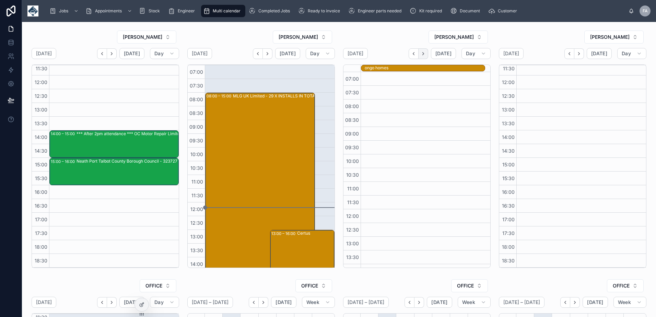
click at [421, 54] on icon "Next" at bounding box center [423, 53] width 5 height 5
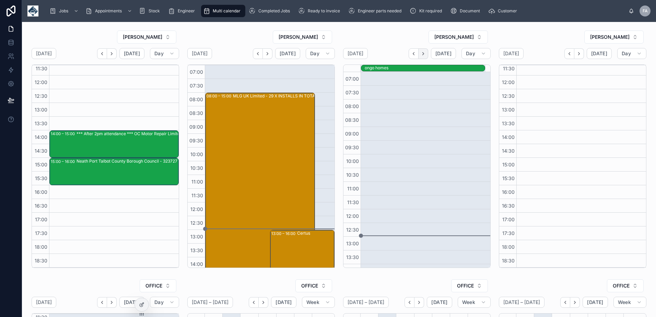
click at [423, 55] on icon "Next" at bounding box center [423, 53] width 5 height 5
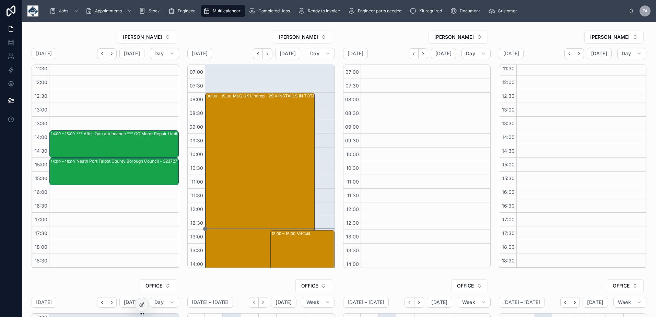
click at [423, 55] on icon "Next" at bounding box center [423, 53] width 5 height 5
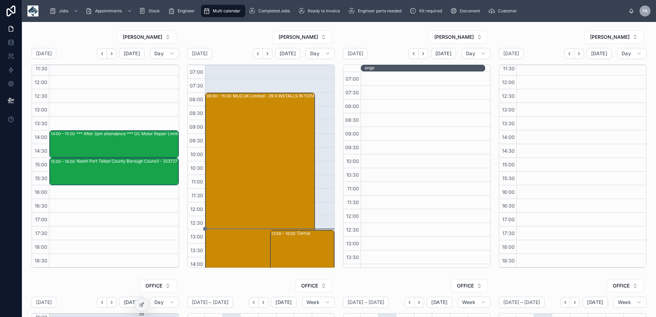
click at [423, 55] on icon "Next" at bounding box center [423, 53] width 5 height 5
click at [413, 55] on icon "Back" at bounding box center [413, 53] width 1 height 3
click at [423, 53] on icon "Next" at bounding box center [423, 53] width 5 height 5
click at [413, 53] on icon "Back" at bounding box center [413, 53] width 1 height 3
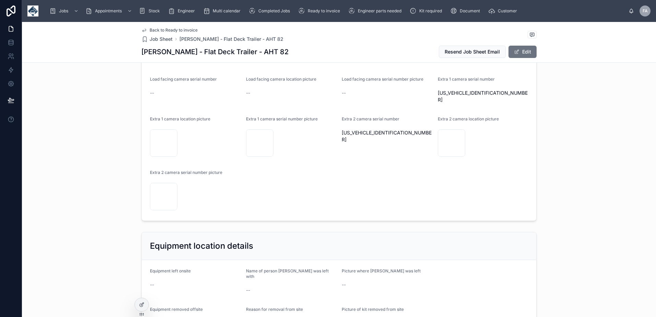
scroll to position [686, 0]
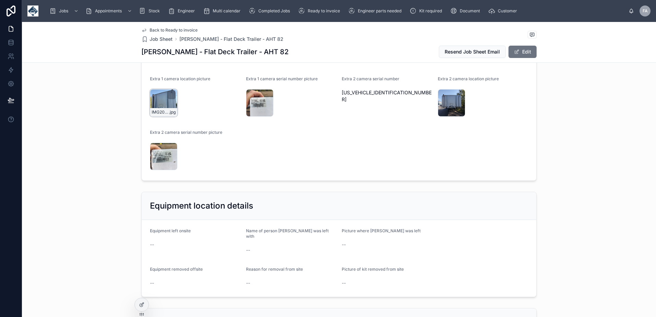
click at [159, 94] on div "IMG20250930112729 .jpg" at bounding box center [163, 102] width 27 height 27
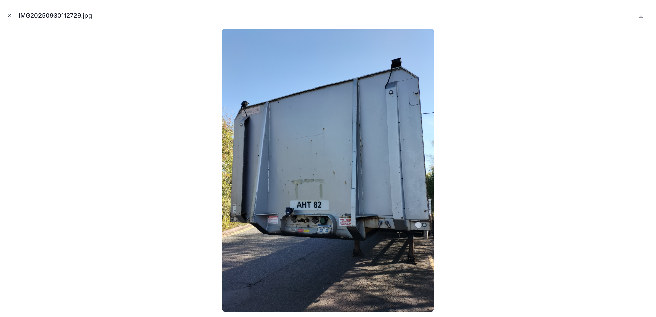
click at [9, 15] on icon "Close modal" at bounding box center [9, 15] width 5 height 5
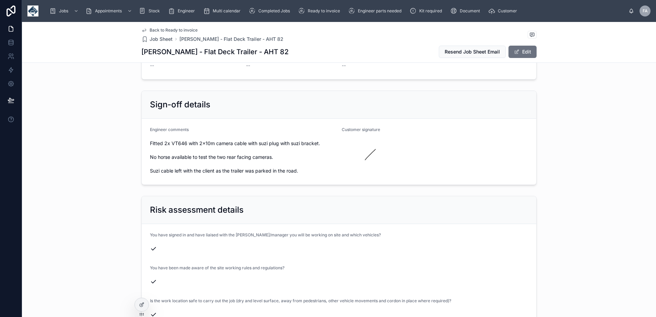
scroll to position [1441, 0]
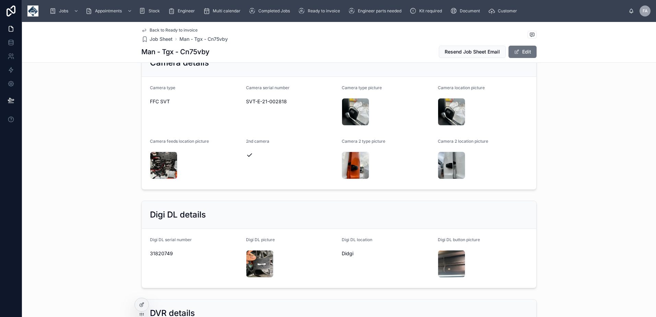
scroll to position [892, 0]
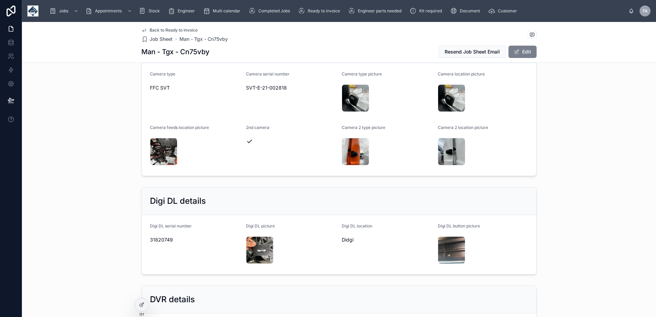
click at [520, 54] on button "Edit" at bounding box center [523, 52] width 28 height 12
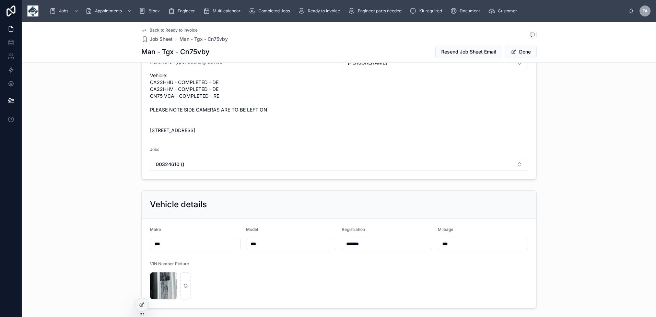
scroll to position [206, 0]
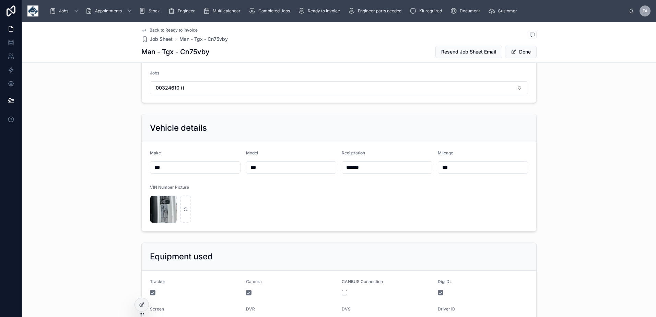
click at [345, 172] on input "*******" at bounding box center [387, 168] width 90 height 10
type input "********"
click at [518, 59] on div "Back to Ready to invoice Job Sheet Man - Tgx - CN75 VBY Man - Tgx - CN75 VBY Re…" at bounding box center [338, 42] width 395 height 40
click at [519, 54] on button "Done" at bounding box center [521, 52] width 32 height 12
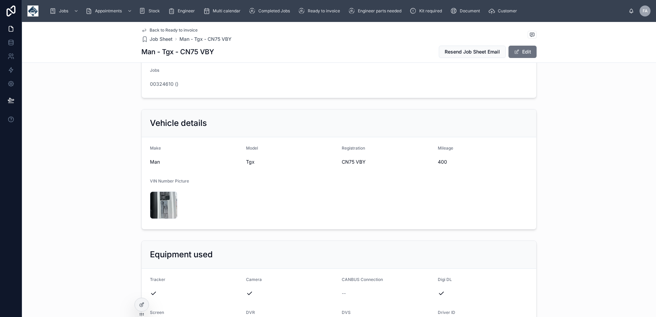
scroll to position [203, 0]
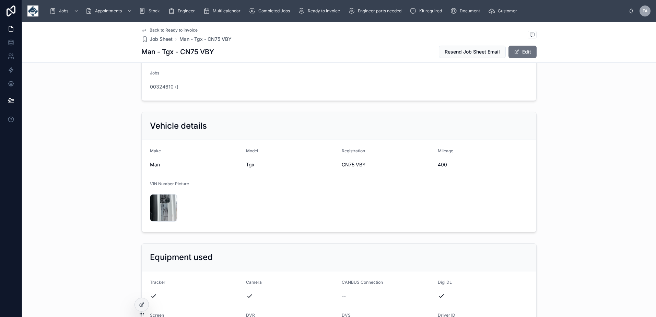
click at [346, 168] on span "CN75 VBY" at bounding box center [387, 164] width 91 height 7
click at [349, 168] on span "CN75 VBY" at bounding box center [387, 164] width 91 height 7
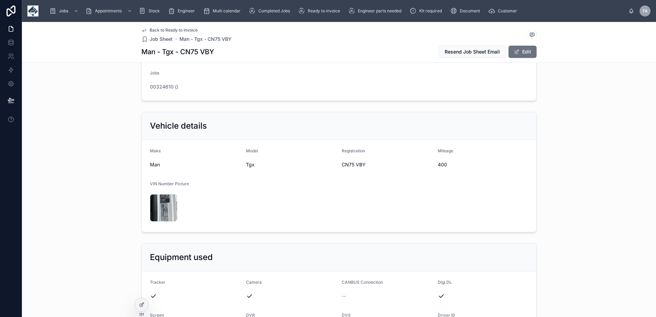
click at [443, 168] on span "400" at bounding box center [483, 164] width 91 height 7
click at [442, 168] on span "400" at bounding box center [483, 164] width 91 height 7
copy span "400"
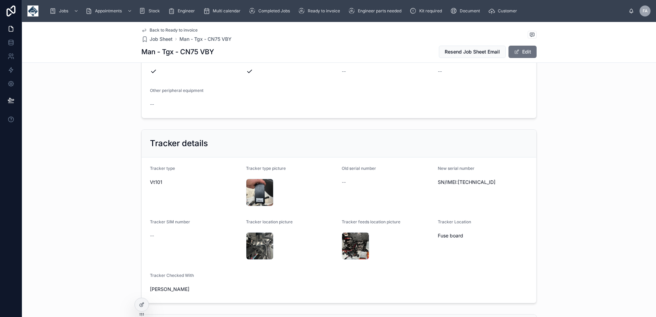
scroll to position [478, 0]
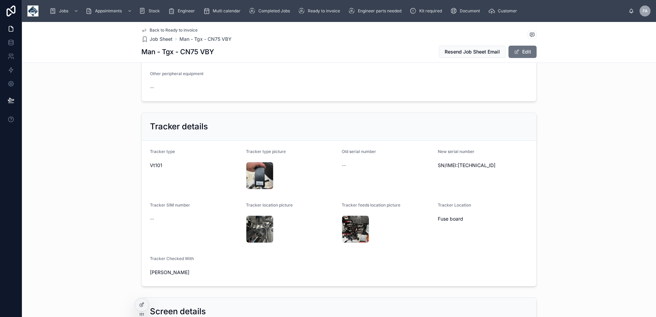
drag, startPoint x: 455, startPoint y: 187, endPoint x: 496, endPoint y: 186, distance: 40.5
click at [496, 169] on span "SN/IMEI:015677001118866" at bounding box center [483, 165] width 91 height 7
copy span "015677001118866"
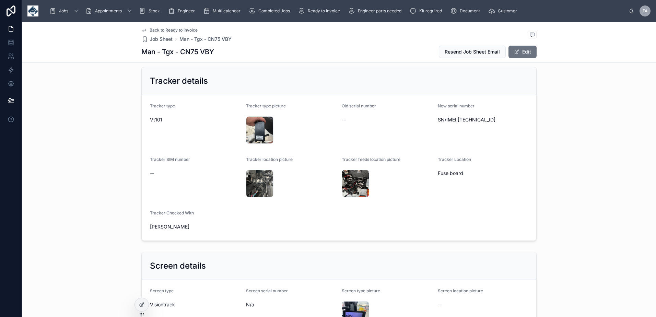
scroll to position [615, 0]
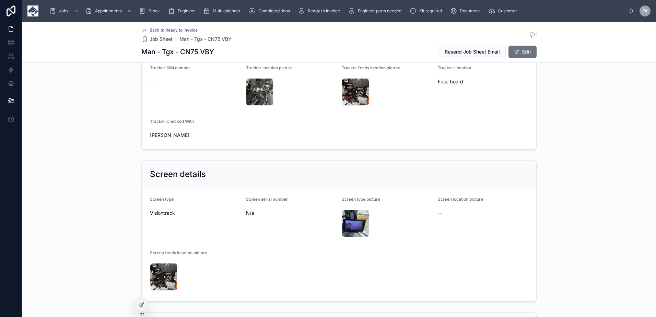
click at [156, 139] on span "Hannah" at bounding box center [195, 135] width 91 height 7
copy span "Hannah"
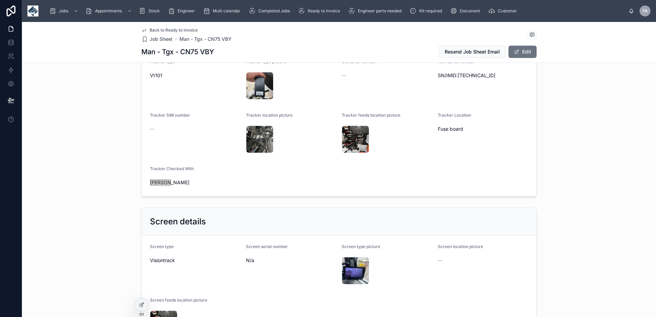
scroll to position [478, 0]
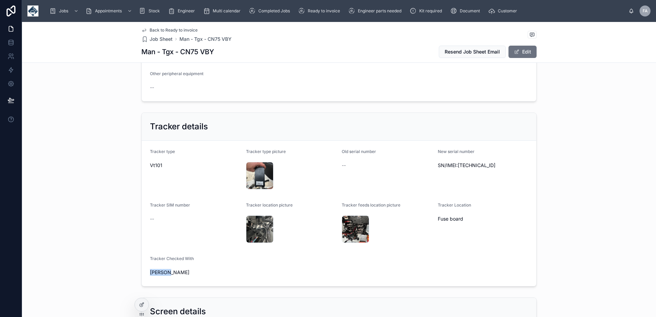
drag, startPoint x: 462, startPoint y: 240, endPoint x: 431, endPoint y: 239, distance: 30.2
click at [431, 239] on form "Tracker type Vt101 Tracker type picture IMG_8520 .jpeg Old serial number -- New…" at bounding box center [339, 214] width 395 height 146
drag, startPoint x: 431, startPoint y: 239, endPoint x: 455, endPoint y: 246, distance: 24.8
click at [451, 245] on div "Tracker Location Fuse board" at bounding box center [483, 223] width 91 height 43
drag, startPoint x: 463, startPoint y: 240, endPoint x: 433, endPoint y: 238, distance: 29.5
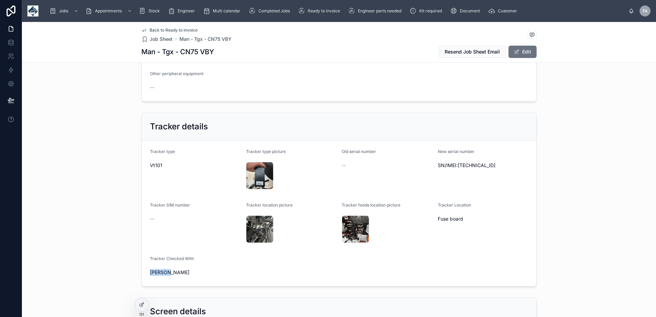
click at [433, 238] on form "Tracker type Vt101 Tracker type picture IMG_8520 .jpeg Old serial number -- New…" at bounding box center [339, 214] width 395 height 146
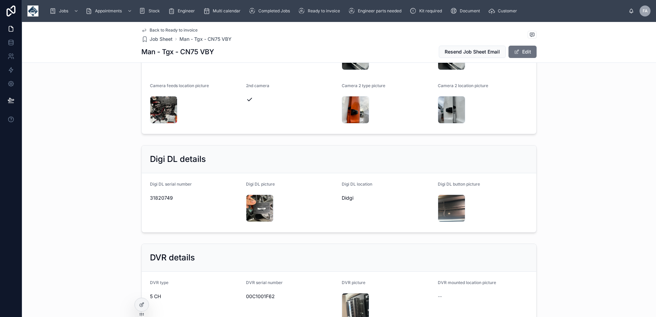
scroll to position [958, 0]
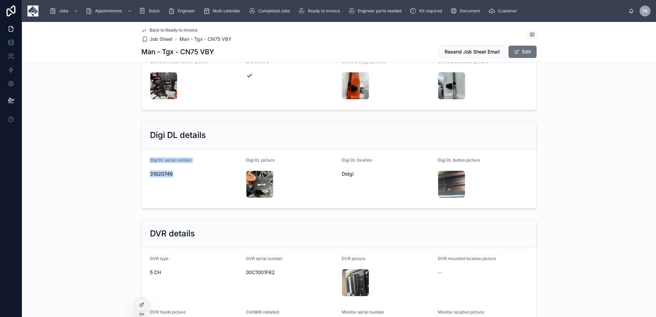
drag, startPoint x: 146, startPoint y: 180, endPoint x: 172, endPoint y: 194, distance: 29.5
click at [172, 194] on form "Digi DL serial number 31820749 Digi DL picture IMG_8521 .jpeg Digi DL location …" at bounding box center [339, 178] width 395 height 59
copy div "Digi DL serial number 31820749"
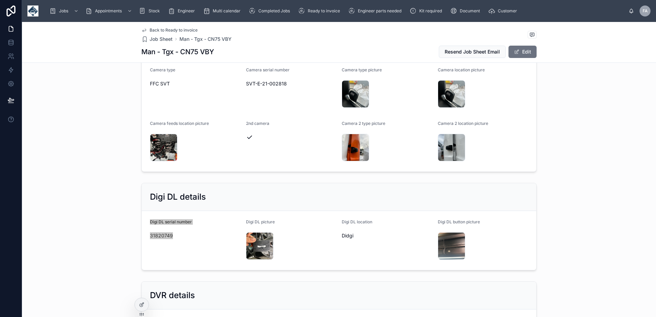
scroll to position [821, 0]
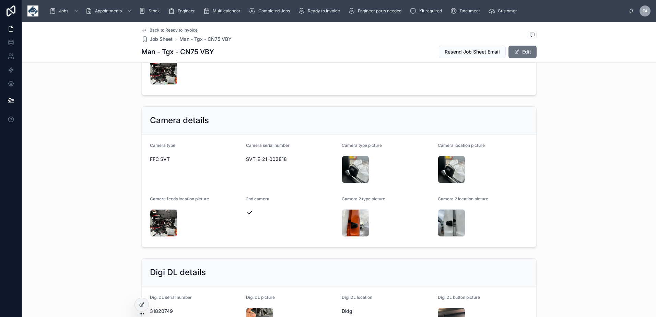
click at [259, 163] on span "SVT-E-21-002818" at bounding box center [291, 159] width 91 height 7
copy span "SVT-E-21-002818"
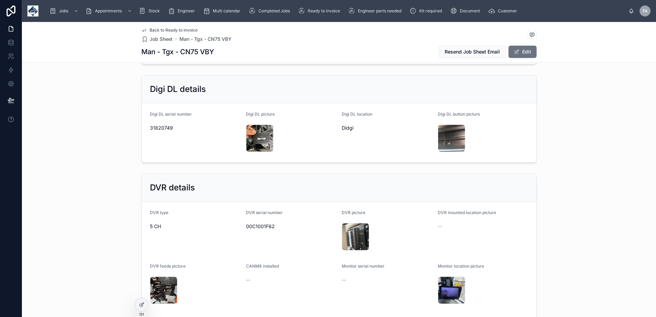
scroll to position [1027, 0]
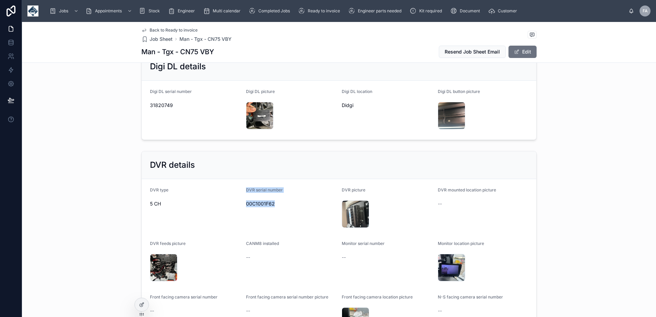
drag, startPoint x: 242, startPoint y: 212, endPoint x: 275, endPoint y: 225, distance: 35.2
copy div "DVR serial number 00C1001F62"
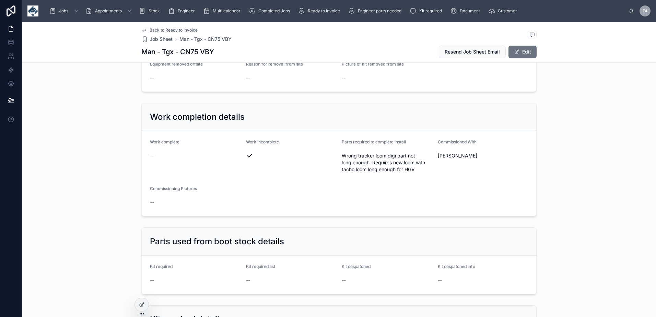
scroll to position [1644, 0]
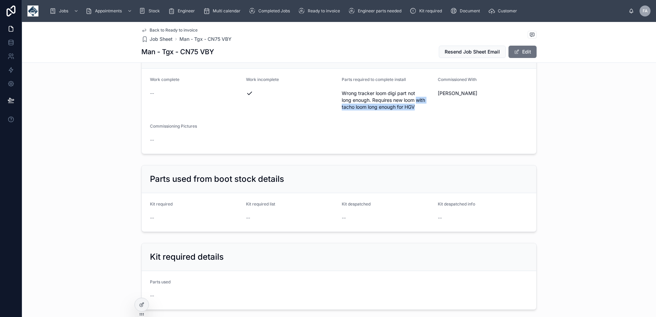
drag, startPoint x: 404, startPoint y: 114, endPoint x: 416, endPoint y: 119, distance: 13.0
click at [416, 111] on span "Wrong tracker loom digi part not long enough. Requires new loom with tacho loom…" at bounding box center [387, 100] width 91 height 21
copy span "with tacho loom long enough for HGV"
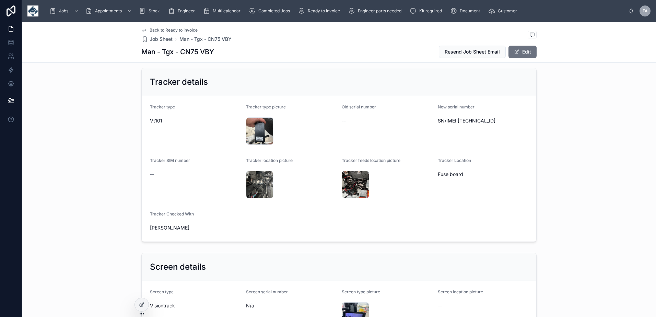
scroll to position [0, 0]
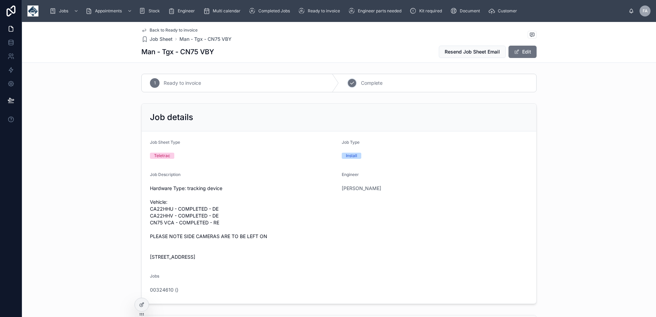
click at [373, 82] on span "Complete" at bounding box center [372, 83] width 22 height 7
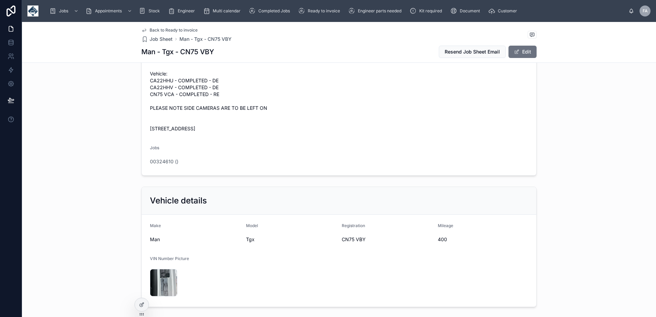
scroll to position [137, 0]
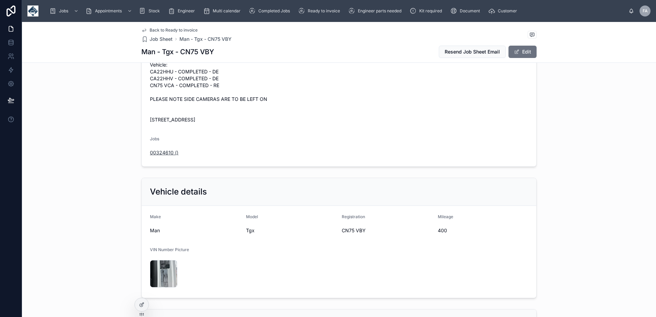
click at [155, 156] on span "00324610 ()" at bounding box center [164, 152] width 28 height 7
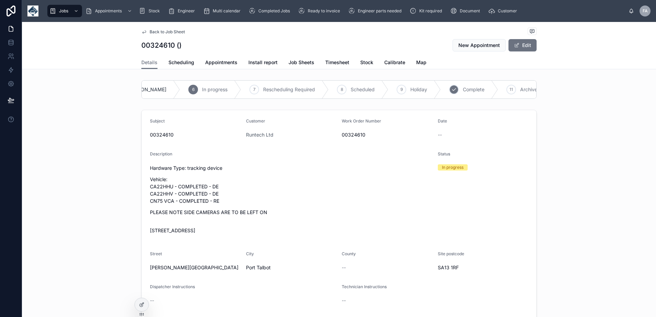
click at [463, 89] on span "Complete" at bounding box center [474, 89] width 22 height 7
click at [208, 62] on span "Appointments" at bounding box center [221, 62] width 32 height 7
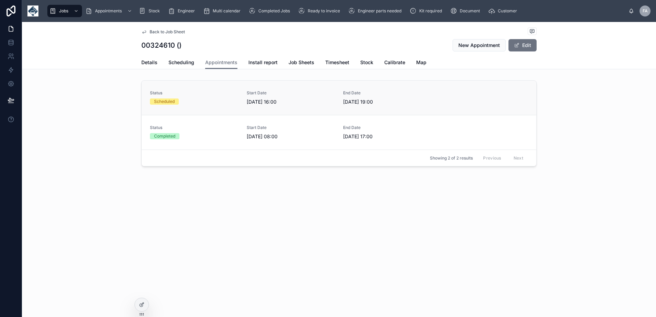
click at [257, 103] on span "29/09/2025 16:00" at bounding box center [291, 101] width 89 height 7
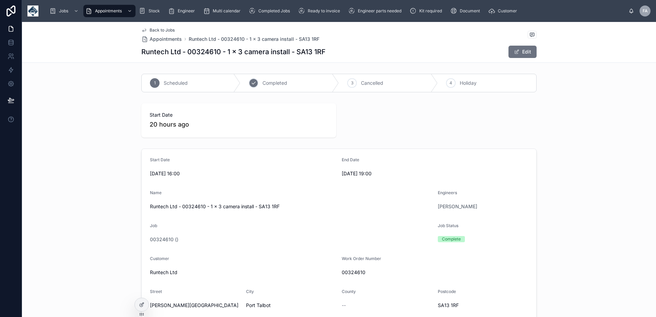
click at [271, 87] on div "2 Completed" at bounding box center [290, 83] width 99 height 18
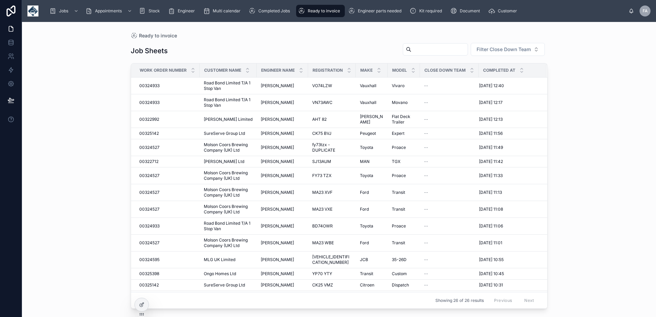
click at [444, 50] on input "text" at bounding box center [439, 50] width 56 height 10
type input "******"
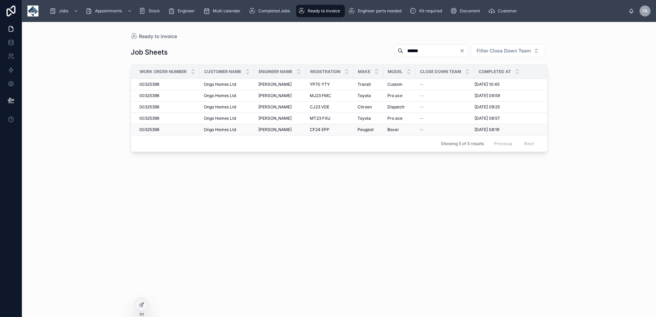
click at [150, 131] on span "00325398" at bounding box center [149, 129] width 20 height 5
click at [152, 119] on span "00325398" at bounding box center [149, 118] width 20 height 5
click at [153, 108] on span "00325398" at bounding box center [149, 106] width 20 height 5
click at [157, 97] on span "00325398" at bounding box center [149, 95] width 20 height 5
click at [157, 85] on span "00325398" at bounding box center [149, 84] width 20 height 5
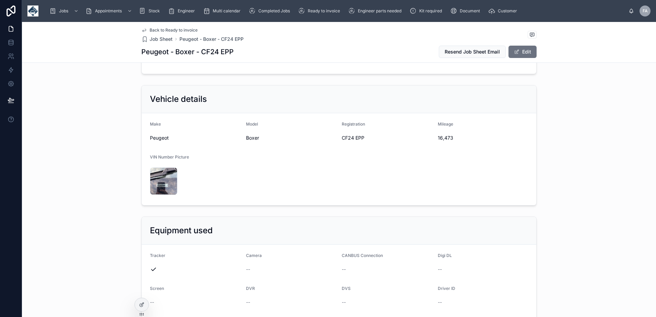
scroll to position [206, 0]
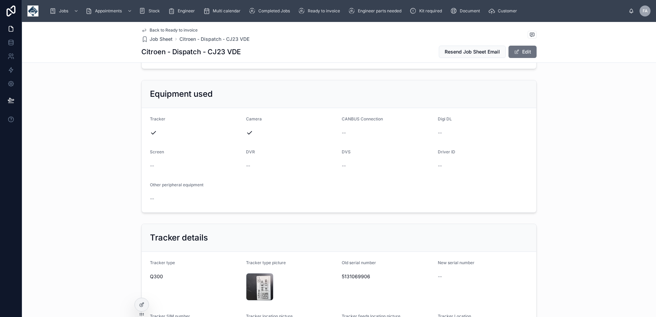
scroll to position [480, 0]
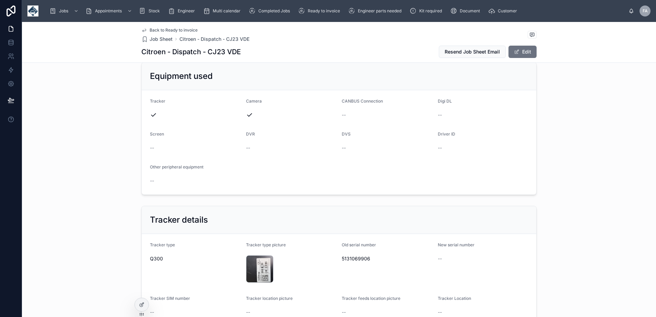
click at [358, 258] on span "5131069906" at bounding box center [387, 258] width 91 height 7
copy span "5131069906"
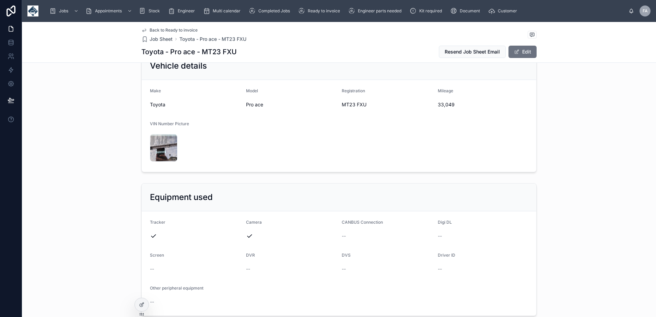
scroll to position [343, 0]
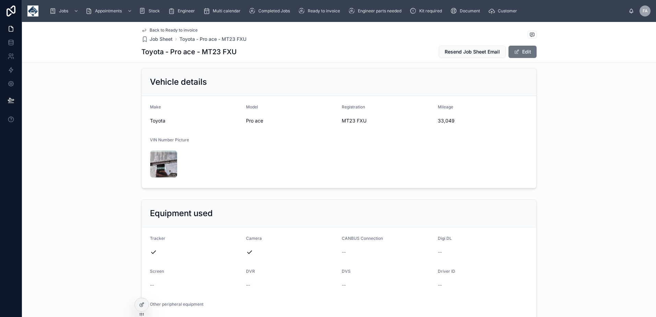
click at [357, 121] on span "MT23 FXU" at bounding box center [387, 120] width 91 height 7
copy span "FXU"
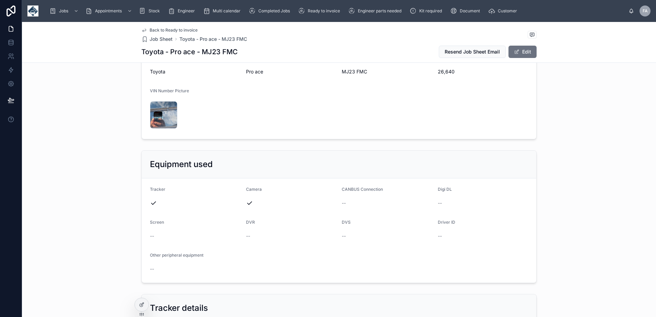
scroll to position [549, 0]
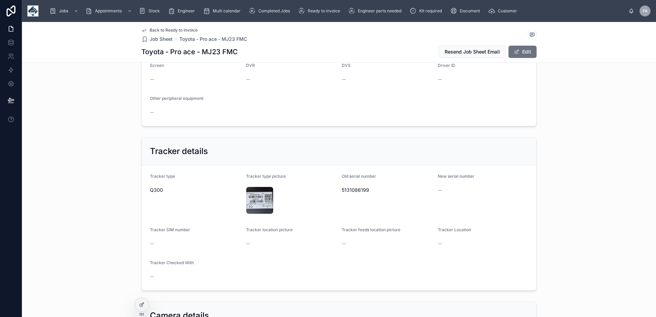
click at [358, 191] on span "5131086199" at bounding box center [387, 190] width 91 height 7
copy span "5131086199"
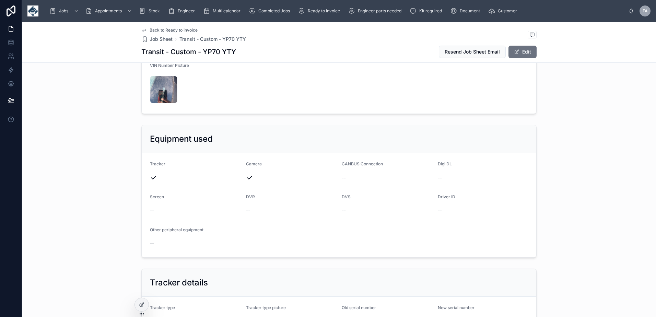
scroll to position [480, 0]
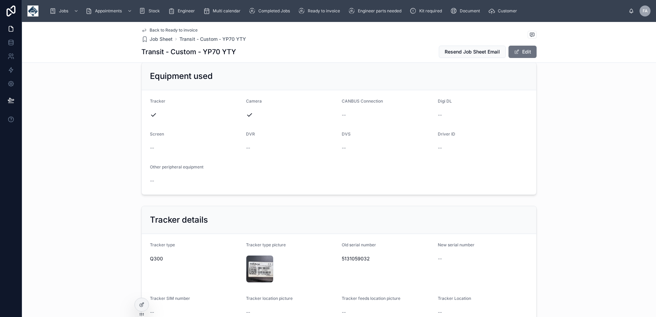
click at [351, 255] on div "5131059032" at bounding box center [387, 258] width 91 height 11
copy span "5131059032"
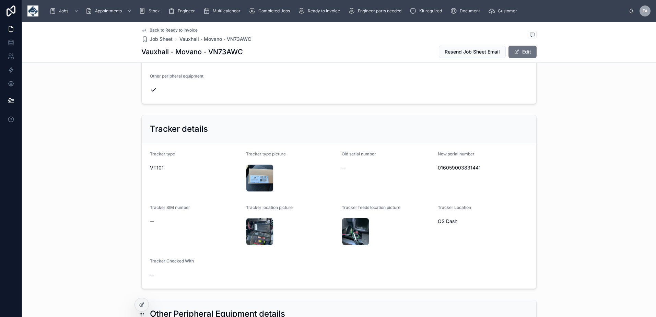
scroll to position [480, 0]
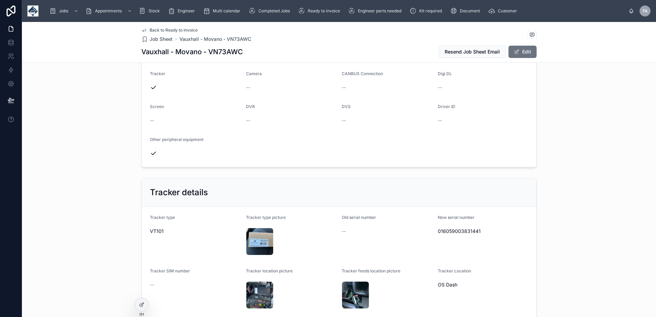
drag, startPoint x: 525, startPoint y: 56, endPoint x: 501, endPoint y: 96, distance: 47.0
click at [525, 56] on button "Edit" at bounding box center [523, 52] width 28 height 12
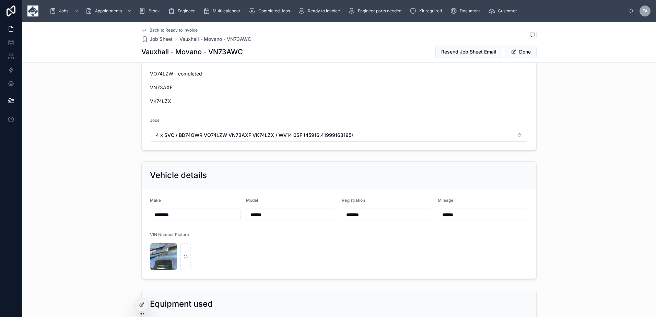
scroll to position [211, 0]
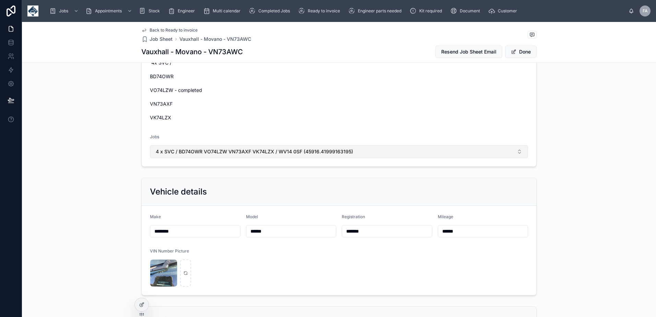
click at [324, 148] on button "4 x SVC / BD74OWR VO74LZW VN73AXF VK74LZX / WV14 0SF (45916.41999163195)" at bounding box center [339, 151] width 378 height 13
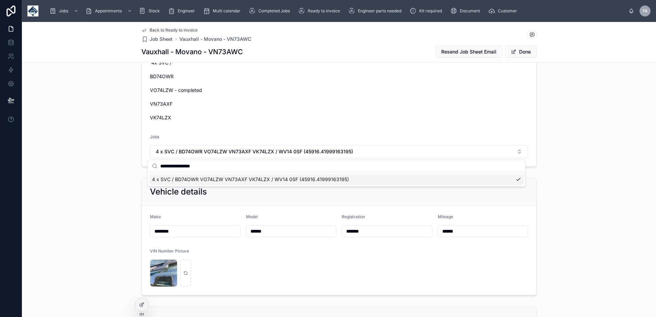
click at [181, 166] on input "**********" at bounding box center [340, 166] width 361 height 12
drag, startPoint x: 220, startPoint y: 168, endPoint x: 68, endPoint y: 155, distance: 152.6
click at [68, 155] on div "Jobs Appointments Stock Engineer Multi calendar Completed Jobs Ready to invoice…" at bounding box center [339, 158] width 634 height 317
type input "*"
type input "**********"
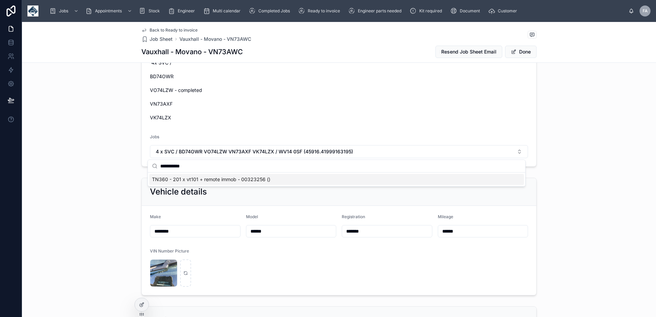
click at [253, 182] on span "TN360 - 201 x vt101 + remote immob - 00323256 ()" at bounding box center [211, 179] width 118 height 7
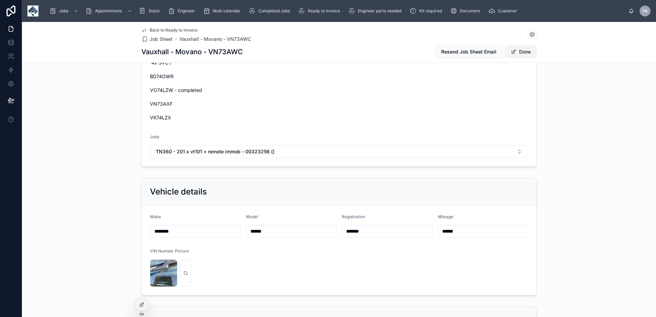
click at [524, 49] on button "Done" at bounding box center [521, 52] width 32 height 12
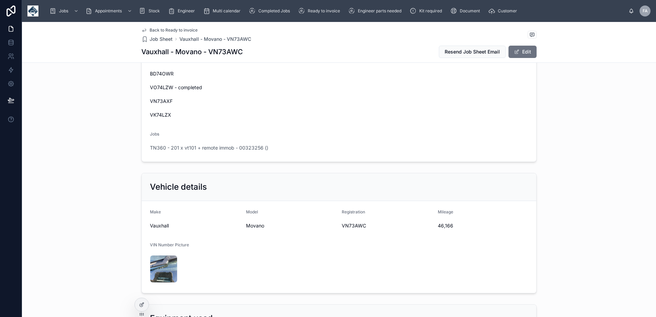
scroll to position [208, 0]
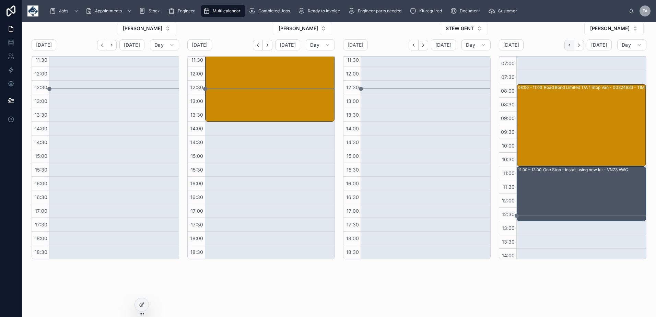
click at [567, 46] on icon "Back" at bounding box center [569, 45] width 5 height 5
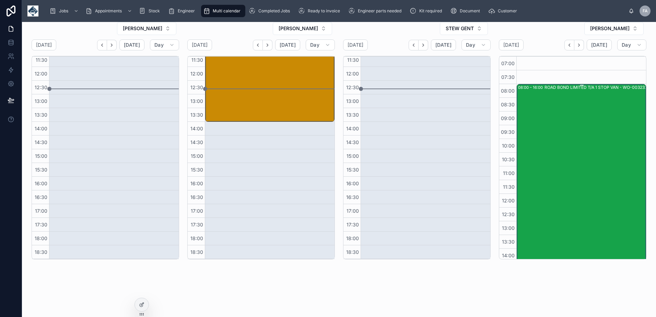
click at [571, 131] on div "ROAD BOND LIMITED T/A 1 STOP VAN - WO-00323256" at bounding box center [598, 193] width 107 height 218
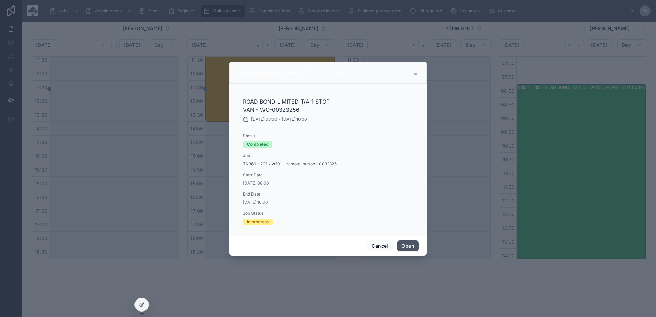
click at [404, 243] on button "Open" at bounding box center [408, 246] width 22 height 11
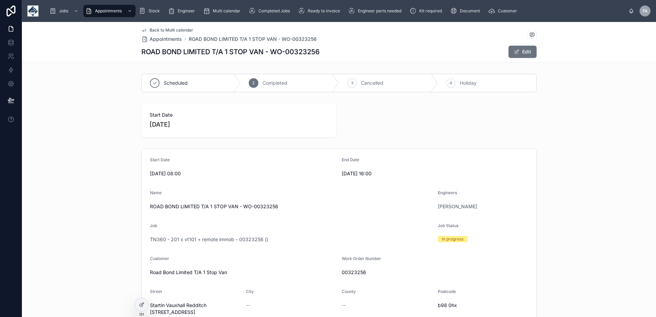
click at [162, 206] on span "ROAD BOND LIMITED T/A 1 STOP VAN - WO-00323256" at bounding box center [291, 206] width 282 height 7
drag, startPoint x: 206, startPoint y: 206, endPoint x: 148, endPoint y: 207, distance: 58.0
click at [150, 207] on span "ROAD BOND LIMITED T/A 1 STOP VAN - WO-00323256" at bounding box center [291, 206] width 282 height 7
drag, startPoint x: 148, startPoint y: 207, endPoint x: 182, endPoint y: 235, distance: 44.1
click at [182, 235] on div "TN360 - 201 x vt101 + remote immob - 00323256 ()" at bounding box center [291, 239] width 282 height 11
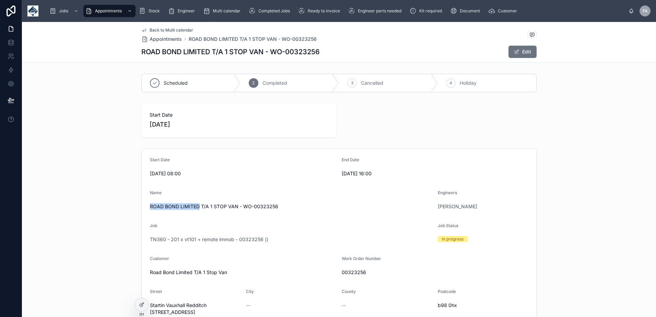
drag, startPoint x: 196, startPoint y: 206, endPoint x: 145, endPoint y: 209, distance: 50.9
click at [145, 209] on form "Start Date 29/09/2025 08:00 End Date 29/09/2025 16:00 Name ROAD BOND LIMITED T/…" at bounding box center [339, 287] width 395 height 276
copy span "ROAD BOND LIMITED"
click at [158, 30] on span "Back to Multi calendar" at bounding box center [172, 29] width 44 height 5
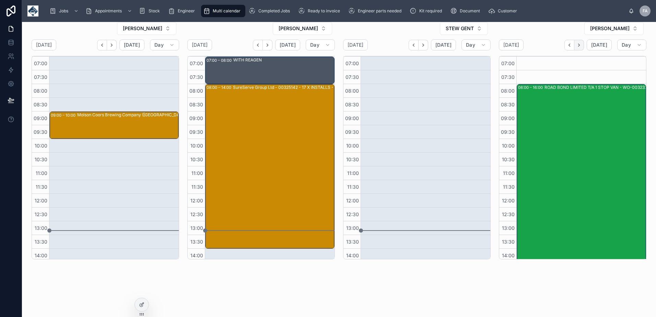
click at [579, 46] on button "Next" at bounding box center [579, 45] width 10 height 11
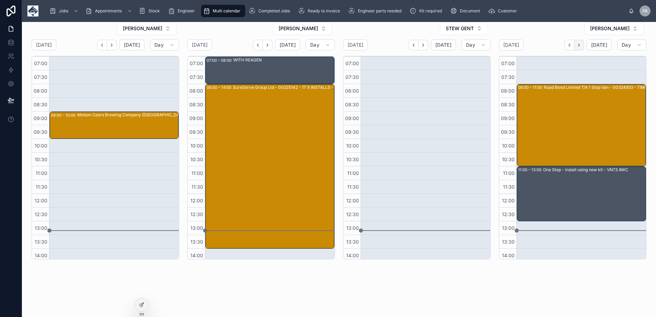
click at [578, 46] on icon "Next" at bounding box center [579, 45] width 5 height 5
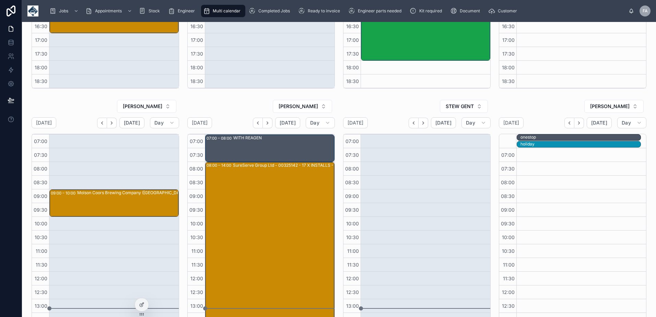
scroll to position [257, 0]
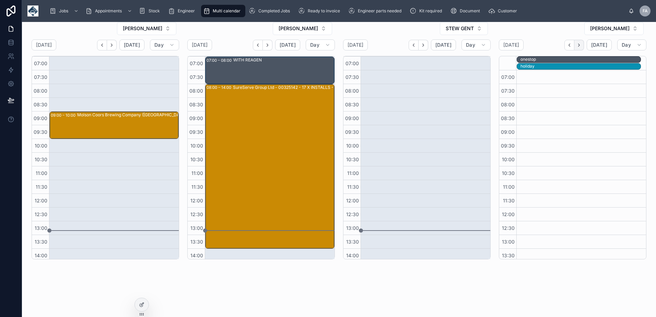
click at [577, 46] on icon "Next" at bounding box center [579, 45] width 5 height 5
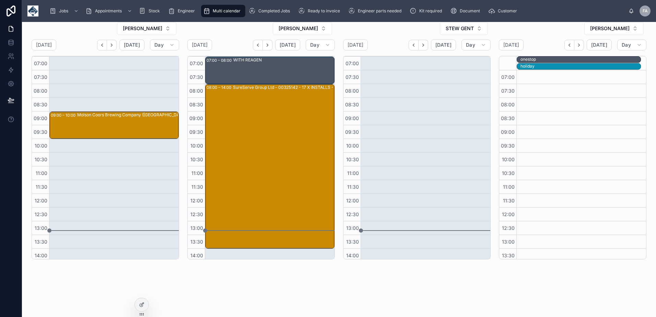
click at [577, 46] on icon "Next" at bounding box center [579, 45] width 5 height 5
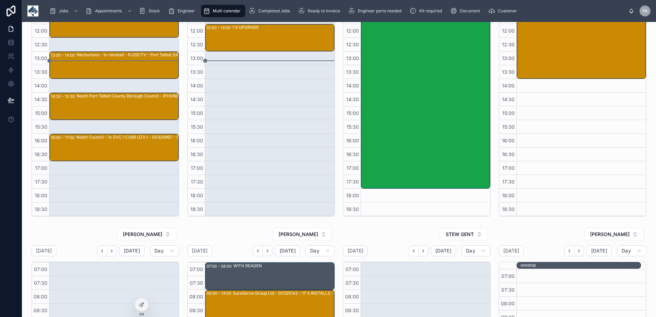
scroll to position [257, 0]
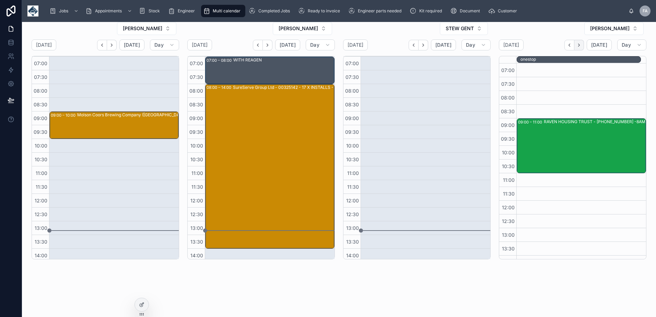
click at [577, 47] on icon "Next" at bounding box center [579, 45] width 5 height 5
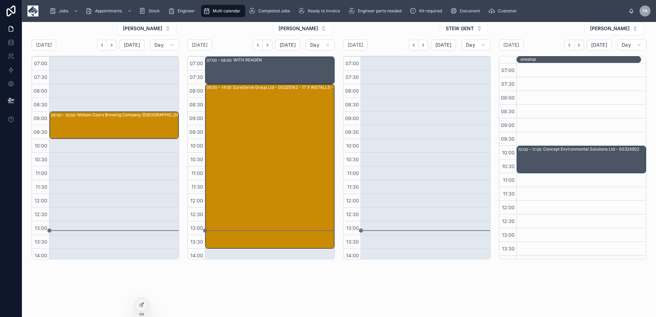
click at [577, 47] on icon "Next" at bounding box center [579, 45] width 5 height 5
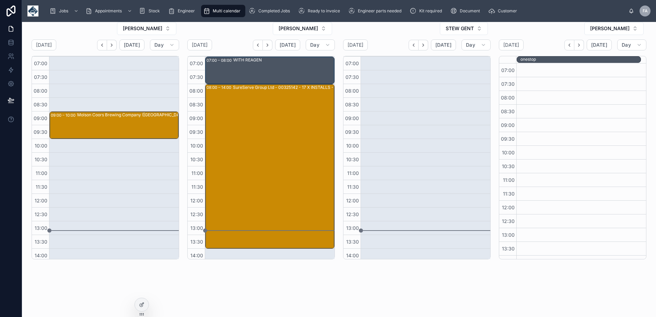
click at [577, 47] on icon "Next" at bounding box center [579, 45] width 5 height 5
click at [565, 47] on button "Back" at bounding box center [570, 45] width 10 height 11
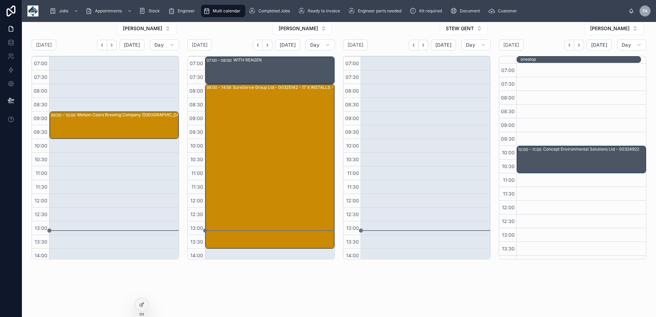
click at [565, 47] on button "Back" at bounding box center [570, 45] width 10 height 11
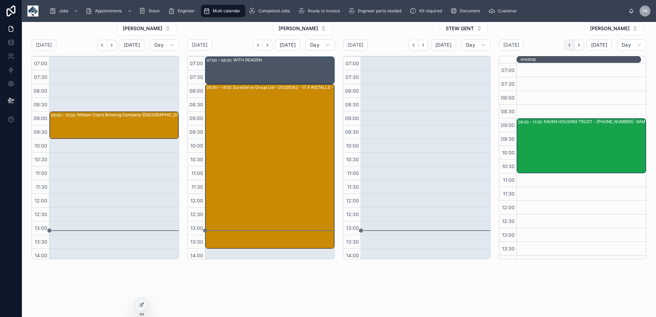
click at [567, 44] on icon "Back" at bounding box center [569, 45] width 5 height 5
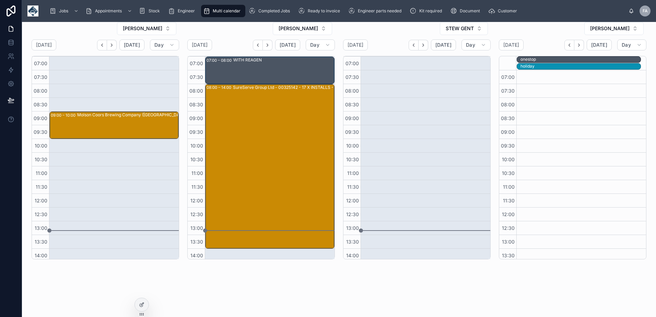
click at [567, 44] on icon "Back" at bounding box center [569, 45] width 5 height 5
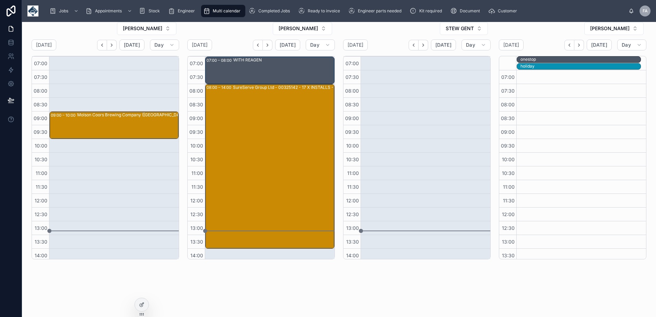
click at [567, 44] on icon "Back" at bounding box center [569, 45] width 5 height 5
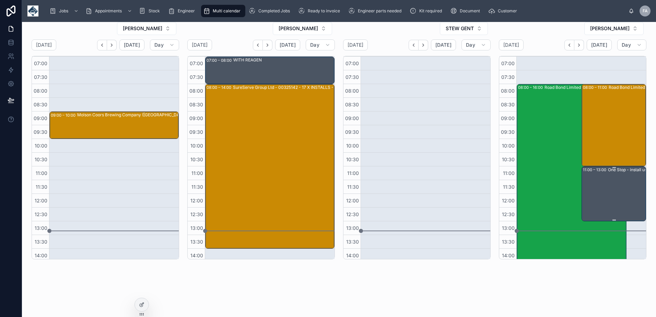
click at [608, 185] on div "One Stop - install using new kit - VN73 AWC" at bounding box center [639, 194] width 63 height 54
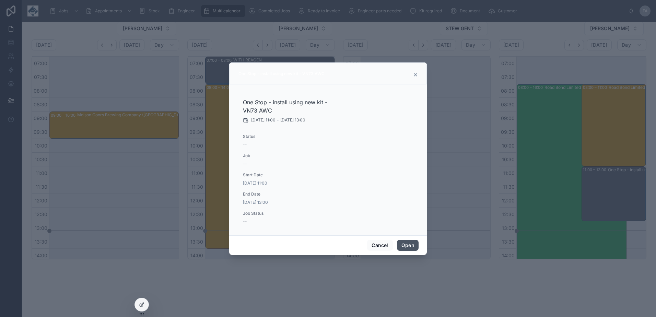
click at [411, 248] on button "Open" at bounding box center [408, 245] width 22 height 11
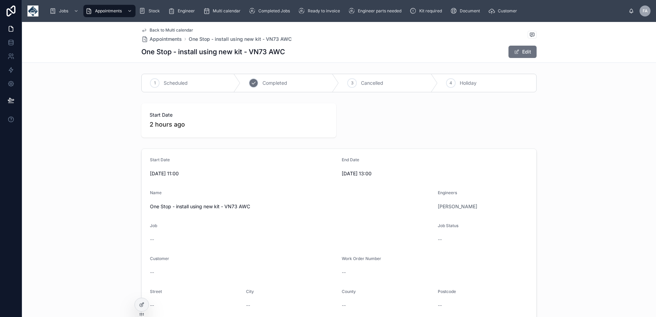
click at [275, 87] on div "2 Completed" at bounding box center [290, 83] width 99 height 18
click at [366, 86] on span "Cancelled" at bounding box center [372, 83] width 22 height 7
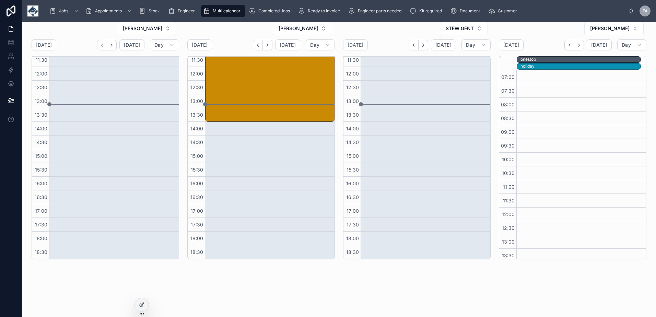
scroll to position [51, 0]
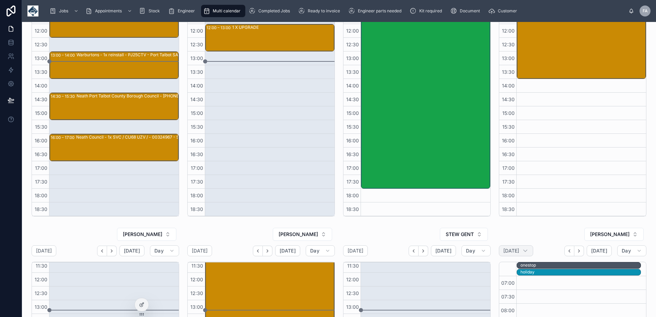
click at [533, 247] on div "Wednesday Oct 01" at bounding box center [516, 250] width 34 height 11
select select "****"
select select "*"
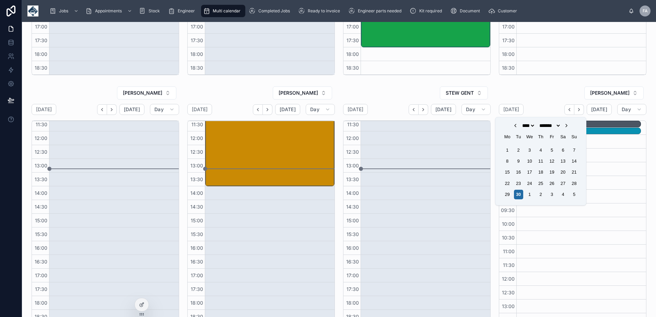
scroll to position [257, 0]
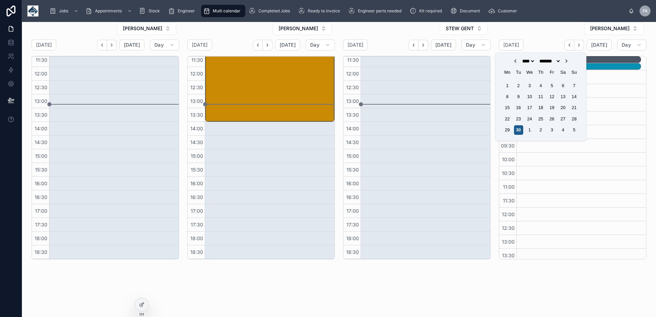
click at [520, 131] on div "30" at bounding box center [518, 129] width 9 height 9
click at [506, 133] on div "29" at bounding box center [507, 129] width 9 height 9
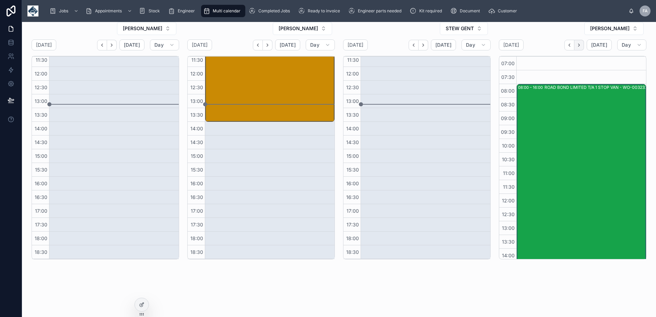
click at [578, 45] on icon "Next" at bounding box center [578, 45] width 1 height 3
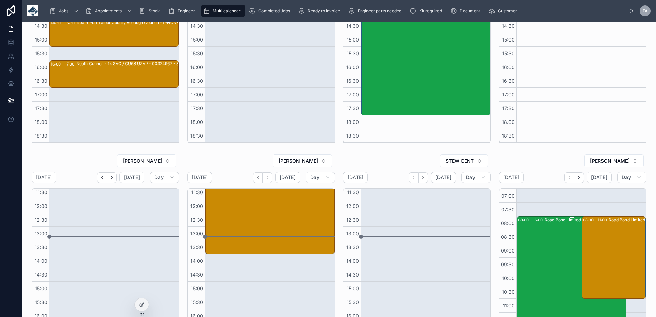
scroll to position [257, 0]
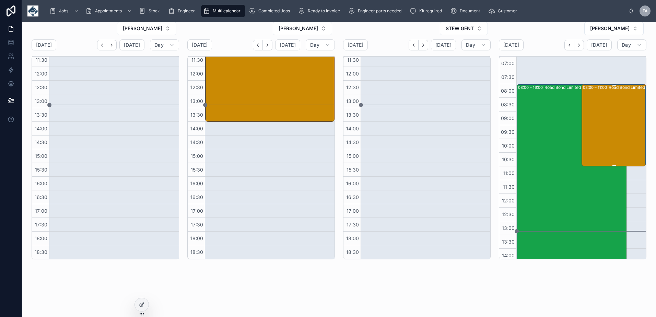
click at [600, 106] on div "08:00 – 11:00 Road Bond Limited T/A 1 Stop Van - 00324933 - TIMED 8AM - 3 x SVC…" at bounding box center [614, 125] width 63 height 81
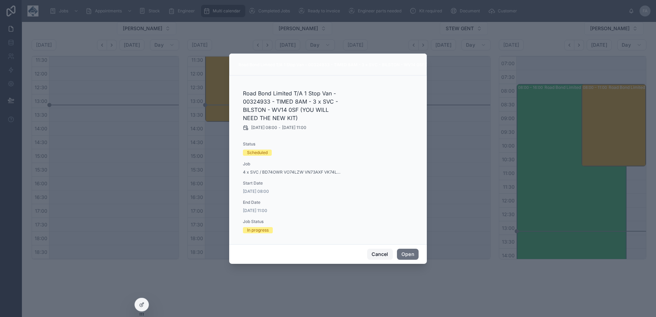
click at [377, 252] on button "Cancel" at bounding box center [379, 254] width 25 height 11
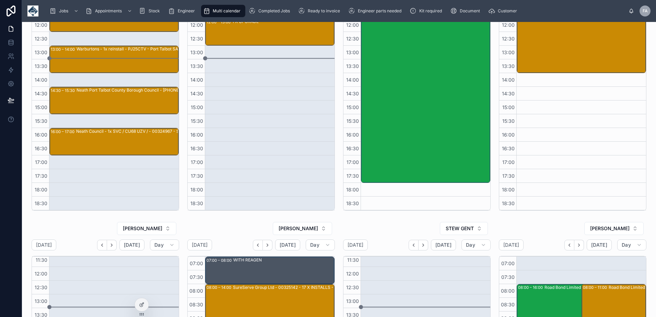
scroll to position [0, 0]
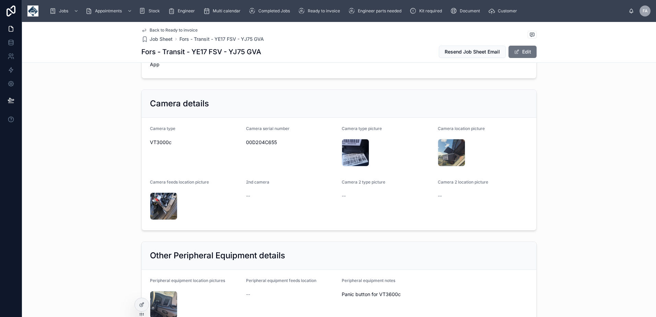
scroll to position [549, 0]
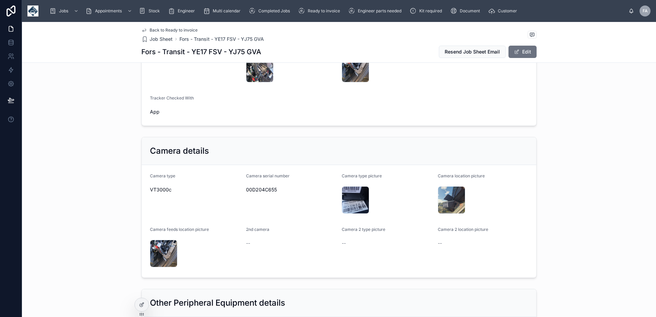
click at [261, 189] on span "00D204C655" at bounding box center [291, 189] width 91 height 7
copy span "00D204C655"
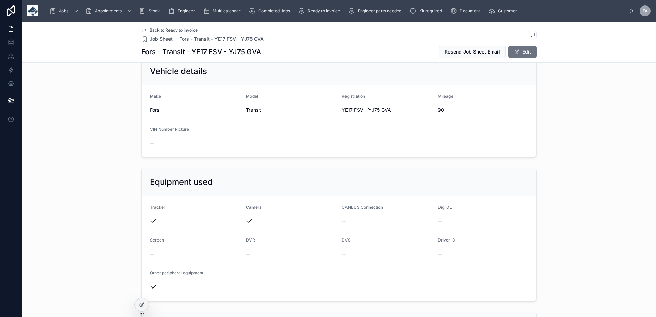
scroll to position [137, 0]
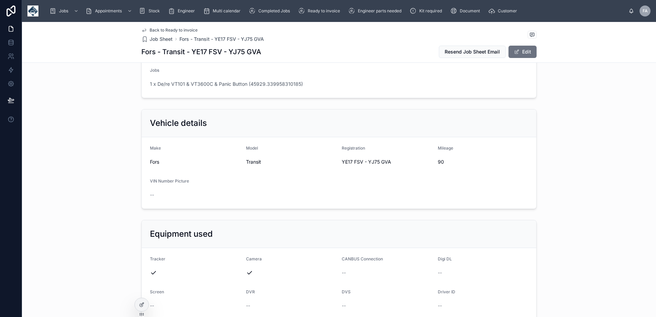
click at [438, 162] on span "90" at bounding box center [483, 162] width 91 height 7
copy span "90"
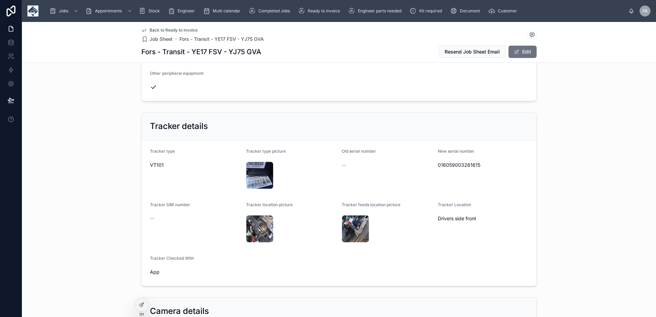
scroll to position [412, 0]
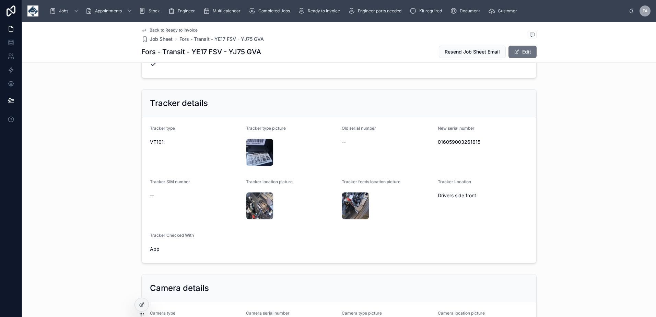
click at [152, 248] on span "App" at bounding box center [195, 249] width 91 height 7
copy span "App"
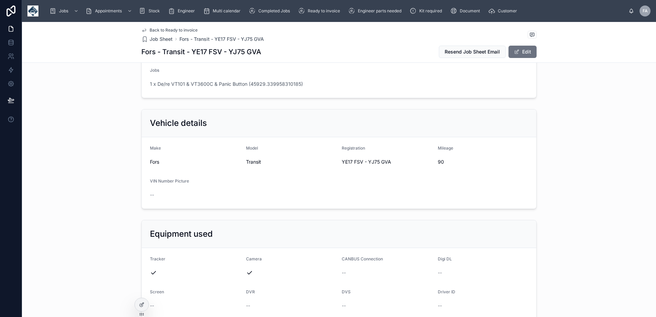
scroll to position [0, 0]
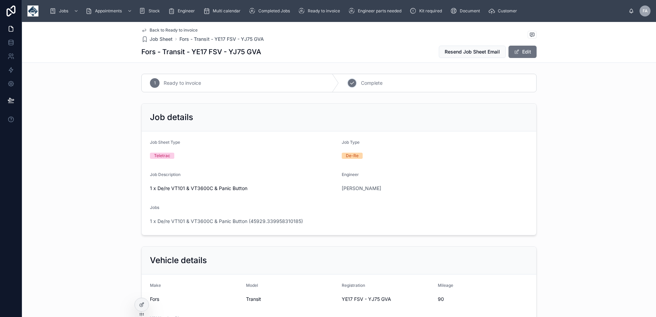
click at [360, 87] on div "2 Complete" at bounding box center [437, 83] width 197 height 18
click at [204, 221] on span "1 x De/re VT101 & VT3600C & Panic Button (45929.339958310185)" at bounding box center [226, 221] width 153 height 7
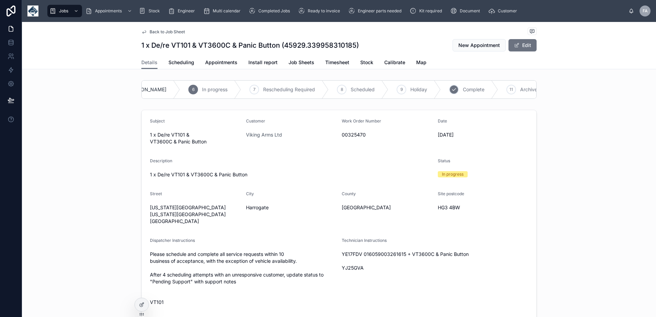
click at [463, 91] on span "Complete" at bounding box center [474, 89] width 22 height 7
click at [230, 64] on span "Appointments" at bounding box center [221, 62] width 32 height 7
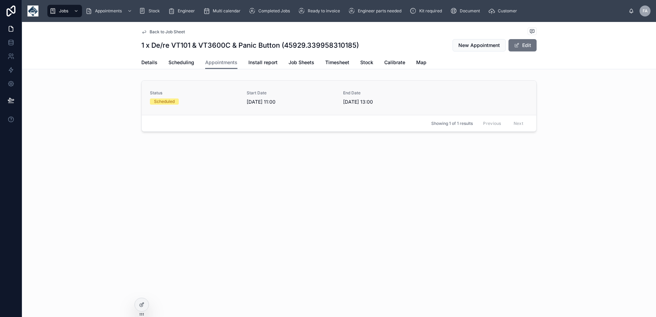
click at [257, 105] on span "[DATE] 11:00" at bounding box center [291, 101] width 89 height 7
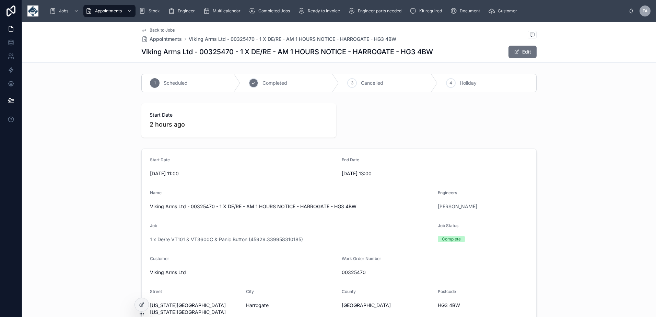
click at [275, 83] on span "Completed" at bounding box center [275, 83] width 25 height 7
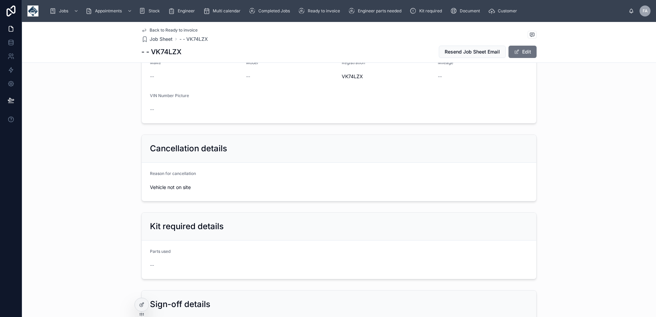
scroll to position [343, 0]
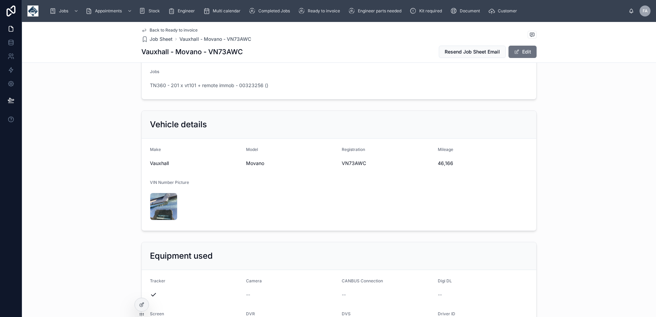
scroll to position [137, 0]
click at [354, 161] on span "VN73AWC" at bounding box center [387, 162] width 91 height 7
copy span "VN73AWC"
click at [440, 162] on span "46,166" at bounding box center [483, 162] width 91 height 7
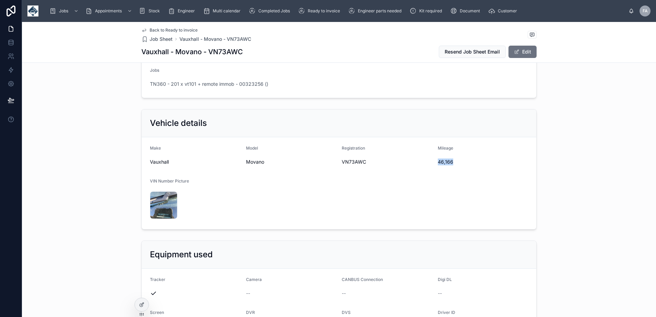
click at [440, 162] on span "46,166" at bounding box center [483, 162] width 91 height 7
copy span "46,166"
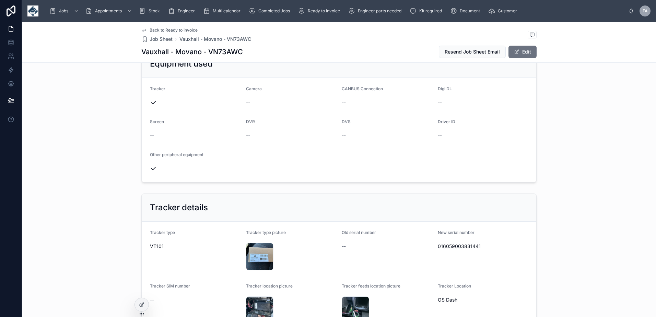
scroll to position [343, 0]
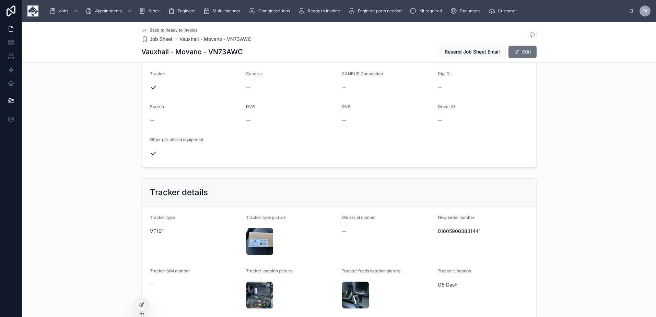
click at [462, 229] on span "016059003831441" at bounding box center [483, 231] width 91 height 7
copy span "016059003831441"
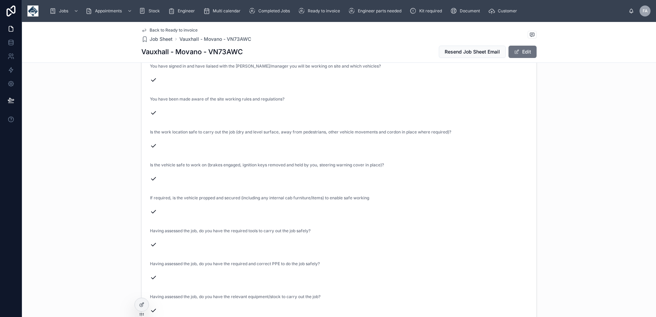
scroll to position [1579, 0]
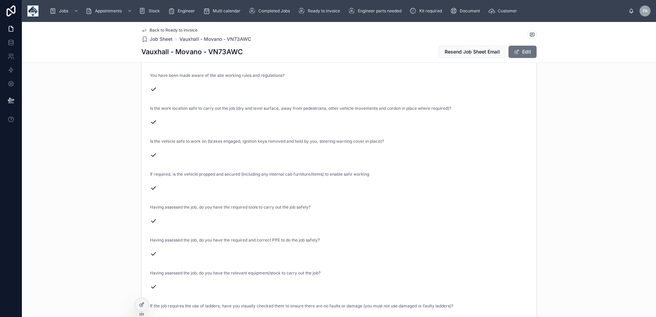
click at [223, 53] on h1 "Vauxhall - Movano - VN73AWC" at bounding box center [192, 52] width 102 height 10
copy h1 "VN73AWC"
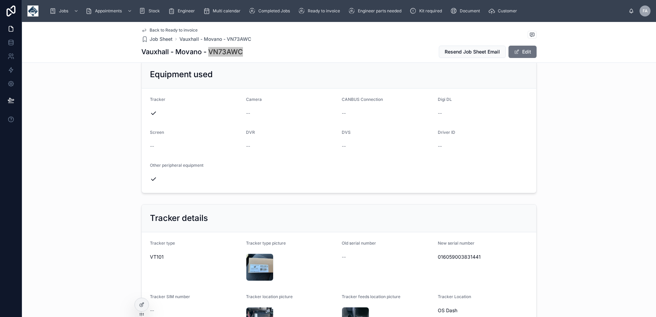
scroll to position [343, 0]
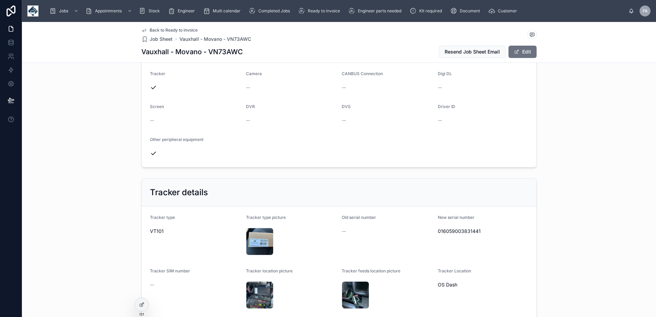
click at [460, 228] on div "016059003831441" at bounding box center [483, 231] width 91 height 11
copy span "016059003831441"
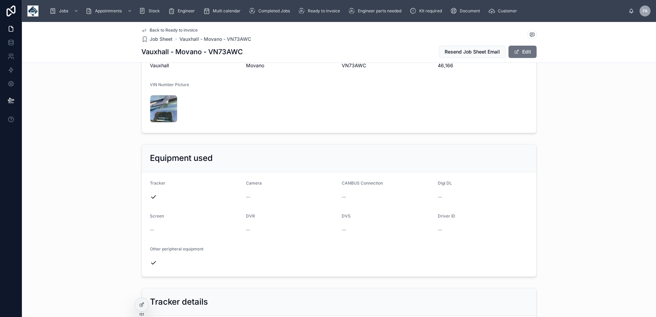
scroll to position [206, 0]
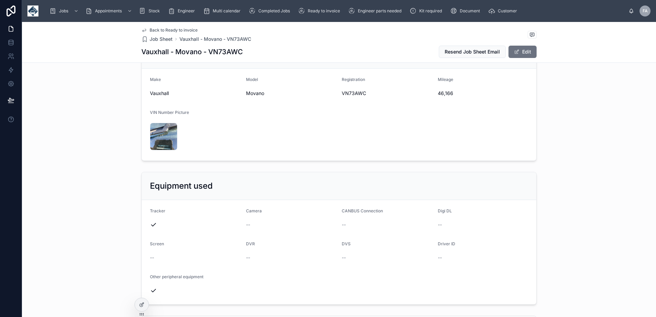
click at [443, 96] on span "46,166" at bounding box center [483, 93] width 91 height 7
copy span "46,166"
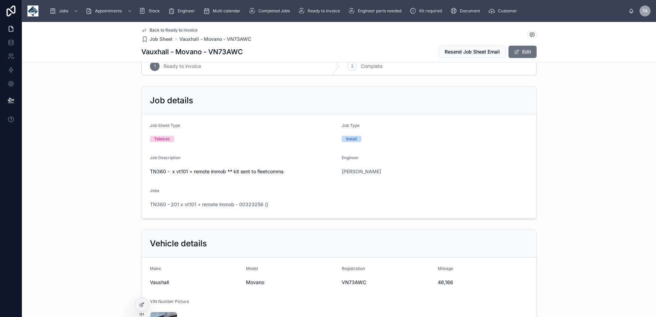
scroll to position [0, 0]
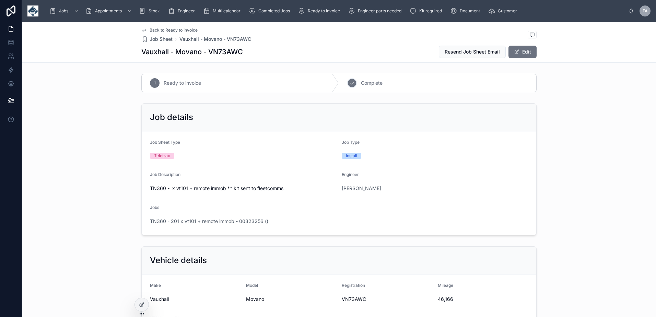
click at [368, 83] on span "Complete" at bounding box center [372, 83] width 22 height 7
click at [189, 221] on span "TN360 - 201 x vt101 + remote immob - 00323256 ()" at bounding box center [209, 221] width 118 height 7
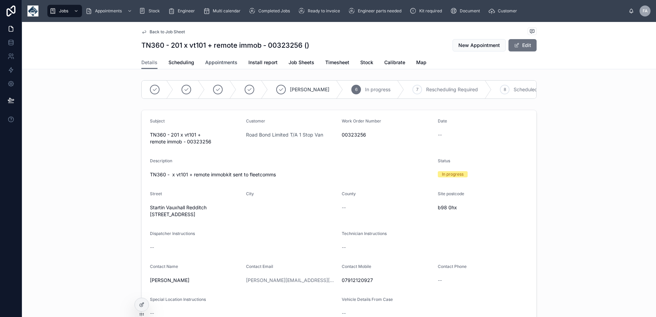
click at [219, 64] on span "Appointments" at bounding box center [221, 62] width 32 height 7
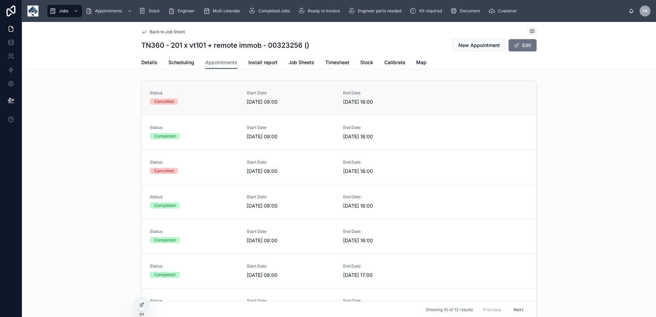
click at [198, 109] on link "Status Cancelled Start Date 30/09/2025 08:00 End Date 30/09/2025 16:00" at bounding box center [339, 98] width 395 height 34
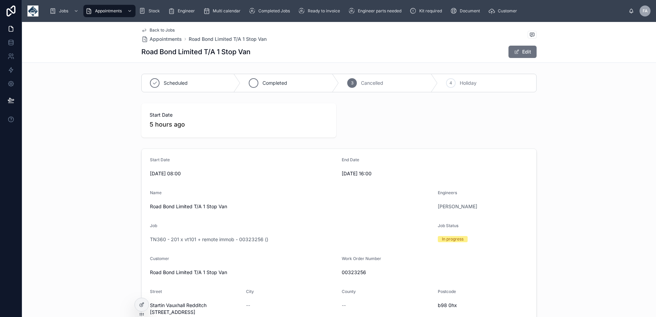
click at [270, 81] on span "Completed" at bounding box center [275, 83] width 25 height 7
click at [177, 239] on span "TN360 - 201 x vt101 + remote immob - 00323256 ()" at bounding box center [209, 239] width 118 height 7
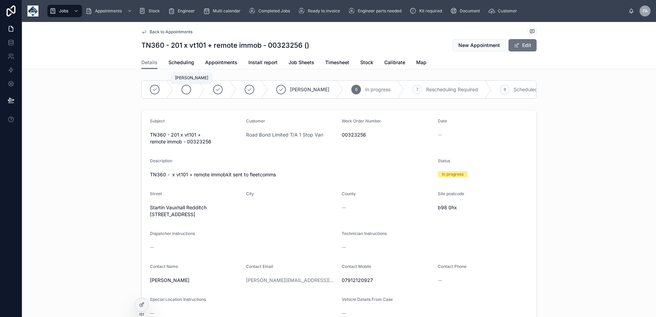
click at [184, 87] on icon at bounding box center [186, 89] width 5 height 5
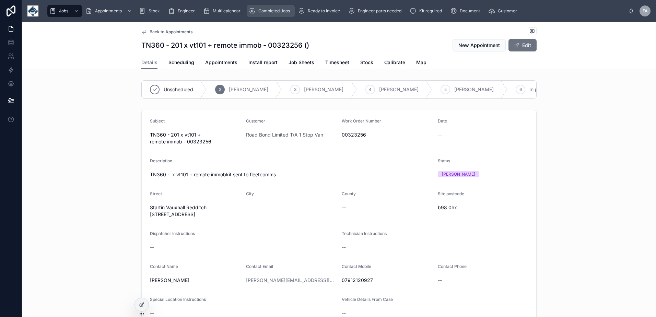
click at [266, 9] on span "Completed Jobs" at bounding box center [274, 10] width 32 height 5
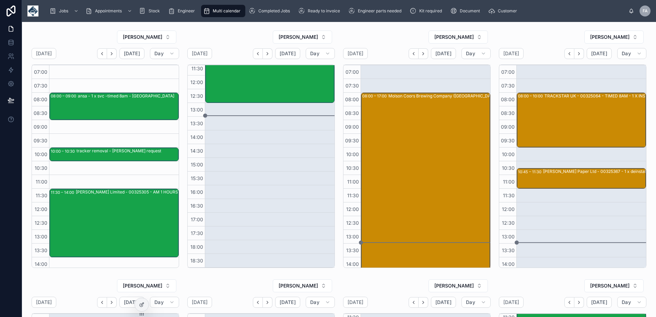
drag, startPoint x: 110, startPoint y: 55, endPoint x: 110, endPoint y: 68, distance: 12.4
click at [110, 55] on icon "Next" at bounding box center [111, 53] width 5 height 5
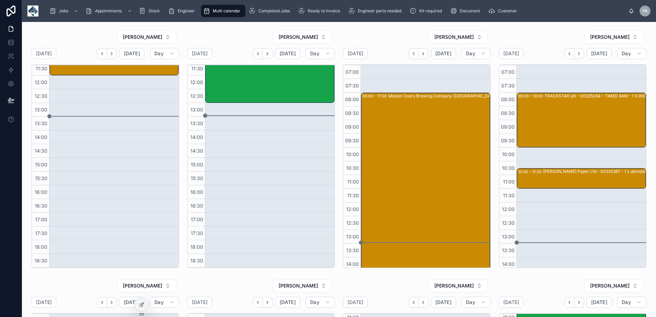
scroll to position [206, 0]
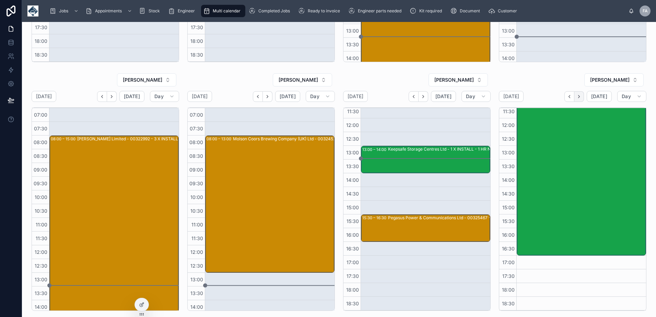
click at [578, 97] on icon "Next" at bounding box center [579, 96] width 5 height 5
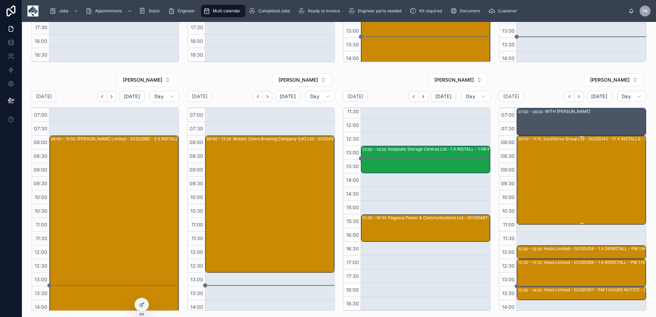
click at [563, 170] on div "SureServe Group Ltd - 00325142 - 17 X INSTALLS - 8AM - [GEOGRAPHIC_DATA] - L7 9…" at bounding box center [606, 180] width 127 height 88
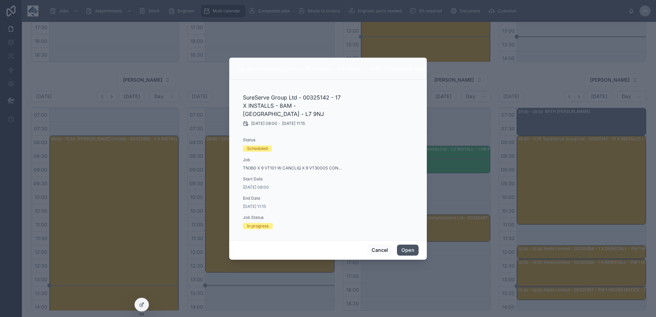
click at [408, 252] on button "Open" at bounding box center [408, 250] width 22 height 11
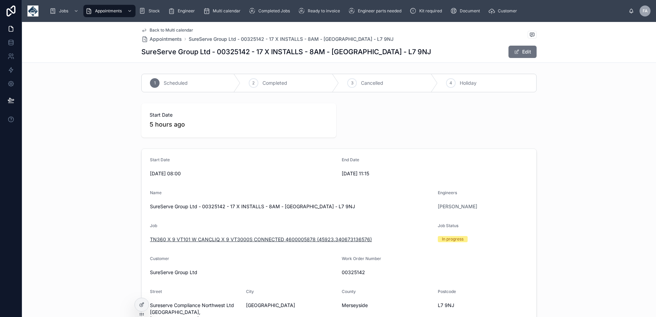
click at [208, 238] on span "TN360 X 9 VT101 W CANCLIQ X 9 VT3000S CONNECTED 4600005878 (45923.340673136576)" at bounding box center [261, 239] width 222 height 7
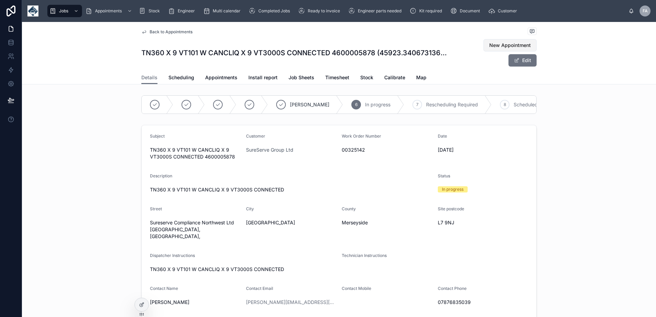
click at [492, 43] on span "New Appointment" at bounding box center [510, 45] width 42 height 7
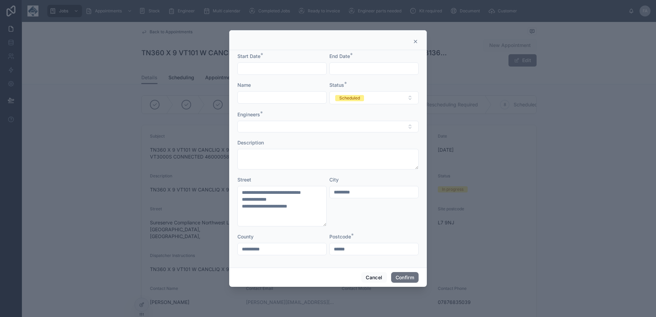
click at [258, 69] on input "text" at bounding box center [282, 69] width 89 height 10
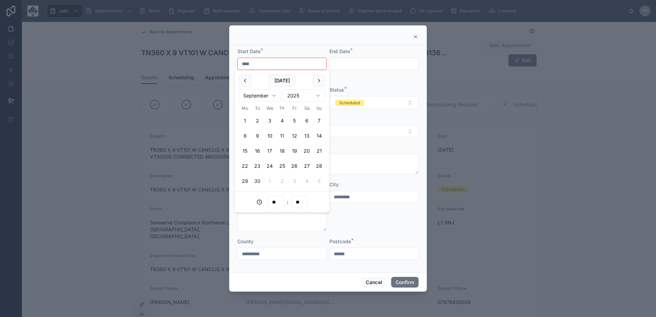
click at [259, 179] on button "30" at bounding box center [257, 181] width 12 height 12
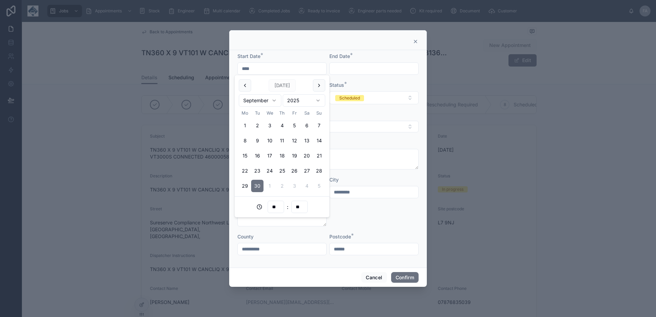
type input "**********"
click at [276, 207] on input "**" at bounding box center [276, 207] width 16 height 10
drag, startPoint x: 289, startPoint y: 242, endPoint x: 290, endPoint y: 258, distance: 15.4
click at [272, 209] on input "**" at bounding box center [276, 207] width 16 height 10
type input "**"
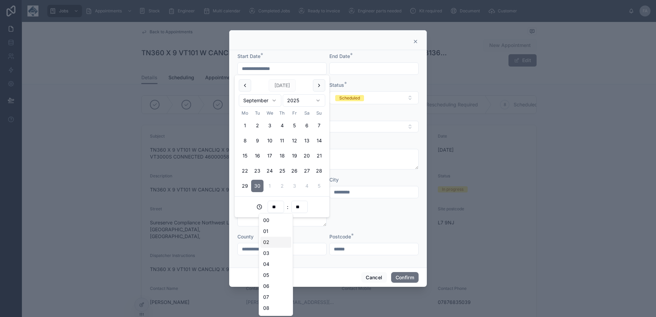
type input "**********"
type input "**"
type input "**********"
type input "**"
type input "**********"
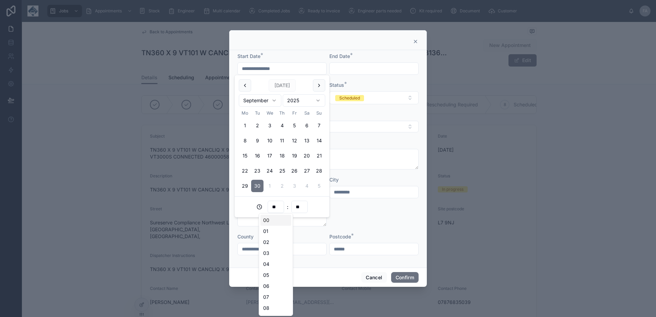
type input "**"
click at [357, 70] on input "text" at bounding box center [374, 69] width 89 height 10
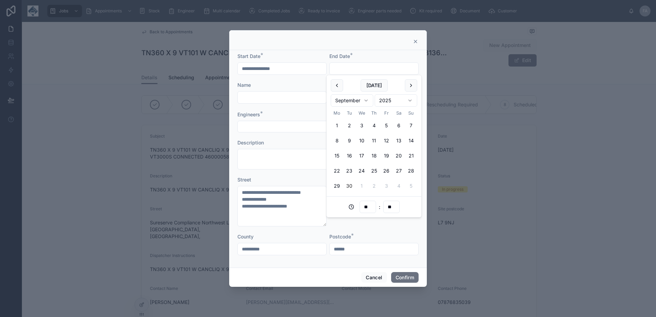
click at [348, 184] on button "30" at bounding box center [349, 186] width 12 height 12
click at [370, 207] on input "**" at bounding box center [368, 207] width 16 height 10
type input "**********"
type input "**"
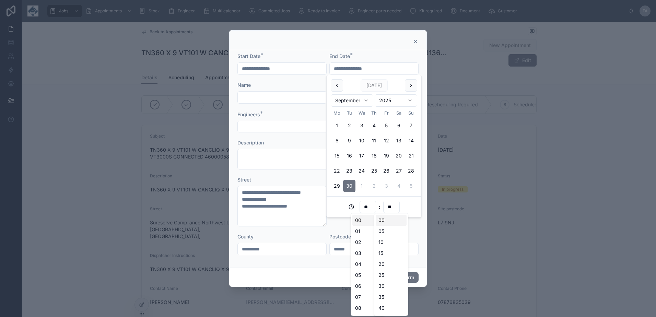
type input "**********"
type input "**"
type input "**********"
type input "**"
type input "**********"
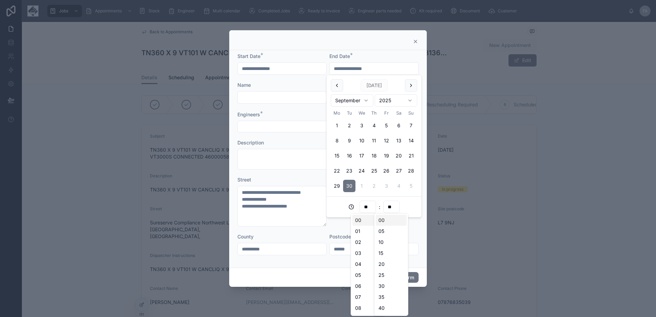
type input "**"
click at [264, 99] on input "text" at bounding box center [282, 98] width 89 height 10
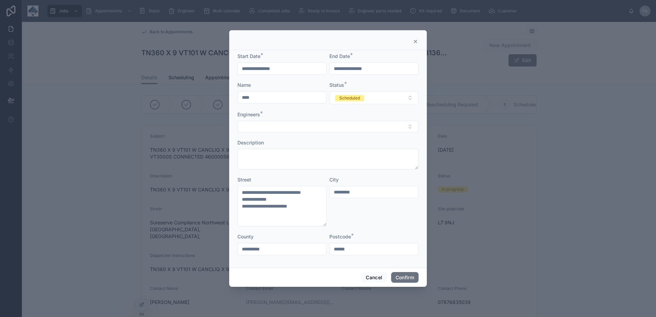
click at [272, 98] on input "****" at bounding box center [282, 98] width 89 height 10
type input "**********"
click at [378, 143] on div "Description" at bounding box center [327, 142] width 181 height 7
click at [391, 127] on button "Select Button" at bounding box center [327, 127] width 181 height 12
type input "**"
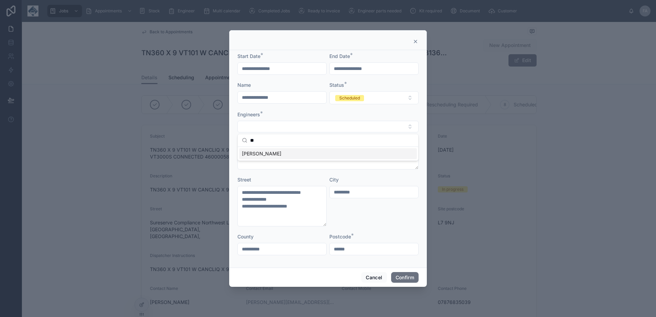
click at [265, 154] on span "SAM CAMPBELL" at bounding box center [261, 153] width 39 height 7
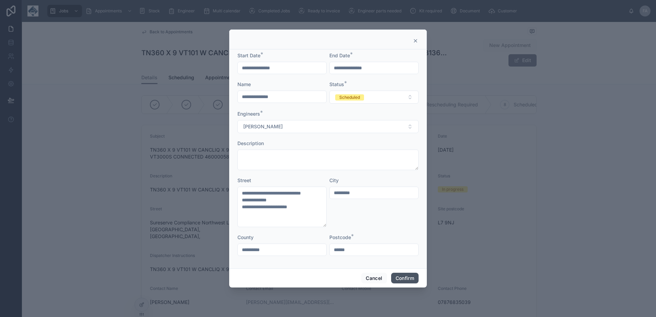
click at [402, 275] on button "Confirm" at bounding box center [404, 278] width 27 height 11
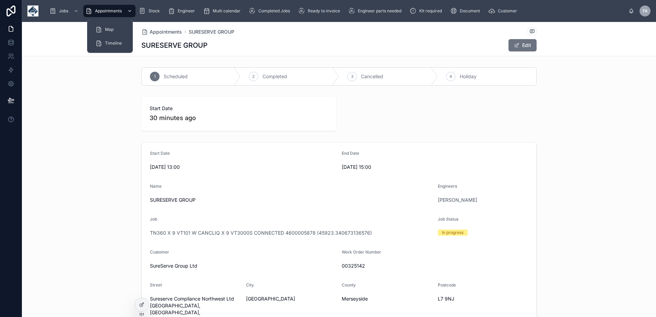
click at [105, 7] on div "Appointments" at bounding box center [109, 10] width 48 height 11
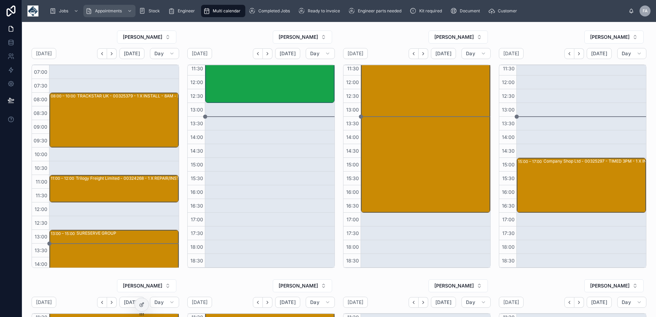
scroll to position [69, 0]
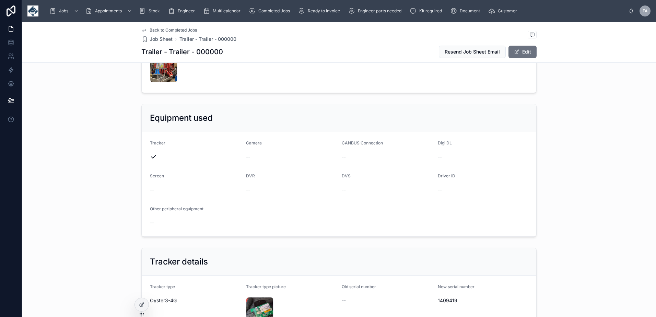
scroll to position [206, 0]
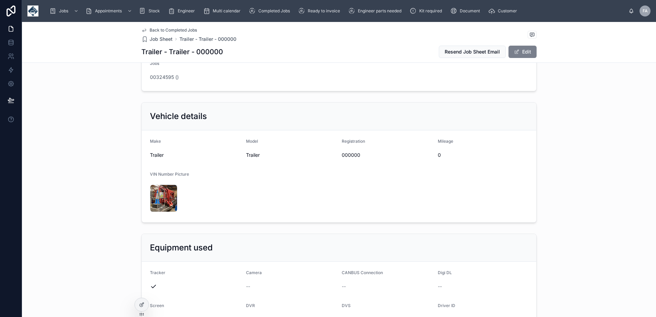
click at [521, 55] on button "Edit" at bounding box center [523, 52] width 28 height 12
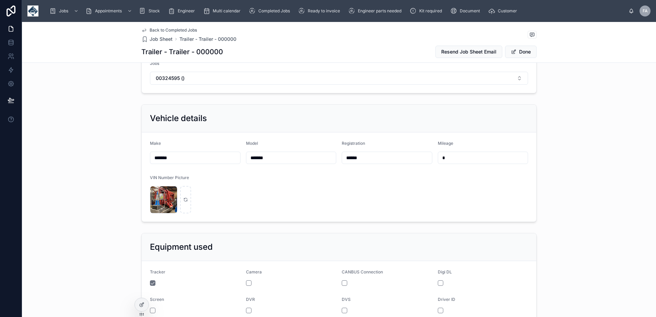
drag, startPoint x: 366, startPoint y: 193, endPoint x: 306, endPoint y: 187, distance: 59.7
click at [311, 187] on form "Make ******* Model ******* Registration ****** Mileage * VIN Number Picture IMG…" at bounding box center [339, 176] width 395 height 89
paste input "*"
type input "*******"
click at [519, 56] on button "Done" at bounding box center [521, 52] width 32 height 12
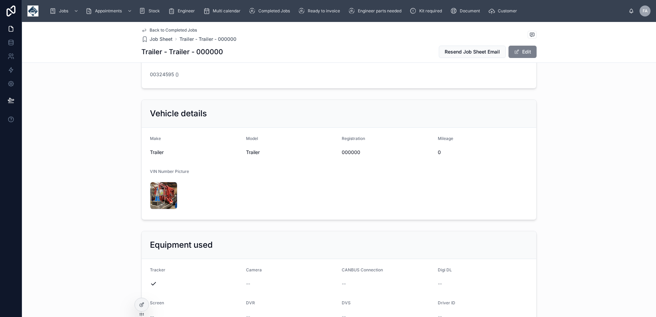
scroll to position [206, 0]
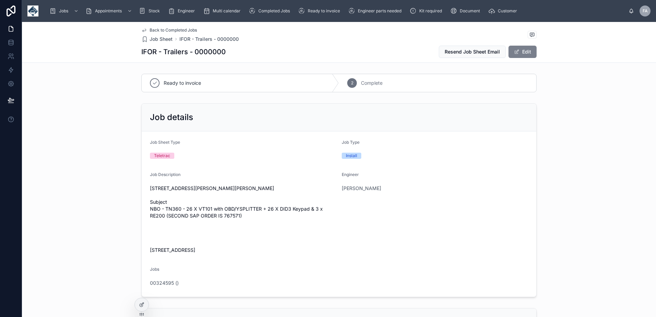
click at [525, 54] on button "Edit" at bounding box center [523, 52] width 28 height 12
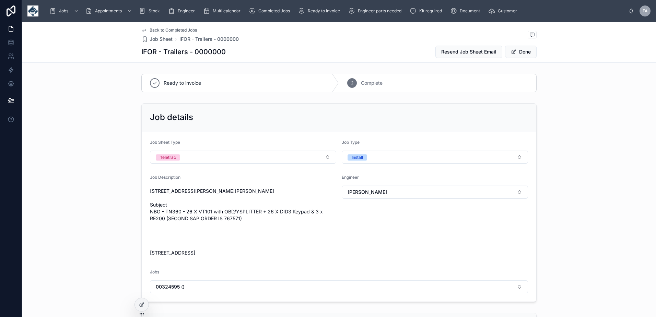
scroll to position [137, 0]
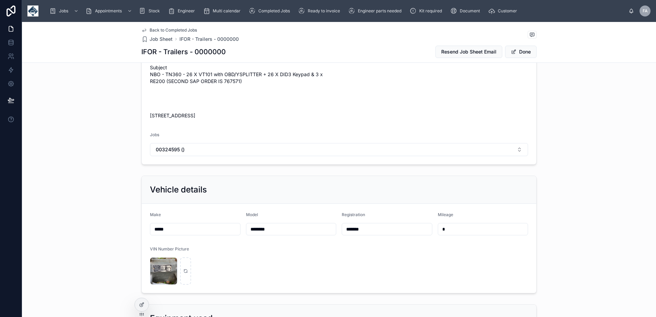
drag, startPoint x: 369, startPoint y: 262, endPoint x: 282, endPoint y: 259, distance: 87.2
click at [282, 259] on form "Make **** Model ******** Registration ******* Mileage * VIN Number Picture IMG_…" at bounding box center [339, 248] width 395 height 89
paste input "text"
type input "*******"
click at [523, 51] on button "Done" at bounding box center [521, 52] width 32 height 12
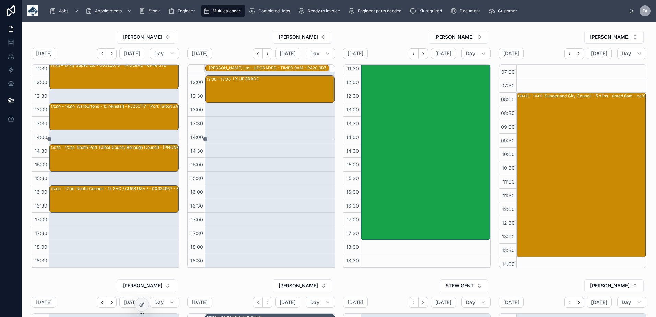
scroll to position [127, 0]
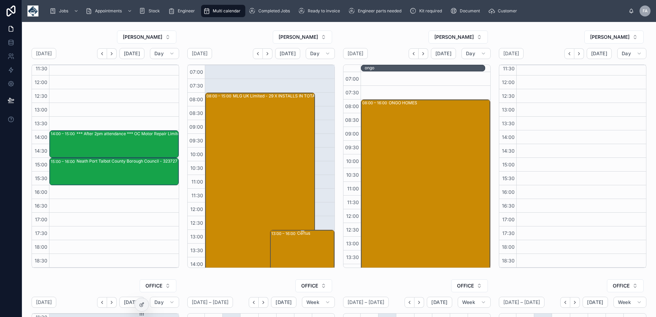
click at [303, 242] on div "Certus" at bounding box center [315, 270] width 37 height 81
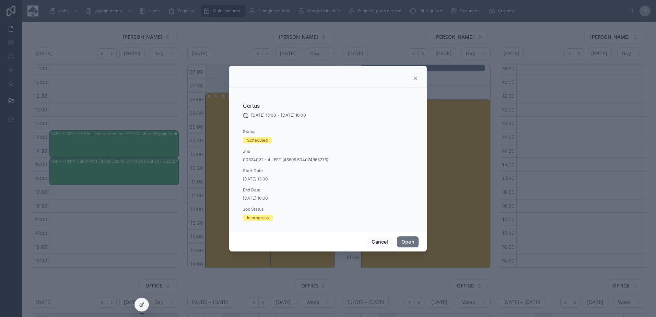
click at [419, 241] on div "Cancel Open" at bounding box center [328, 242] width 198 height 20
click at [411, 239] on button "Open" at bounding box center [408, 241] width 22 height 11
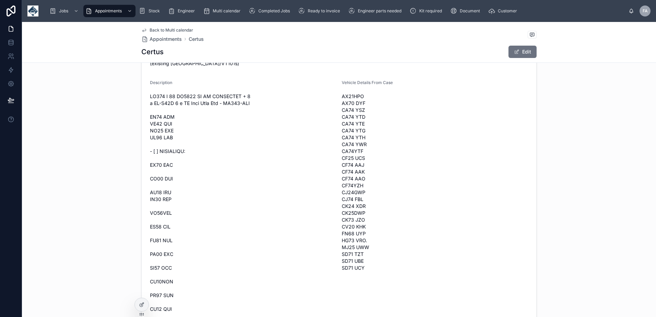
scroll to position [480, 0]
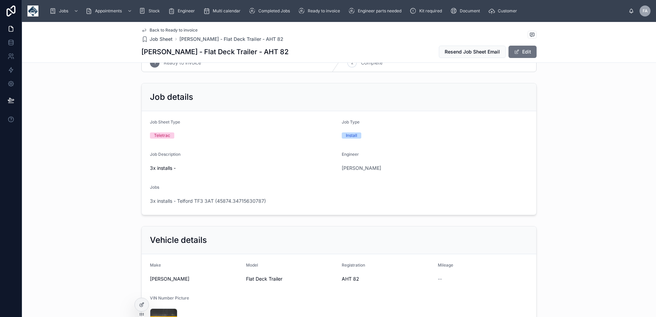
scroll to position [206, 0]
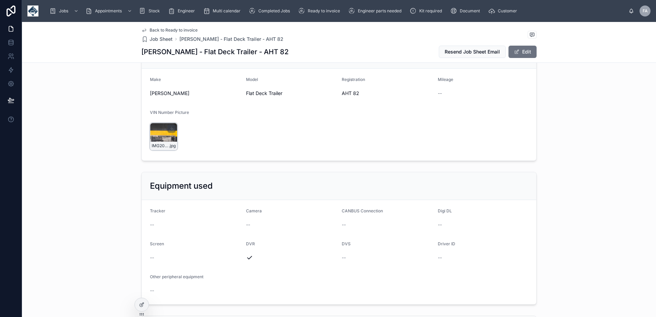
click at [159, 130] on div "IMG20250930093014 .jpg" at bounding box center [163, 136] width 27 height 27
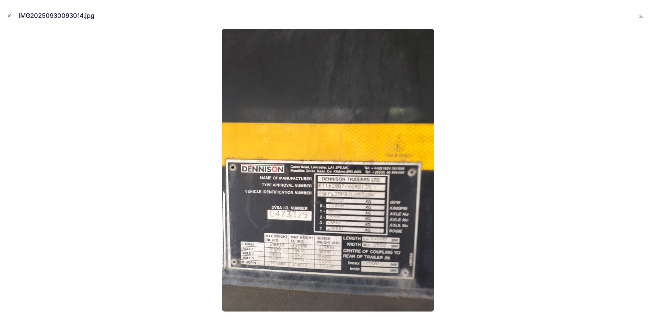
click at [9, 15] on icon "Close modal" at bounding box center [9, 15] width 5 height 5
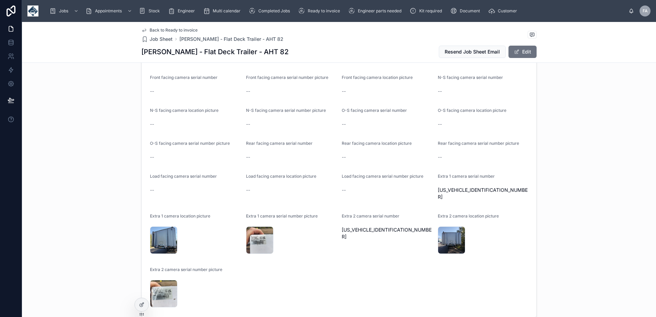
scroll to position [618, 0]
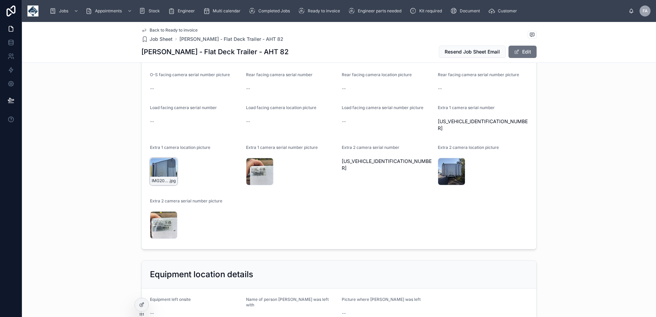
click at [160, 158] on div "IMG20250930112729 .jpg" at bounding box center [163, 171] width 27 height 27
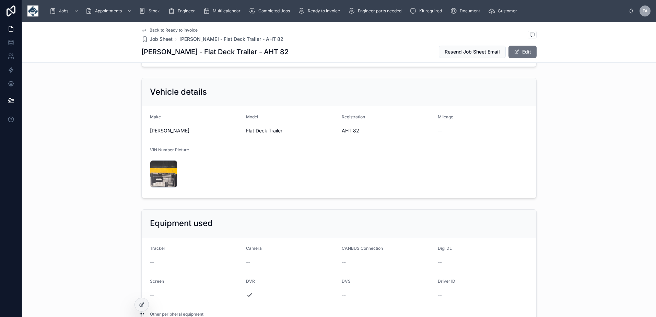
scroll to position [275, 0]
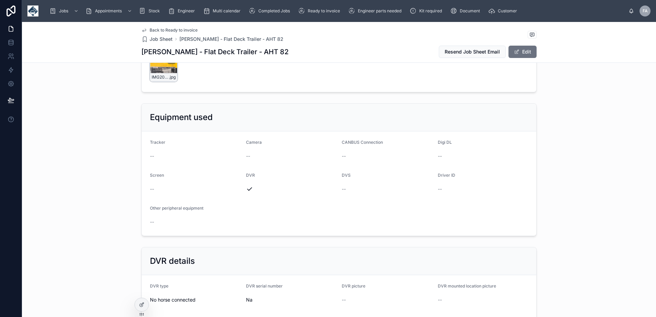
click at [159, 72] on div "IMG20250930093014 .jpg" at bounding box center [163, 67] width 27 height 27
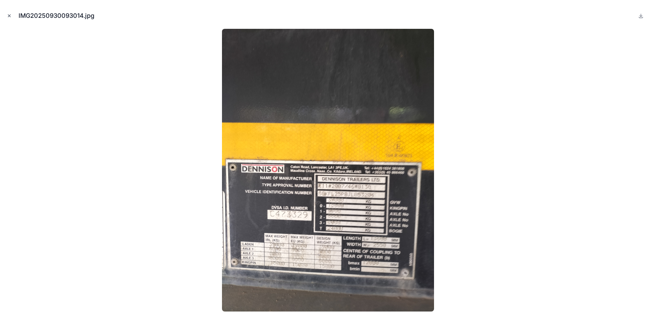
click at [8, 18] on icon "Close modal" at bounding box center [9, 15] width 5 height 5
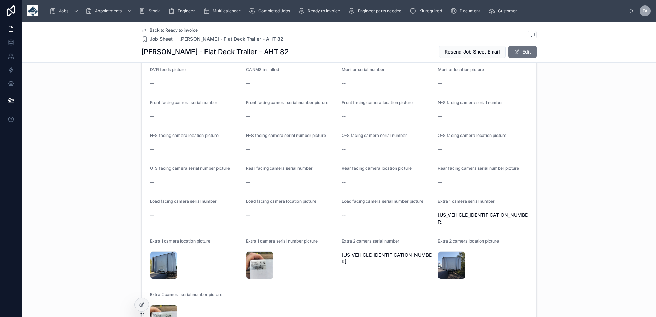
scroll to position [549, 0]
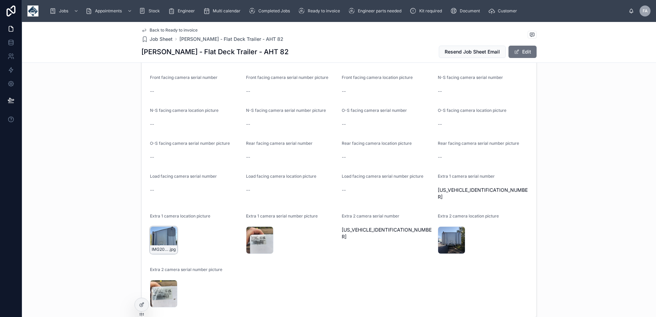
click at [158, 231] on div "IMG20250930112729 .jpg" at bounding box center [163, 239] width 27 height 27
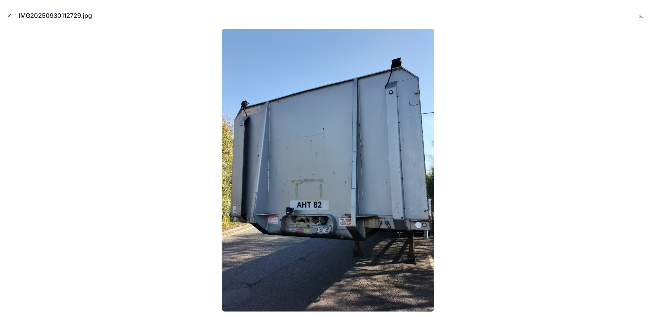
click at [10, 15] on icon "Close modal" at bounding box center [9, 15] width 5 height 5
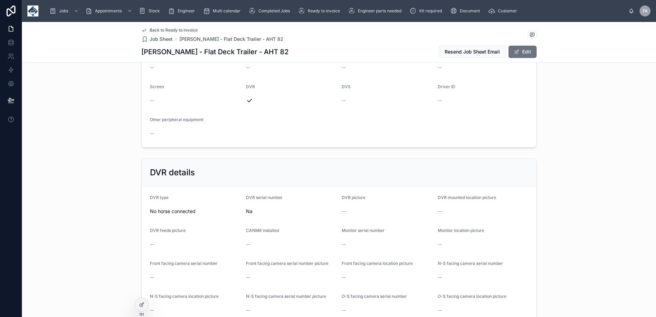
scroll to position [343, 0]
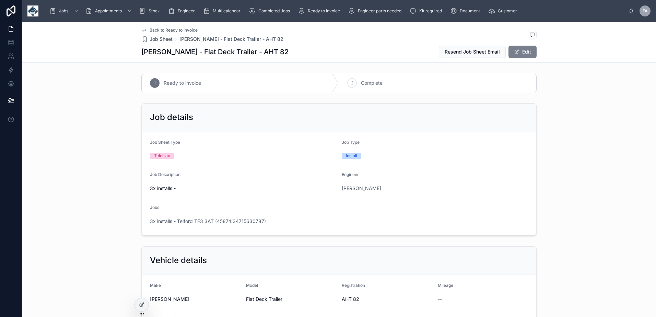
click at [531, 57] on button "Edit" at bounding box center [523, 52] width 28 height 12
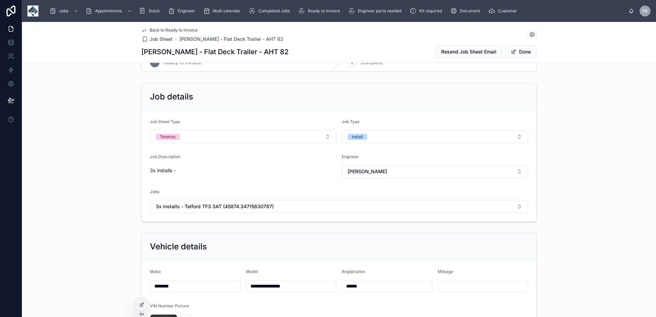
scroll to position [69, 0]
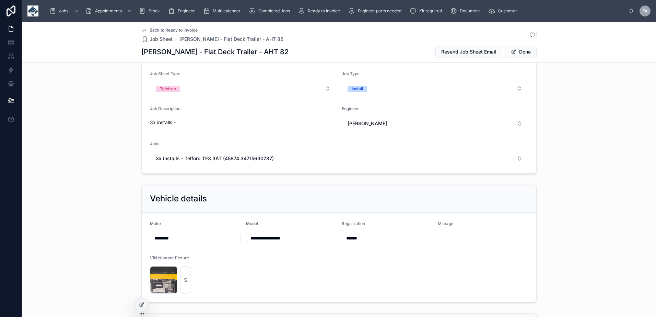
click at [392, 238] on input "******" at bounding box center [387, 238] width 90 height 10
click at [369, 240] on input "**********" at bounding box center [387, 238] width 90 height 10
type input "**********"
click at [525, 54] on button "Done" at bounding box center [521, 52] width 32 height 12
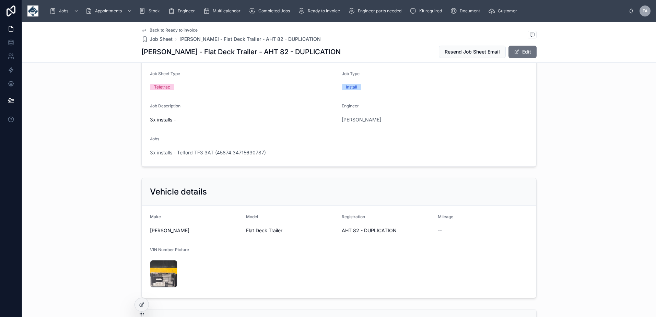
scroll to position [0, 0]
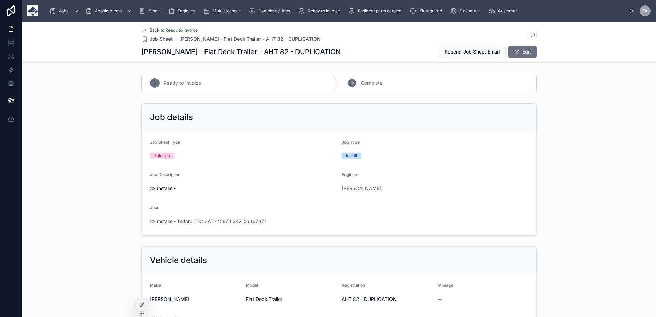
click at [361, 86] on div "2 Complete" at bounding box center [437, 83] width 197 height 18
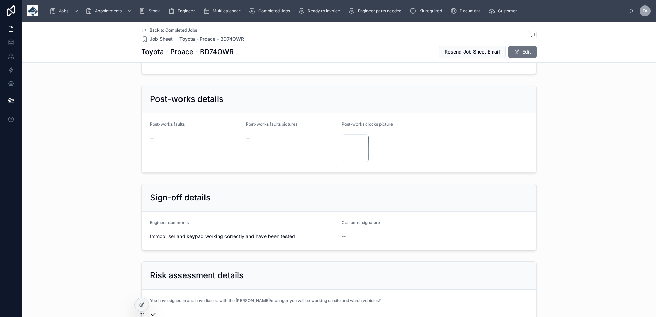
scroll to position [1579, 0]
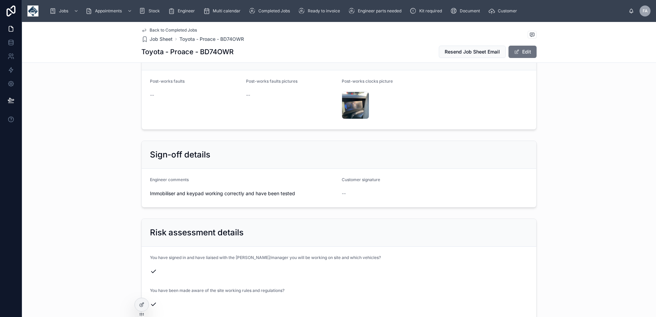
click at [364, 149] on div "Sign-off details" at bounding box center [339, 154] width 378 height 11
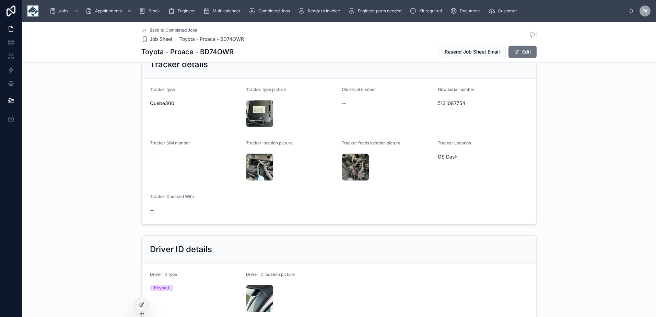
scroll to position [549, 0]
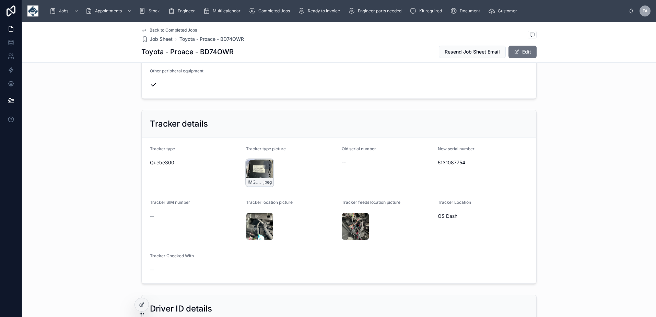
click at [249, 169] on div "IMG_2311 .jpeg" at bounding box center [259, 172] width 27 height 27
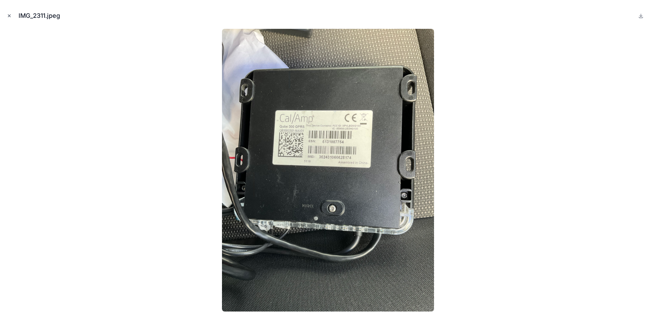
click at [8, 18] on icon "Close modal" at bounding box center [9, 15] width 5 height 5
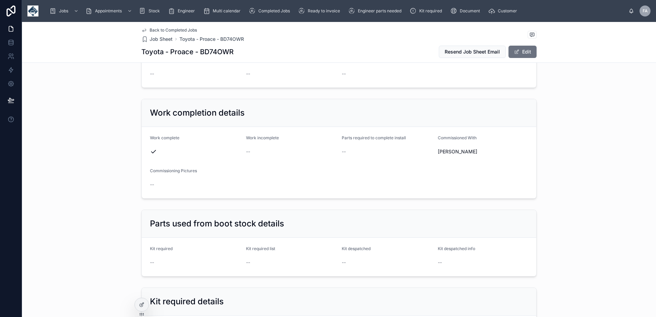
scroll to position [1098, 0]
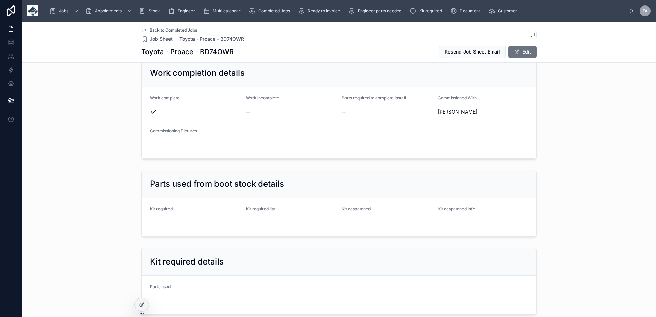
click at [391, 256] on div "Kit required details" at bounding box center [339, 261] width 378 height 11
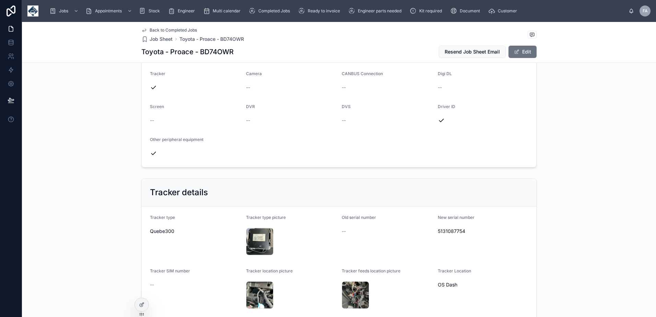
scroll to position [549, 0]
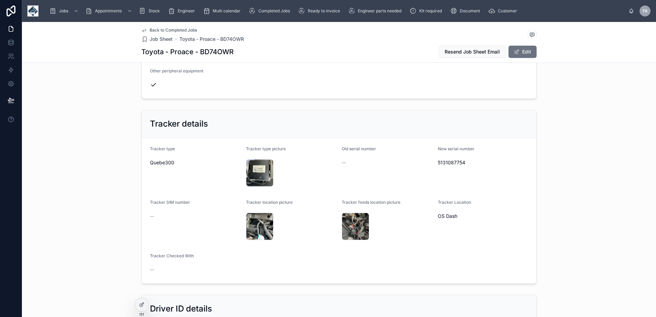
click at [211, 50] on h1 "Toyota - Proace - BD74OWR" at bounding box center [187, 52] width 92 height 10
copy h1 "BD74OWR"
click at [439, 163] on span "5131087754" at bounding box center [483, 162] width 91 height 7
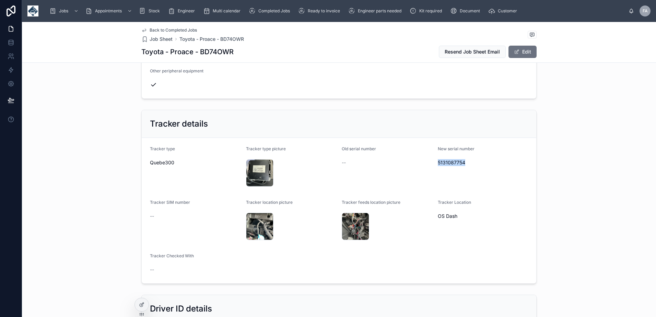
copy span "5131087754"
click at [557, 224] on div "Tracker details Tracker type Quebe300 Tracker type picture IMG_2311 .jpeg Old s…" at bounding box center [339, 196] width 634 height 179
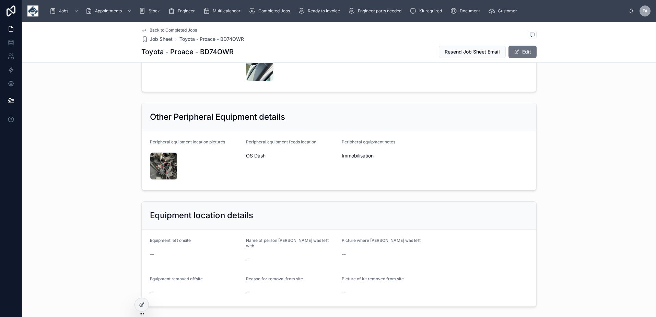
scroll to position [824, 0]
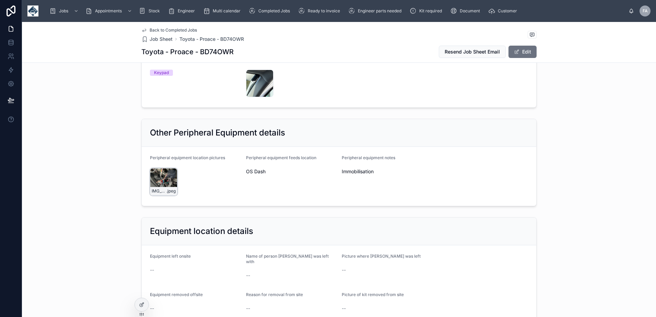
click at [155, 173] on div "IMG_2314 .jpeg" at bounding box center [163, 181] width 27 height 27
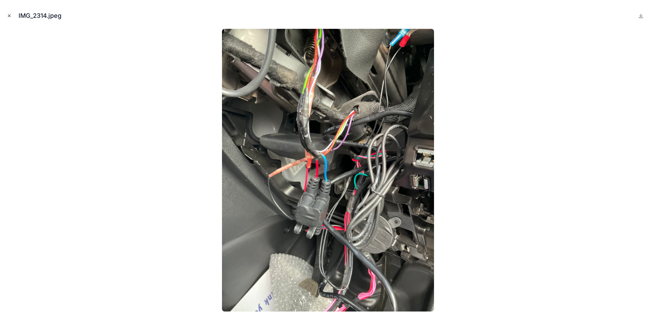
click at [10, 15] on icon "Close modal" at bounding box center [9, 15] width 5 height 5
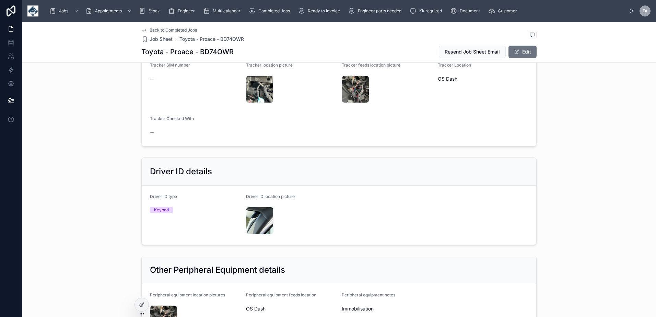
scroll to position [549, 0]
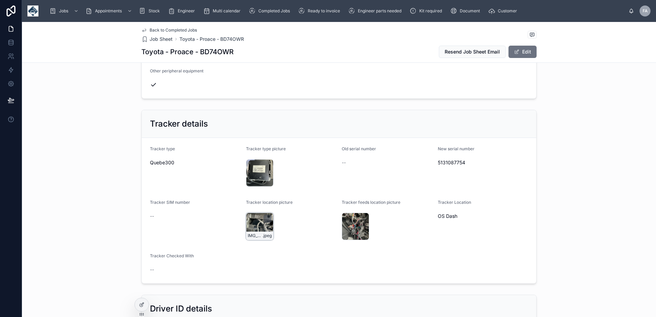
click at [250, 222] on div "IMG_2313 .jpeg" at bounding box center [259, 226] width 27 height 27
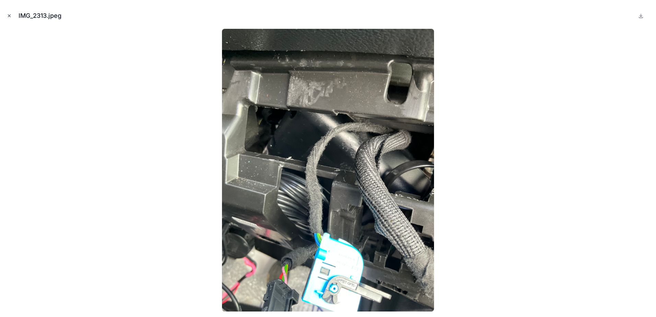
click at [9, 15] on icon "Close modal" at bounding box center [9, 15] width 5 height 5
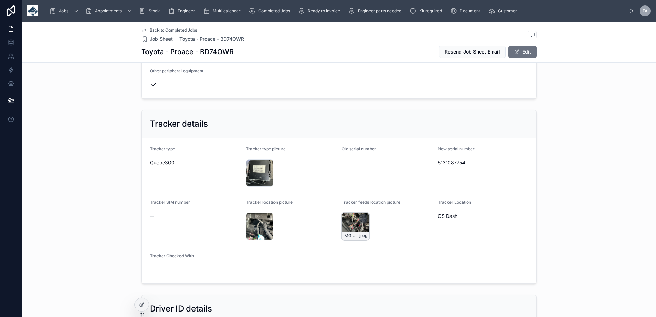
click at [353, 223] on div "IMG_2314 .jpeg" at bounding box center [355, 226] width 27 height 27
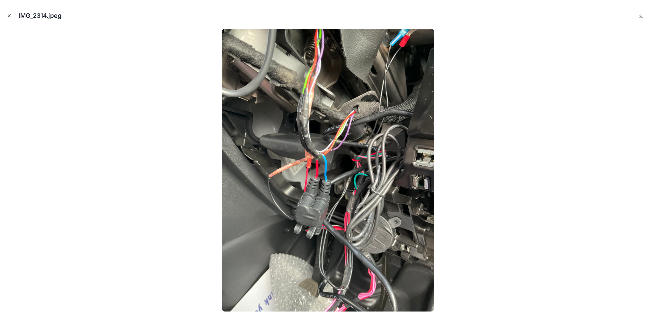
click at [10, 16] on icon "Close modal" at bounding box center [9, 15] width 5 height 5
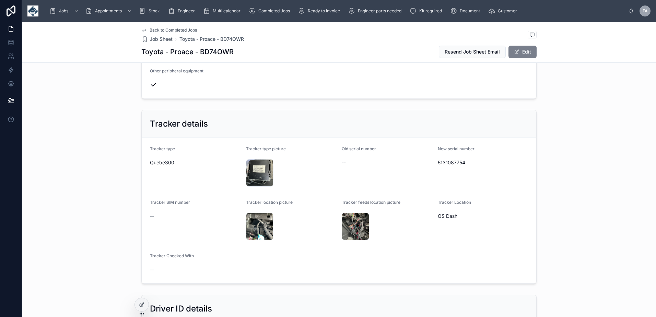
click at [526, 54] on button "Edit" at bounding box center [523, 52] width 28 height 12
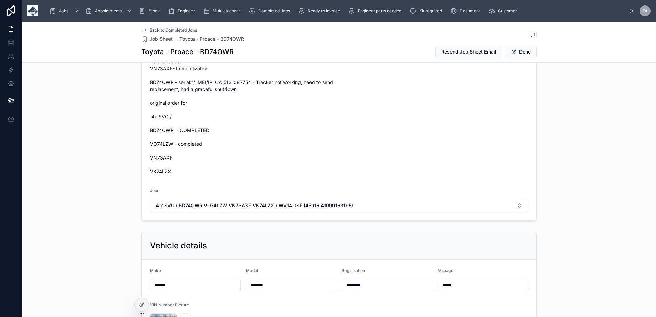
scroll to position [2, 0]
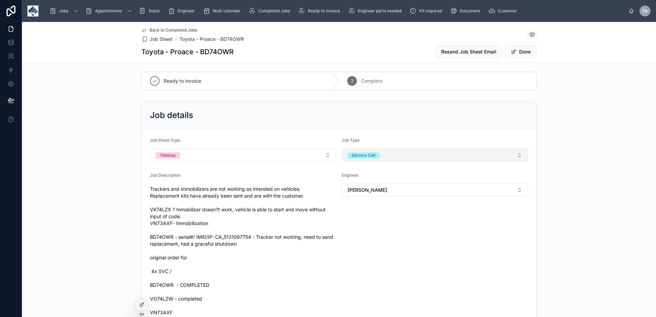
click at [404, 159] on button "Service Call" at bounding box center [435, 155] width 186 height 13
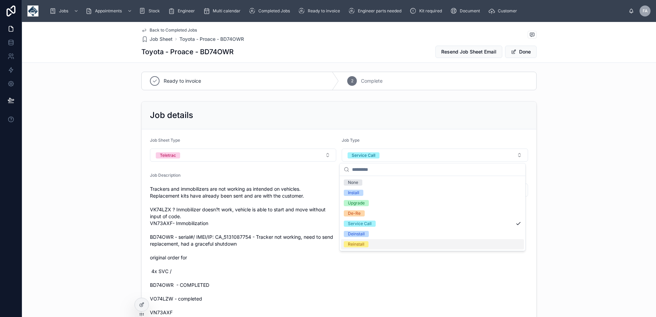
click at [355, 243] on div "Reinstall" at bounding box center [356, 244] width 16 height 6
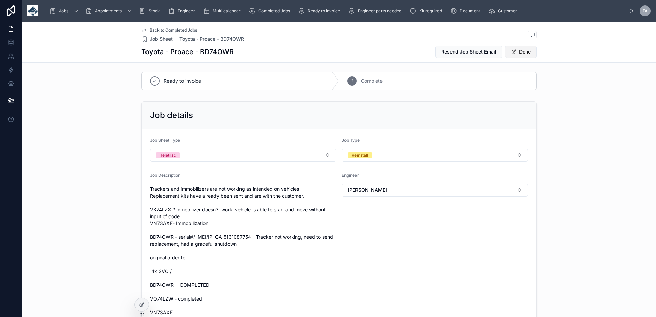
click at [520, 54] on button "Done" at bounding box center [521, 52] width 32 height 12
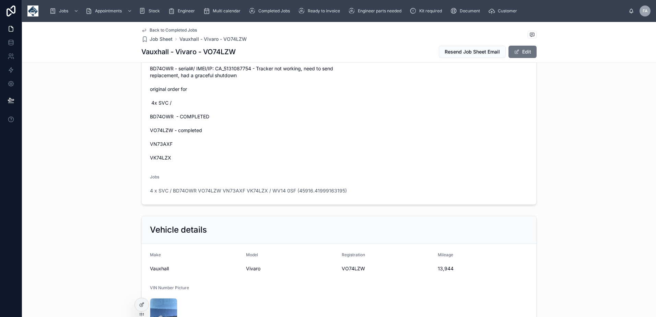
scroll to position [69, 0]
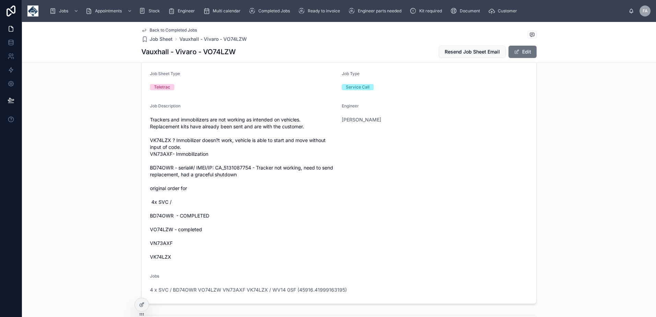
click at [426, 217] on div "Engineer [PERSON_NAME]" at bounding box center [435, 182] width 186 height 159
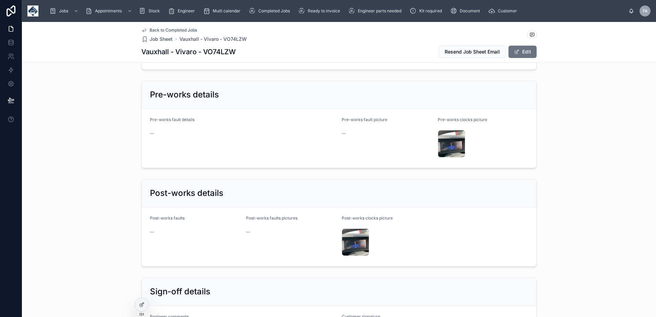
scroll to position [1373, 0]
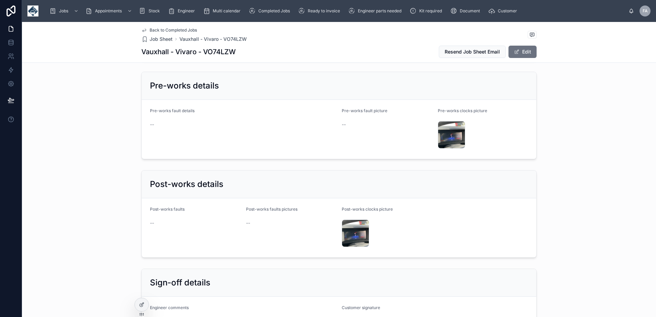
click at [598, 176] on div "Post-works details Post-works faults -- Post-works faults pictures -- Post-work…" at bounding box center [339, 213] width 634 height 93
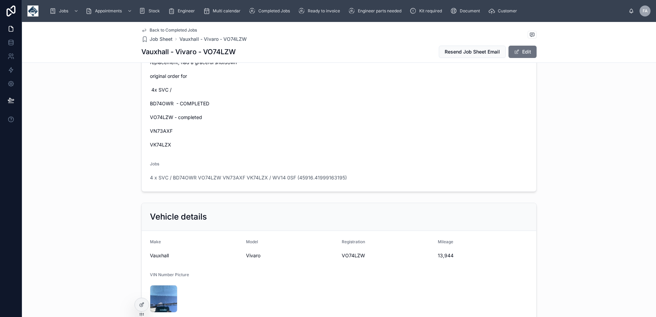
scroll to position [206, 0]
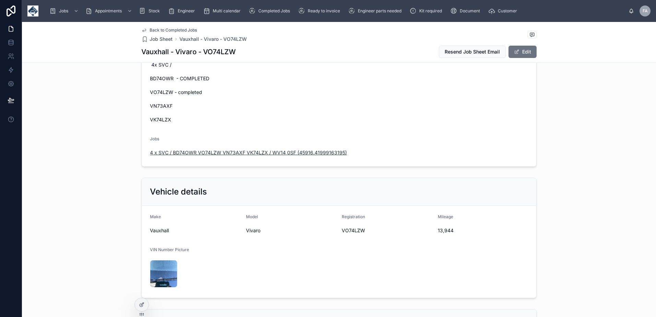
click at [222, 154] on span "4 x SVC / BD74OWR VO74LZW VN73AXF VK74LZX / WV14 0SF (45916.41999163195)" at bounding box center [248, 152] width 197 height 7
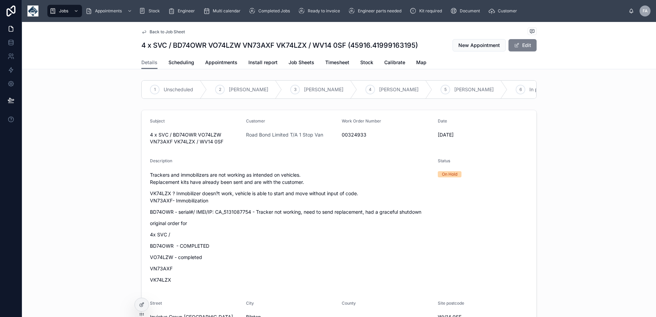
click at [518, 45] on button "Edit" at bounding box center [523, 45] width 28 height 12
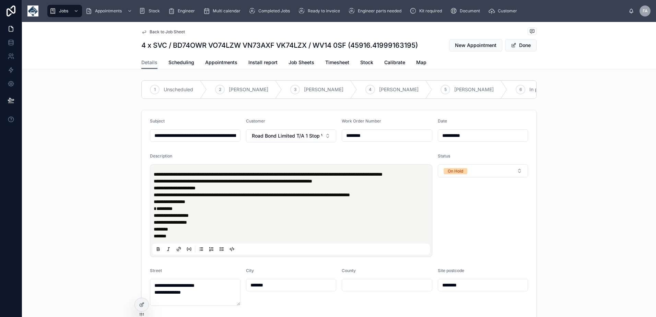
click at [388, 140] on input "********" at bounding box center [387, 136] width 90 height 10
type input "********"
type input "**********"
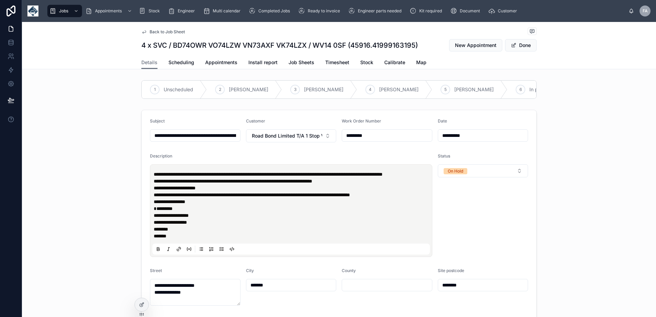
type input "**********"
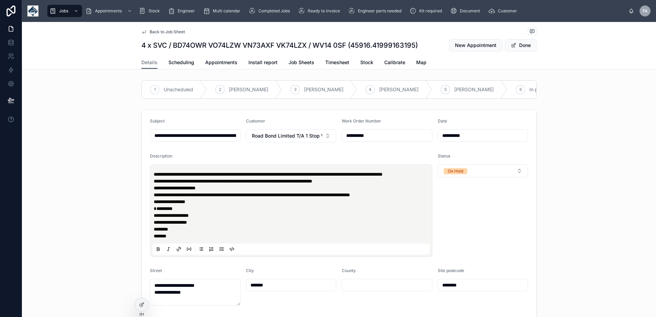
type input "**********"
paste input "**********"
type input "**********"
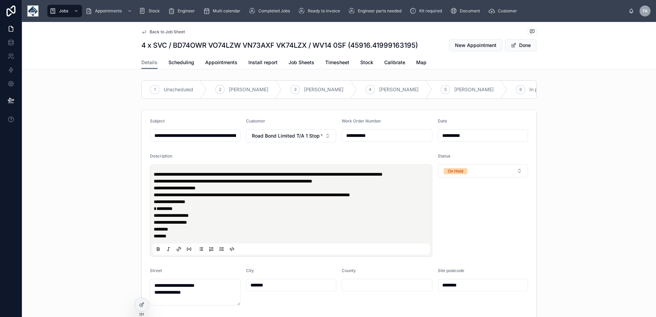
type input "**********"
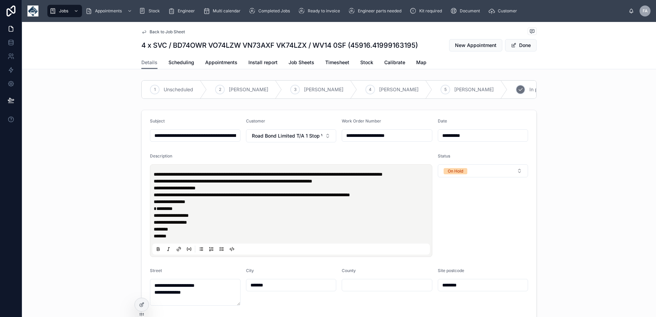
type input "**********"
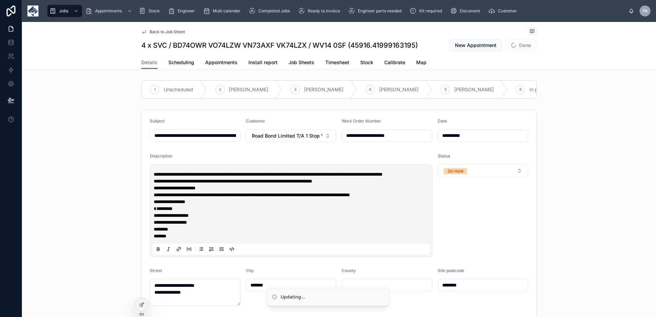
type input "**********"
click at [521, 50] on button "Done" at bounding box center [521, 45] width 32 height 12
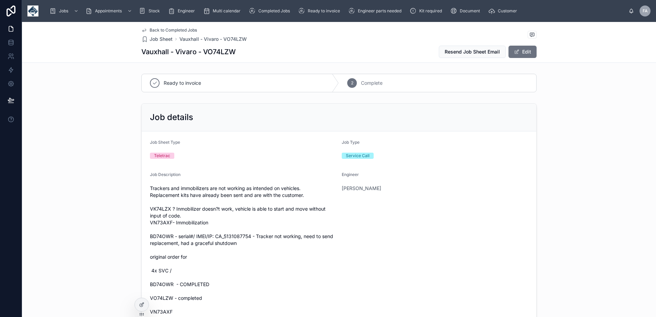
drag, startPoint x: 531, startPoint y: 54, endPoint x: 520, endPoint y: 59, distance: 12.3
click at [531, 54] on button "Edit" at bounding box center [523, 52] width 28 height 12
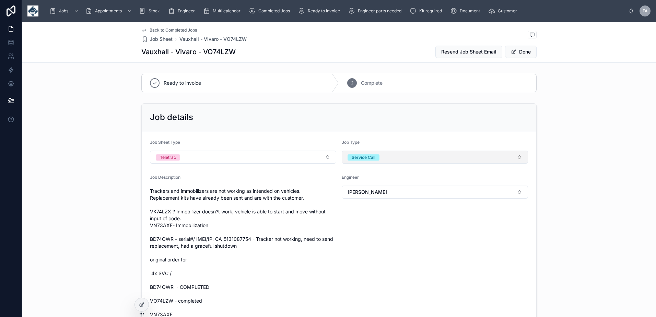
click at [397, 158] on button "Service Call" at bounding box center [435, 157] width 186 height 13
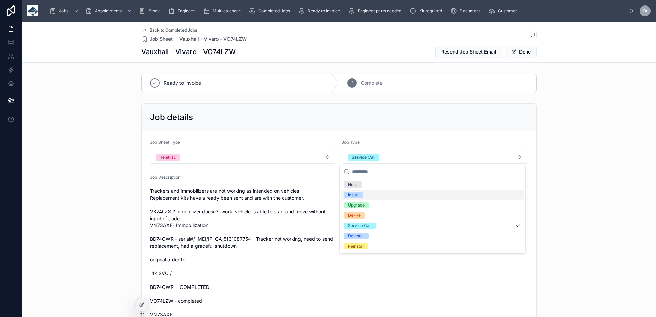
click at [359, 196] on div "Install" at bounding box center [353, 195] width 11 height 6
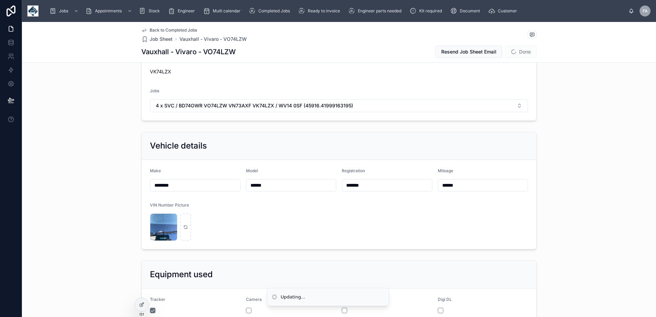
scroll to position [343, 0]
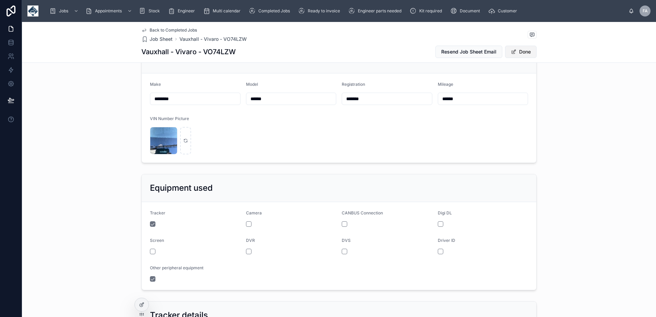
click at [520, 51] on button "Done" at bounding box center [521, 52] width 32 height 12
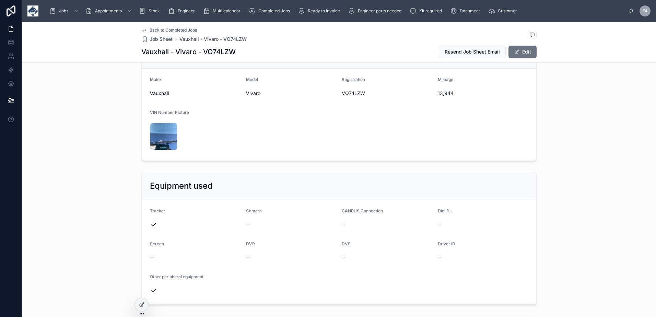
scroll to position [340, 0]
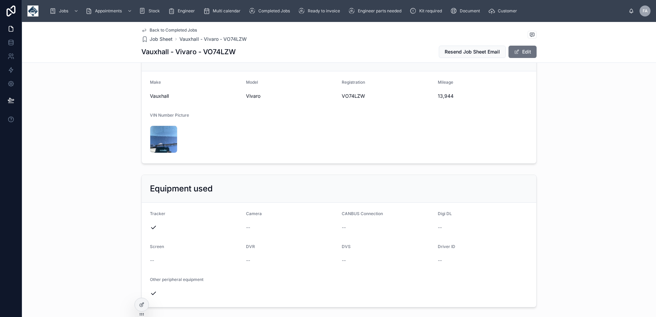
click at [215, 53] on h1 "Vauxhall - Vivaro - VO74LZW" at bounding box center [188, 52] width 94 height 10
copy h1 "VO74LZW"
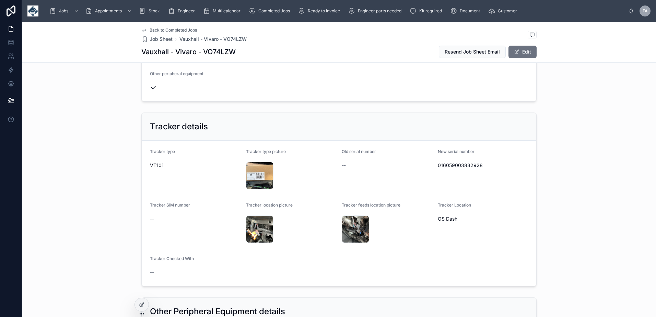
click at [462, 166] on span "016059003832928" at bounding box center [483, 165] width 91 height 7
copy span "016059003832928"
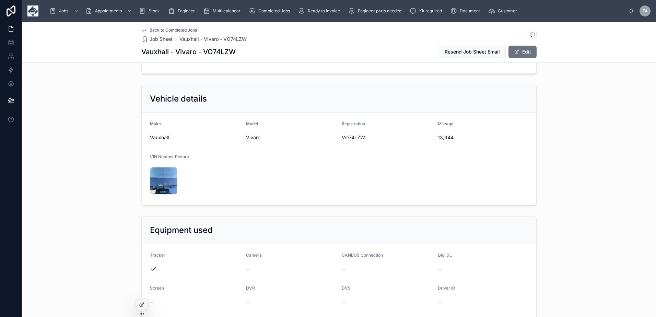
scroll to position [272, 0]
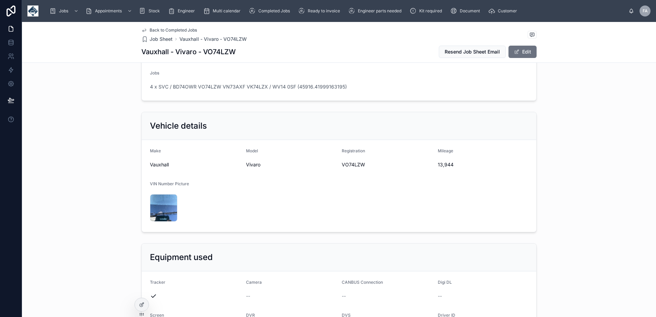
click at [443, 166] on span "13,944" at bounding box center [483, 164] width 91 height 7
copy span "13,944"
click at [352, 164] on span "VO74LZW" at bounding box center [387, 164] width 91 height 7
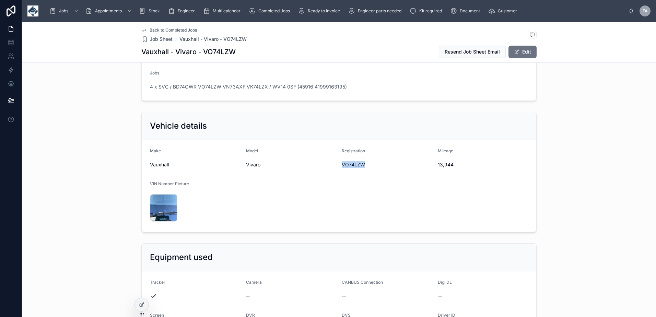
copy span "VO74LZW"
click at [443, 163] on span "13,944" at bounding box center [483, 164] width 91 height 7
copy span "13,944"
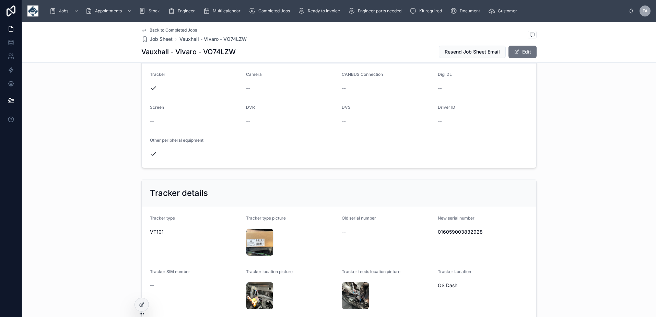
scroll to position [546, 0]
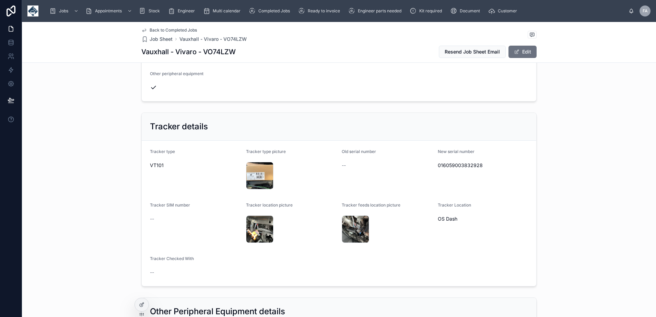
click at [458, 164] on span "016059003832928" at bounding box center [483, 165] width 91 height 7
copy span "016059003832928"
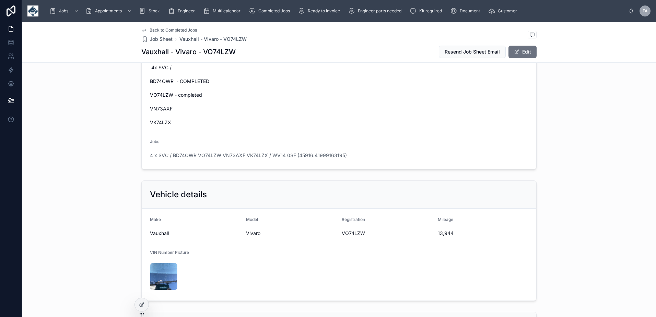
scroll to position [0, 0]
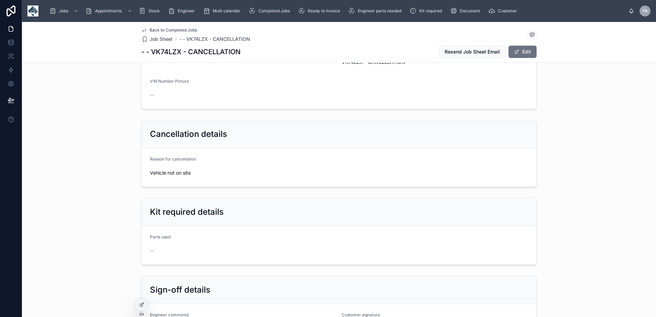
scroll to position [412, 0]
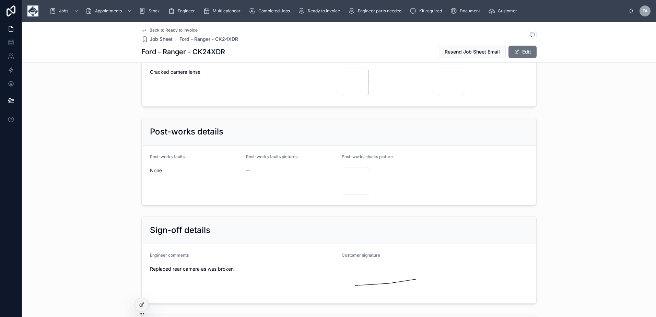
scroll to position [1853, 0]
